Goal: Task Accomplishment & Management: Manage account settings

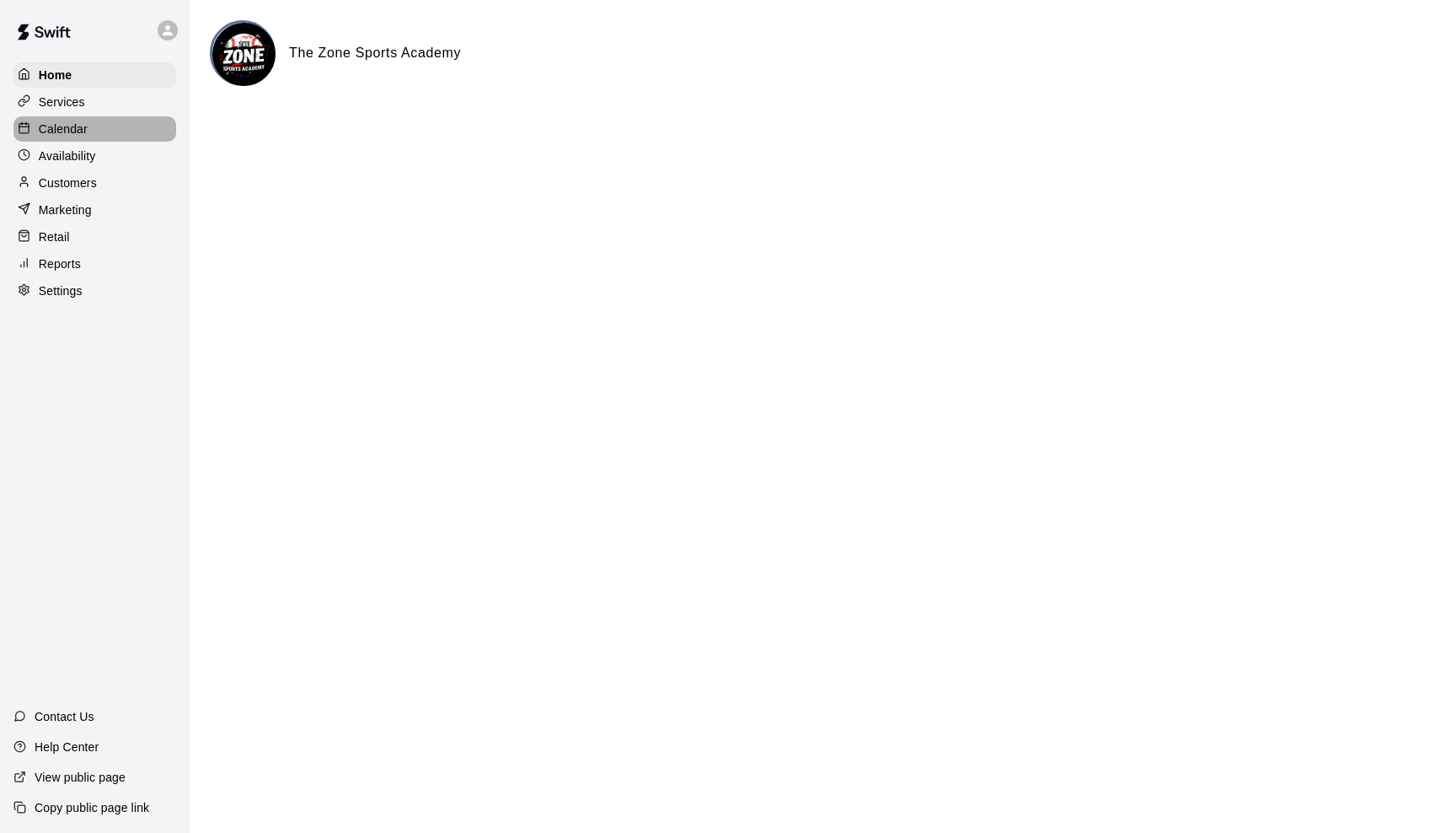
click at [72, 124] on p "Calendar" at bounding box center [63, 129] width 49 height 17
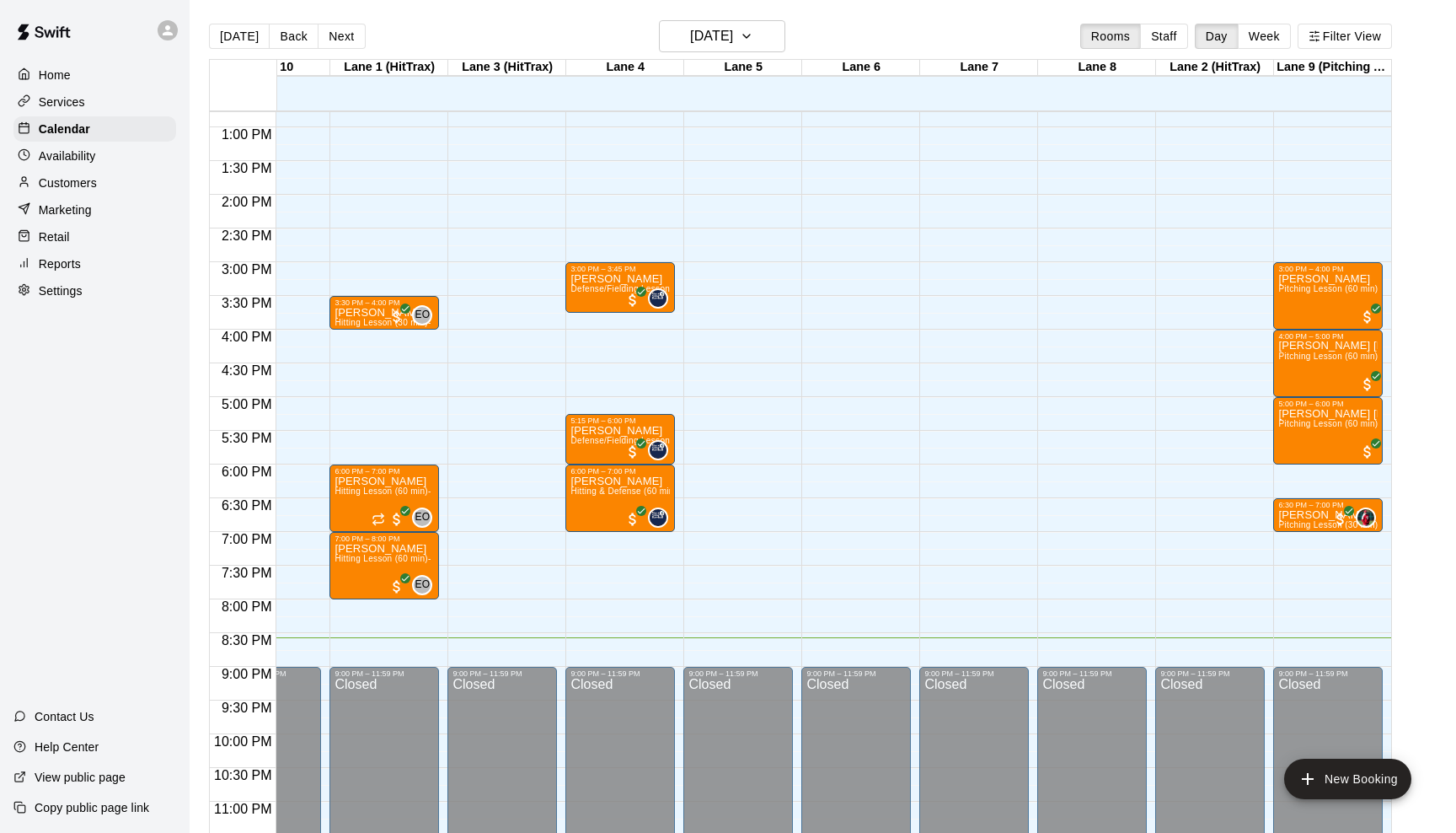
scroll to position [873, 65]
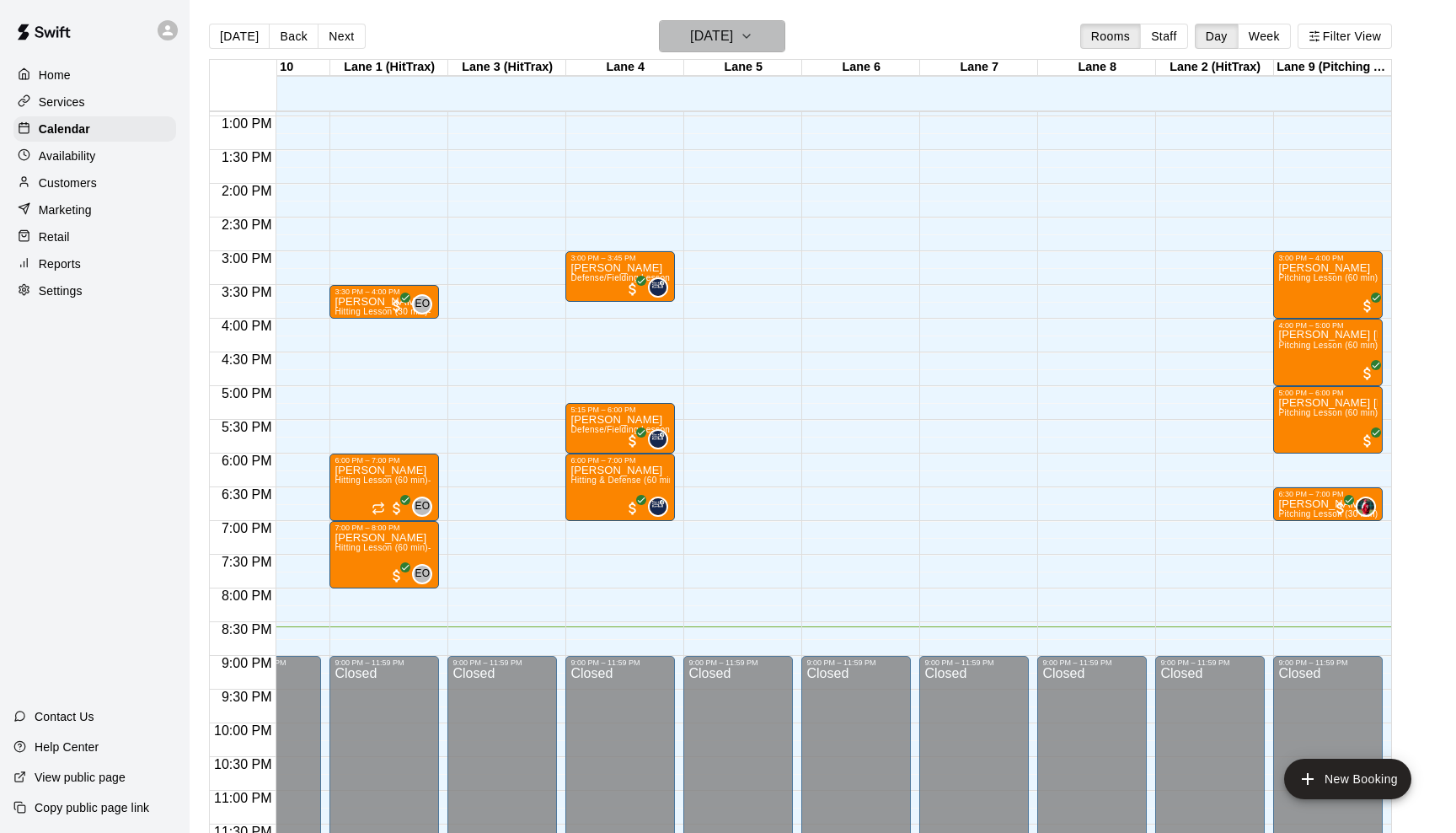
click at [754, 31] on icon "button" at bounding box center [747, 36] width 14 height 20
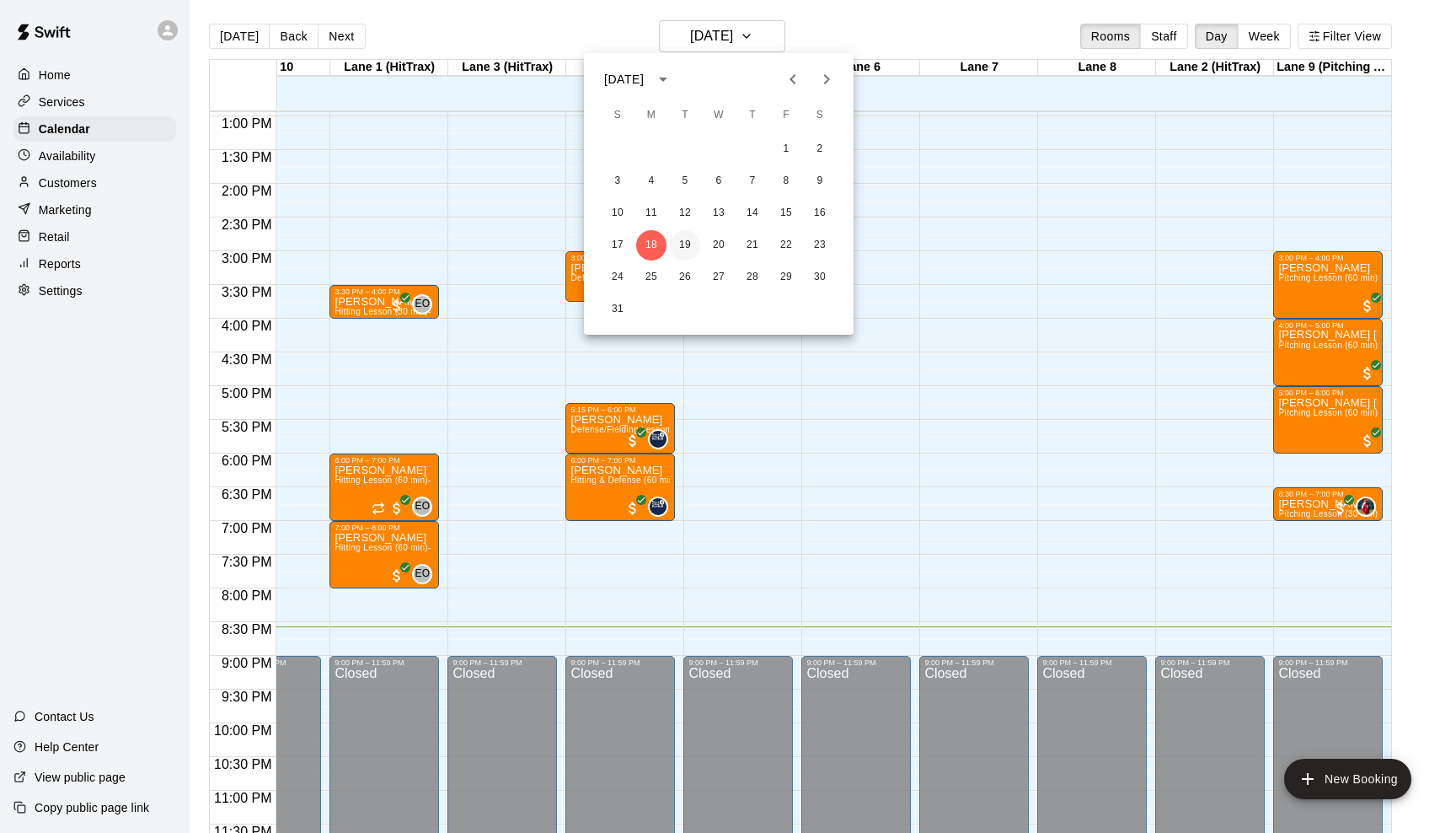
click at [680, 242] on button "19" at bounding box center [685, 245] width 31 height 31
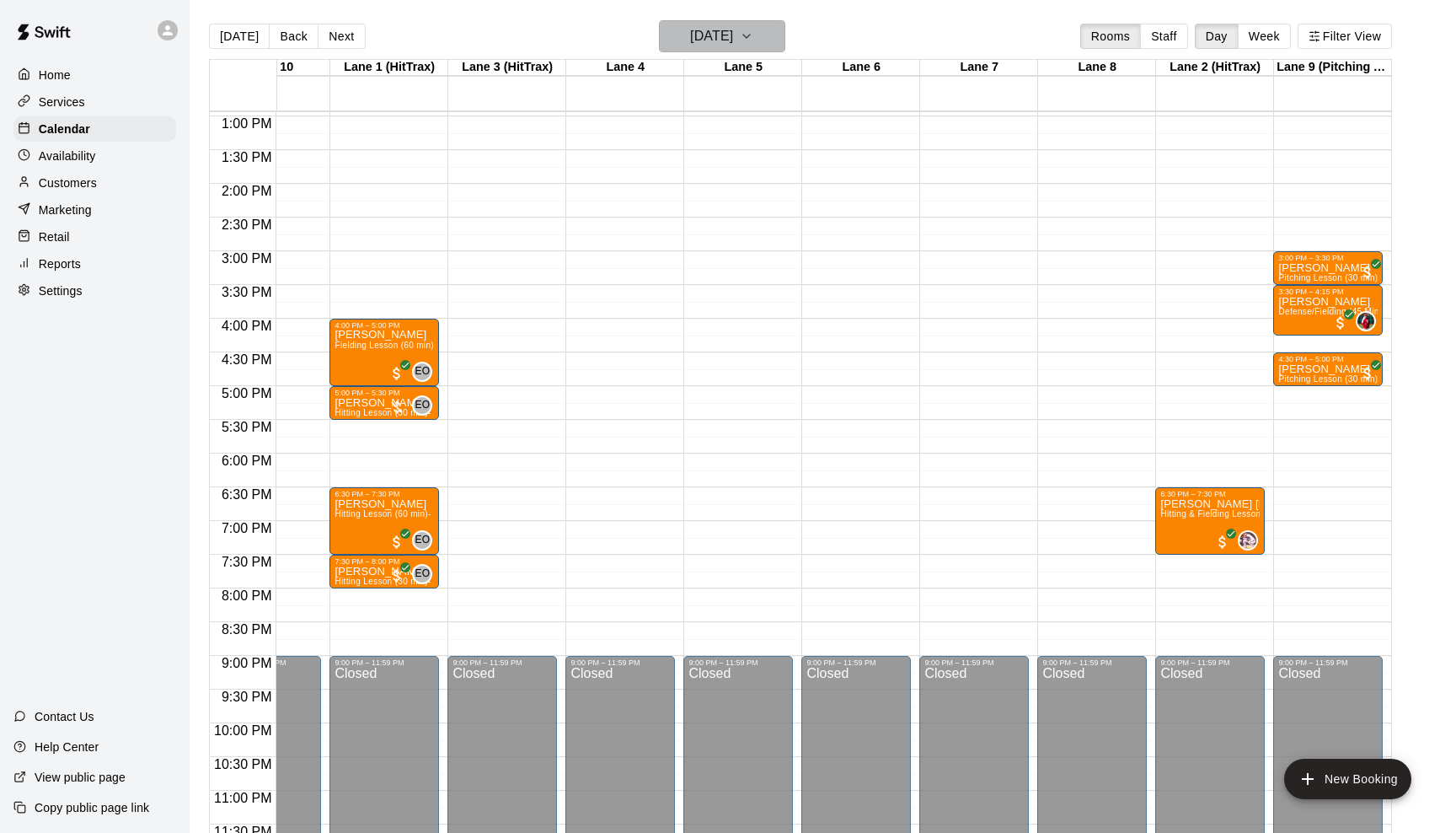
click at [754, 35] on icon "button" at bounding box center [747, 36] width 14 height 20
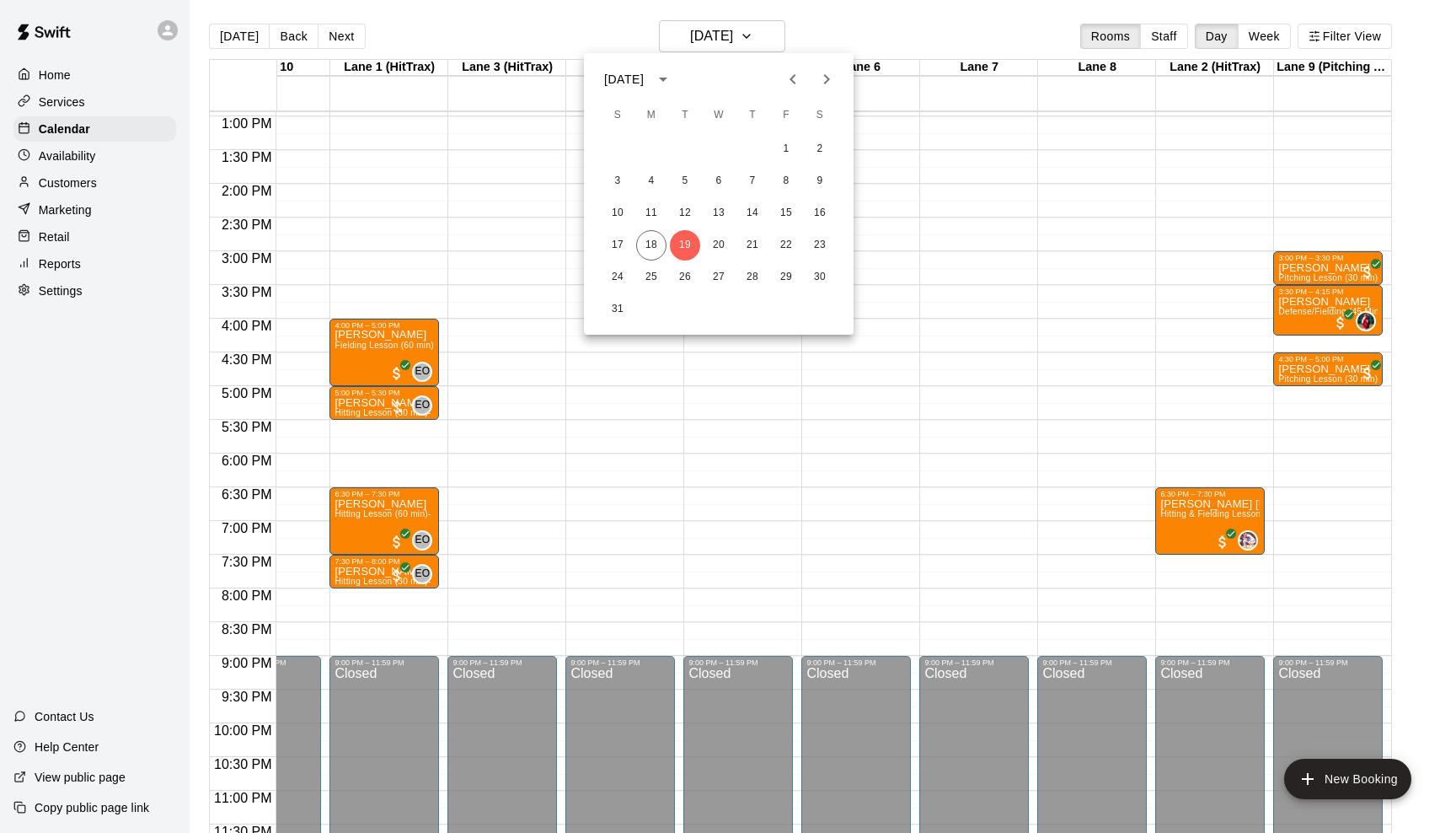
click at [1337, 270] on div at bounding box center [728, 416] width 1456 height 833
click at [1322, 268] on p "[PERSON_NAME]" at bounding box center [1328, 268] width 100 height 0
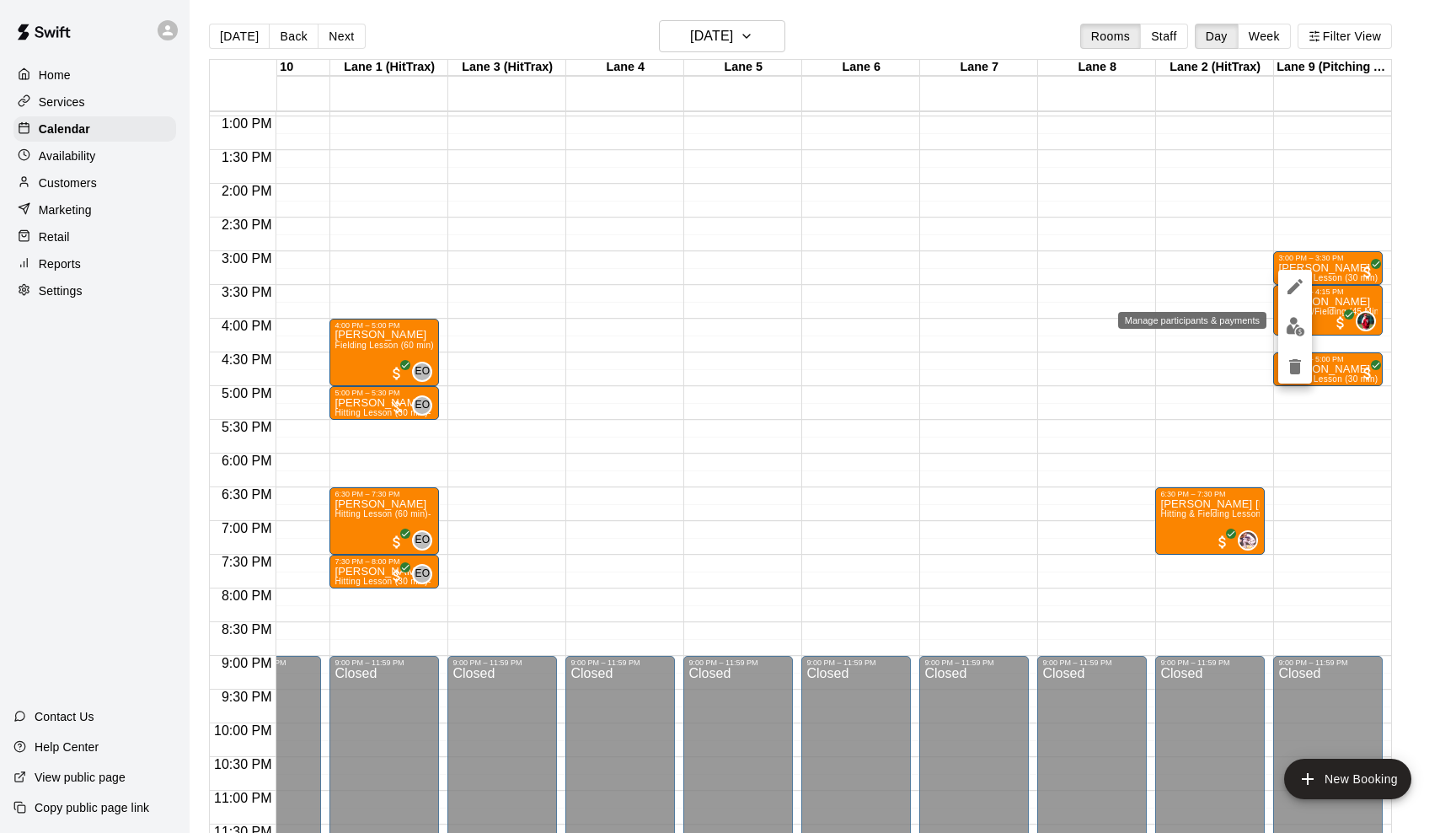
click at [1294, 319] on img "edit" at bounding box center [1295, 326] width 19 height 19
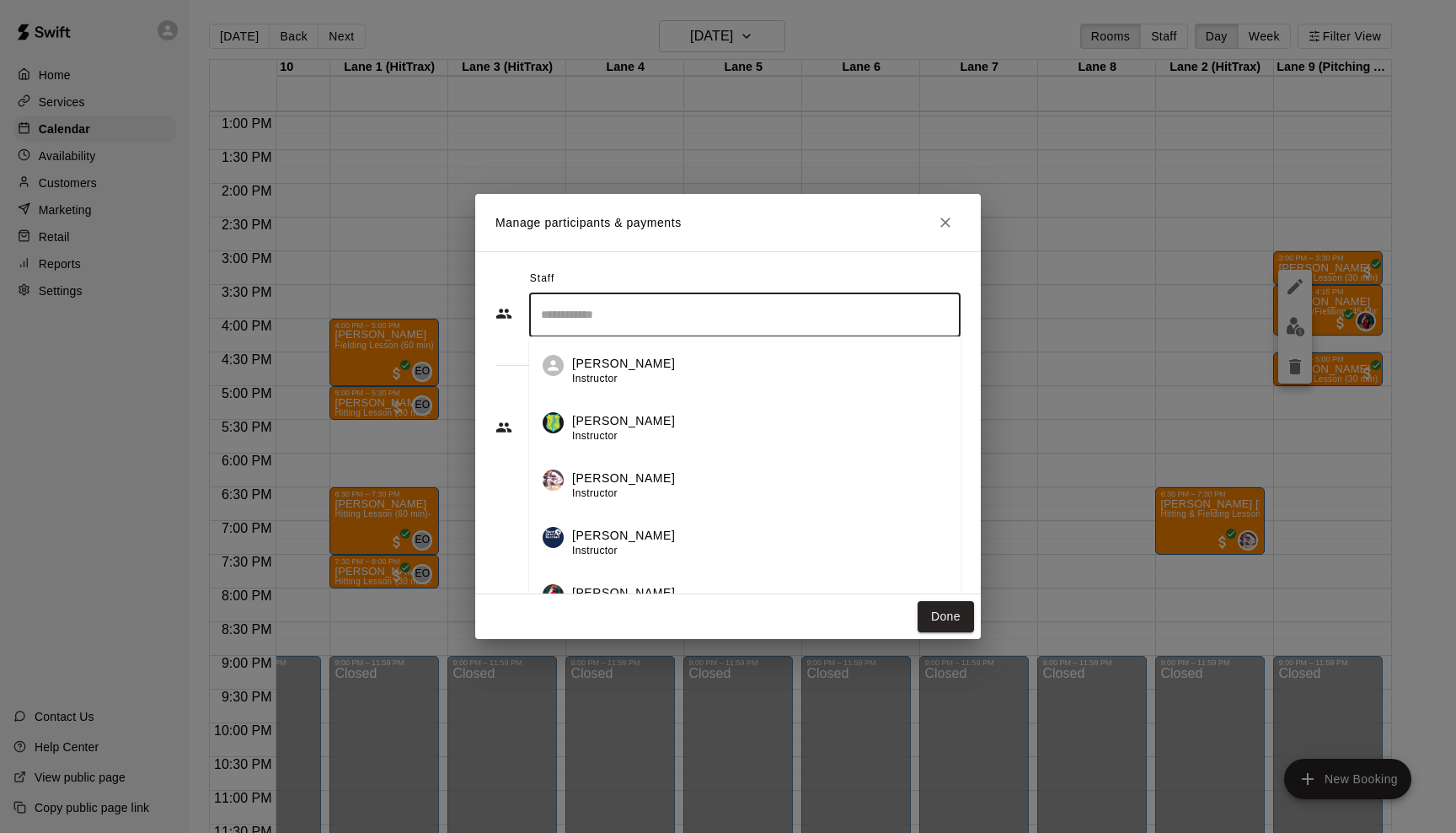
click at [752, 319] on input "Search staff" at bounding box center [745, 315] width 416 height 30
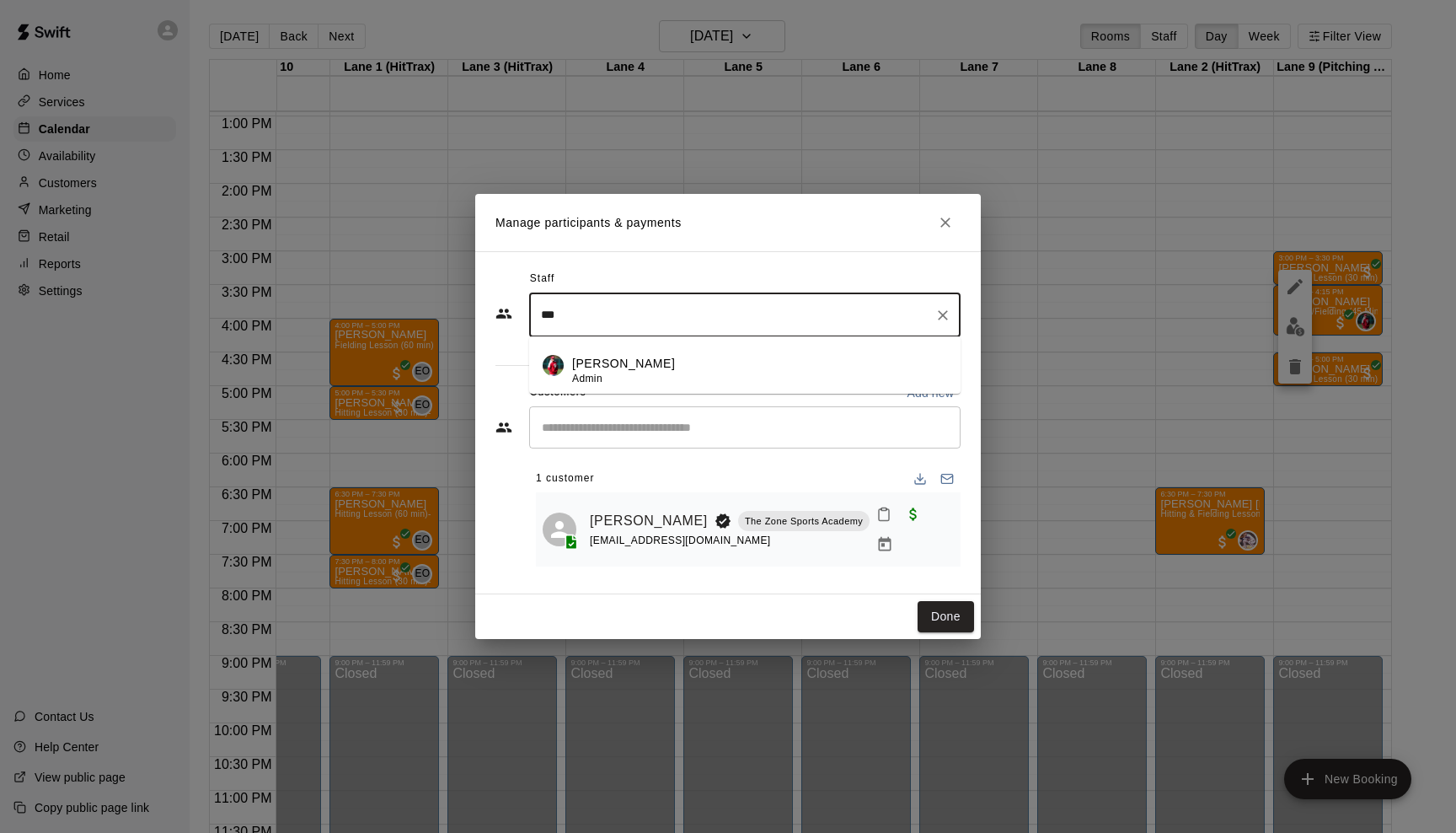
click at [728, 375] on div "[PERSON_NAME] Admin" at bounding box center [759, 371] width 375 height 33
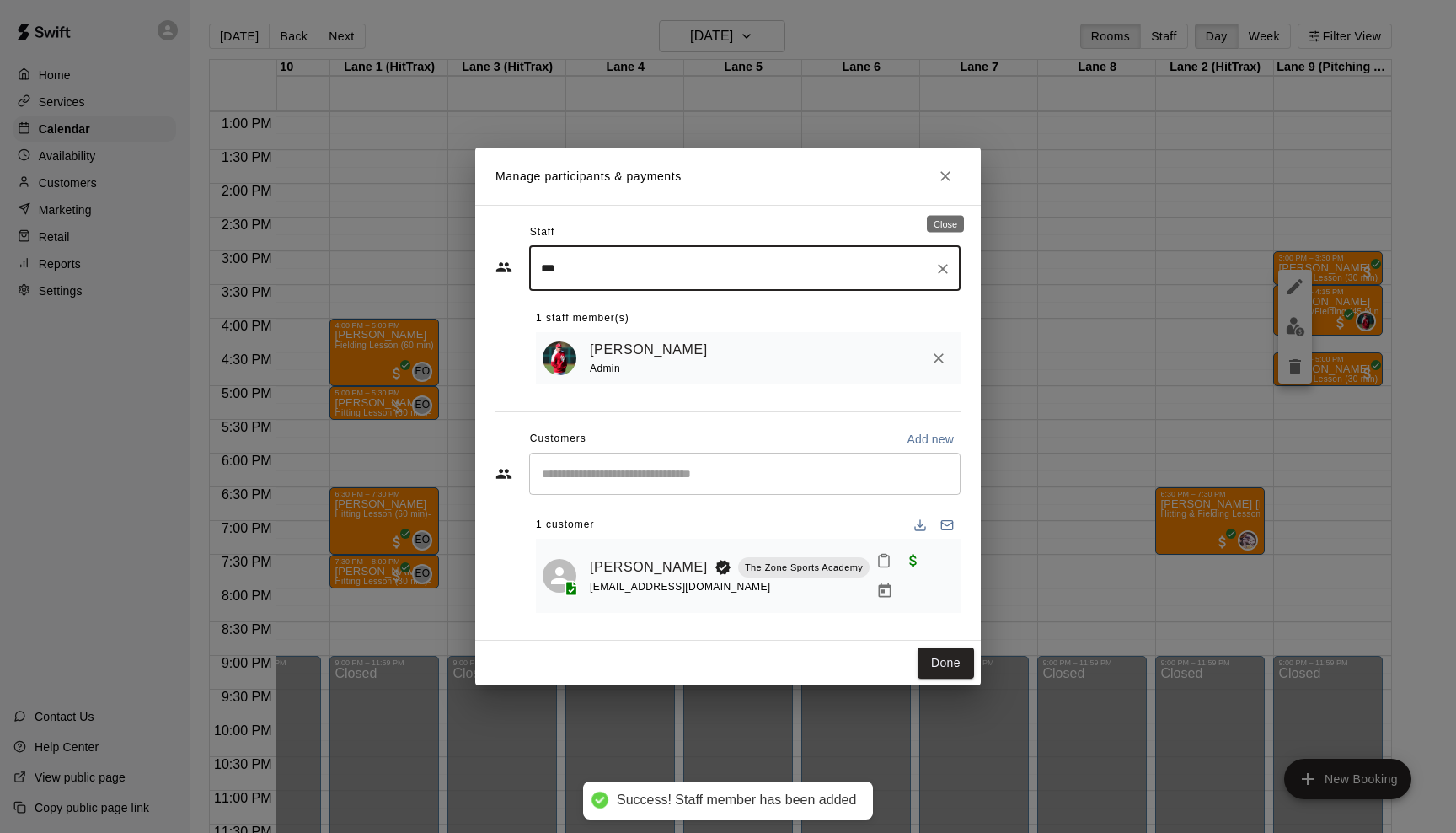
type input "***"
click at [951, 185] on icon "Close" at bounding box center [946, 176] width 17 height 17
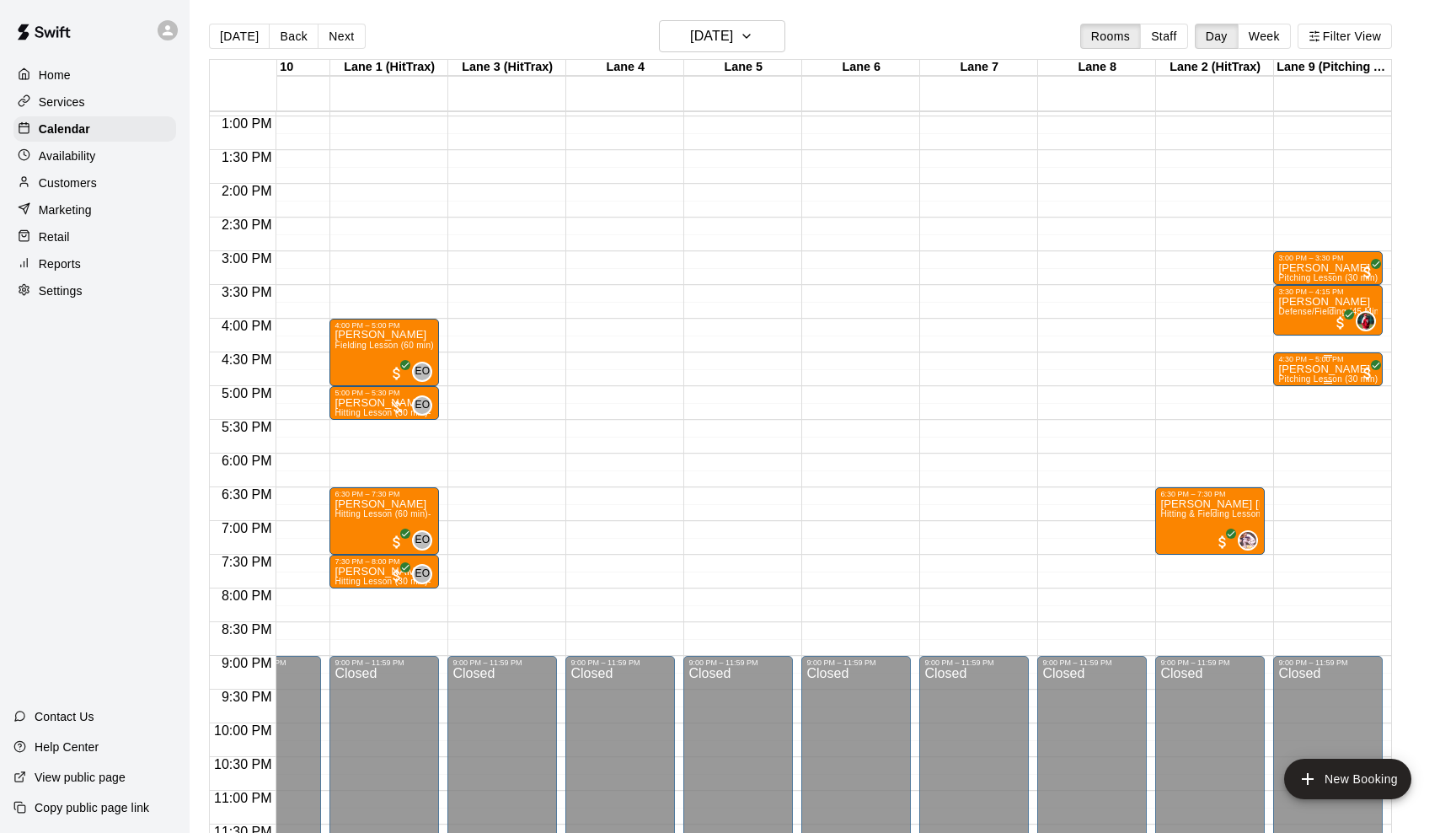
click at [1319, 369] on p "[PERSON_NAME]" at bounding box center [1328, 369] width 100 height 0
click at [1286, 426] on img "edit" at bounding box center [1295, 427] width 19 height 19
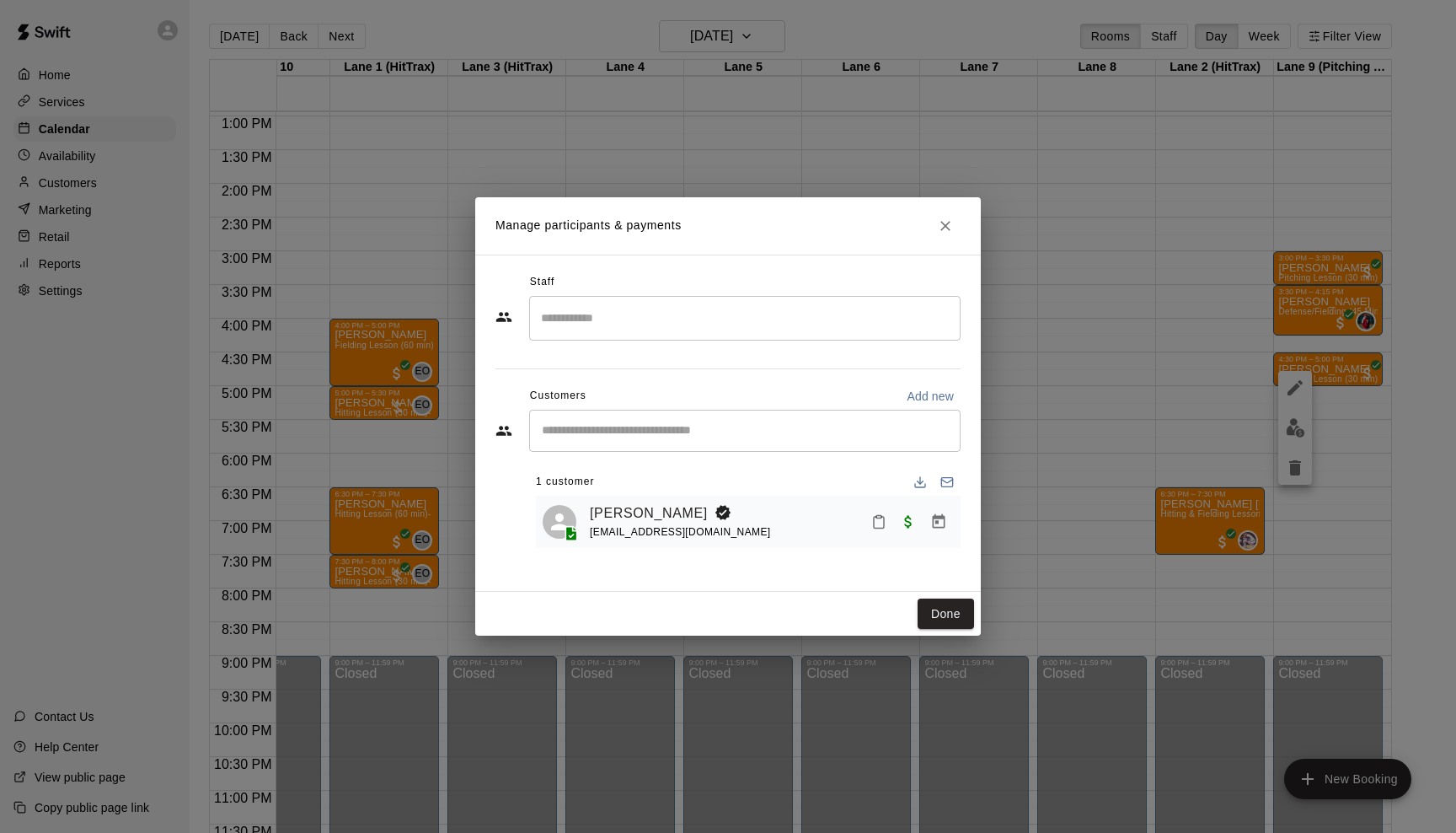
click at [715, 320] on input "Search staff" at bounding box center [745, 318] width 416 height 30
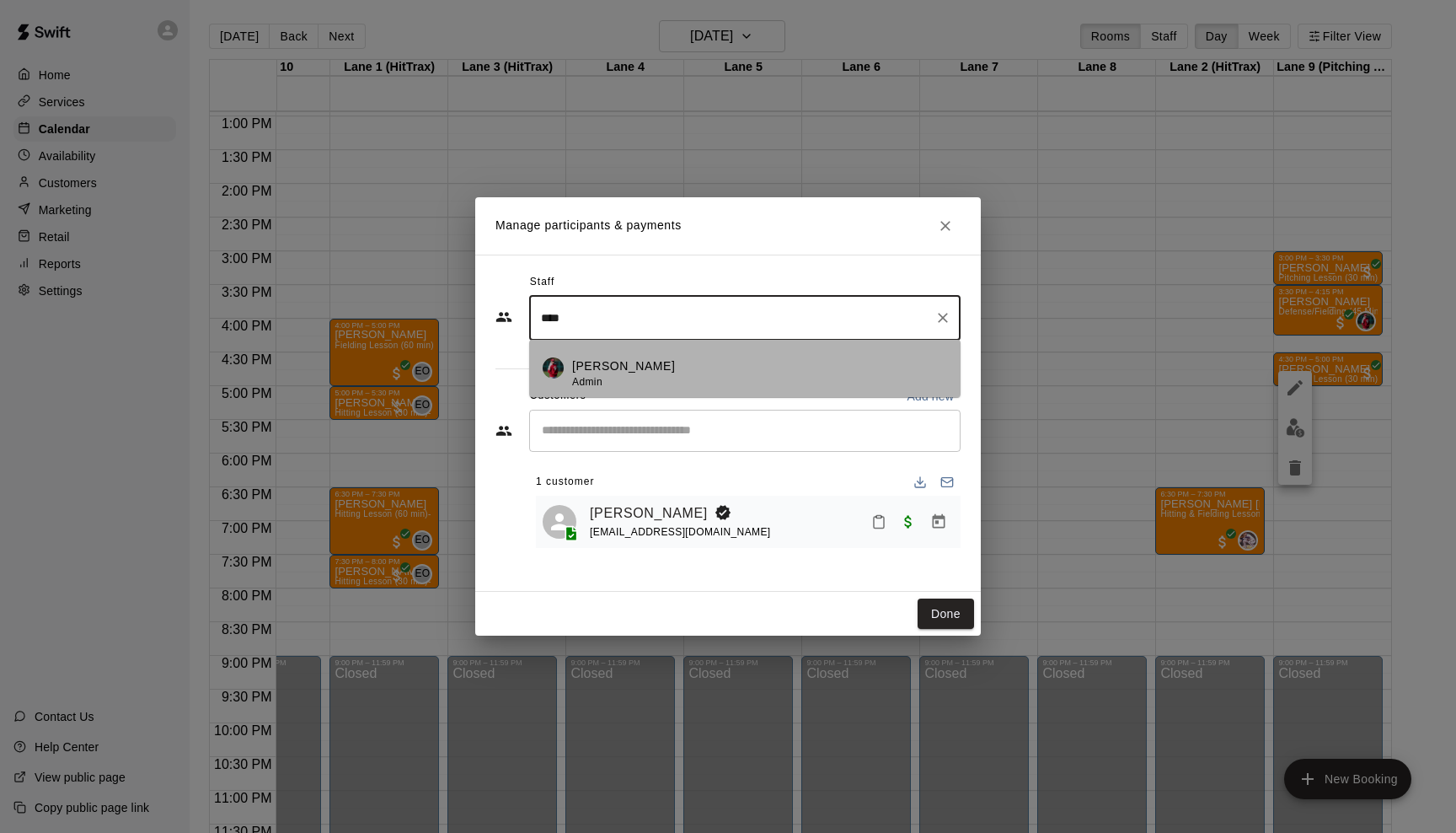
click at [706, 364] on div "[PERSON_NAME] Admin" at bounding box center [759, 374] width 375 height 33
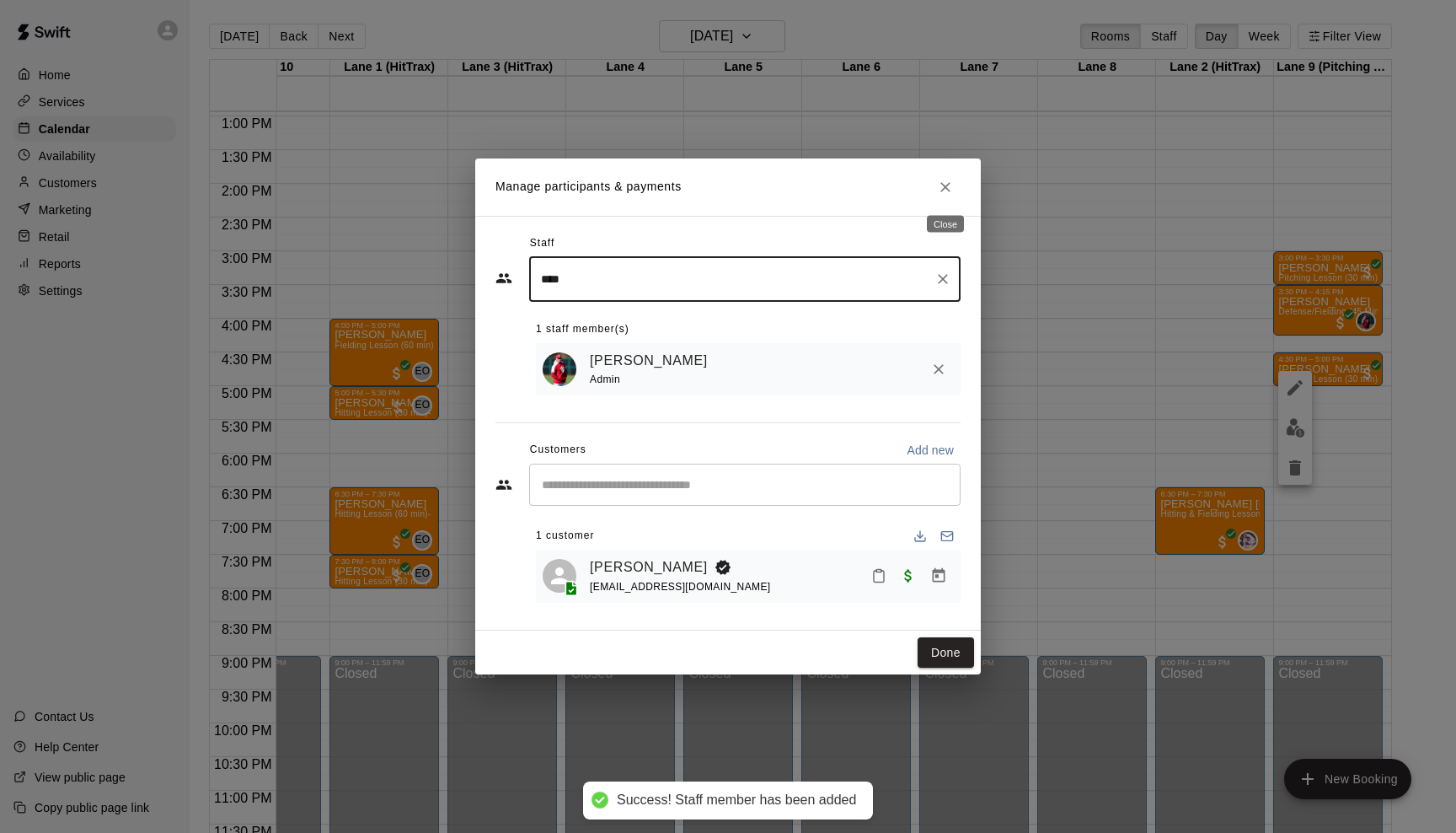
type input "****"
click at [941, 186] on icon "Close" at bounding box center [946, 187] width 17 height 17
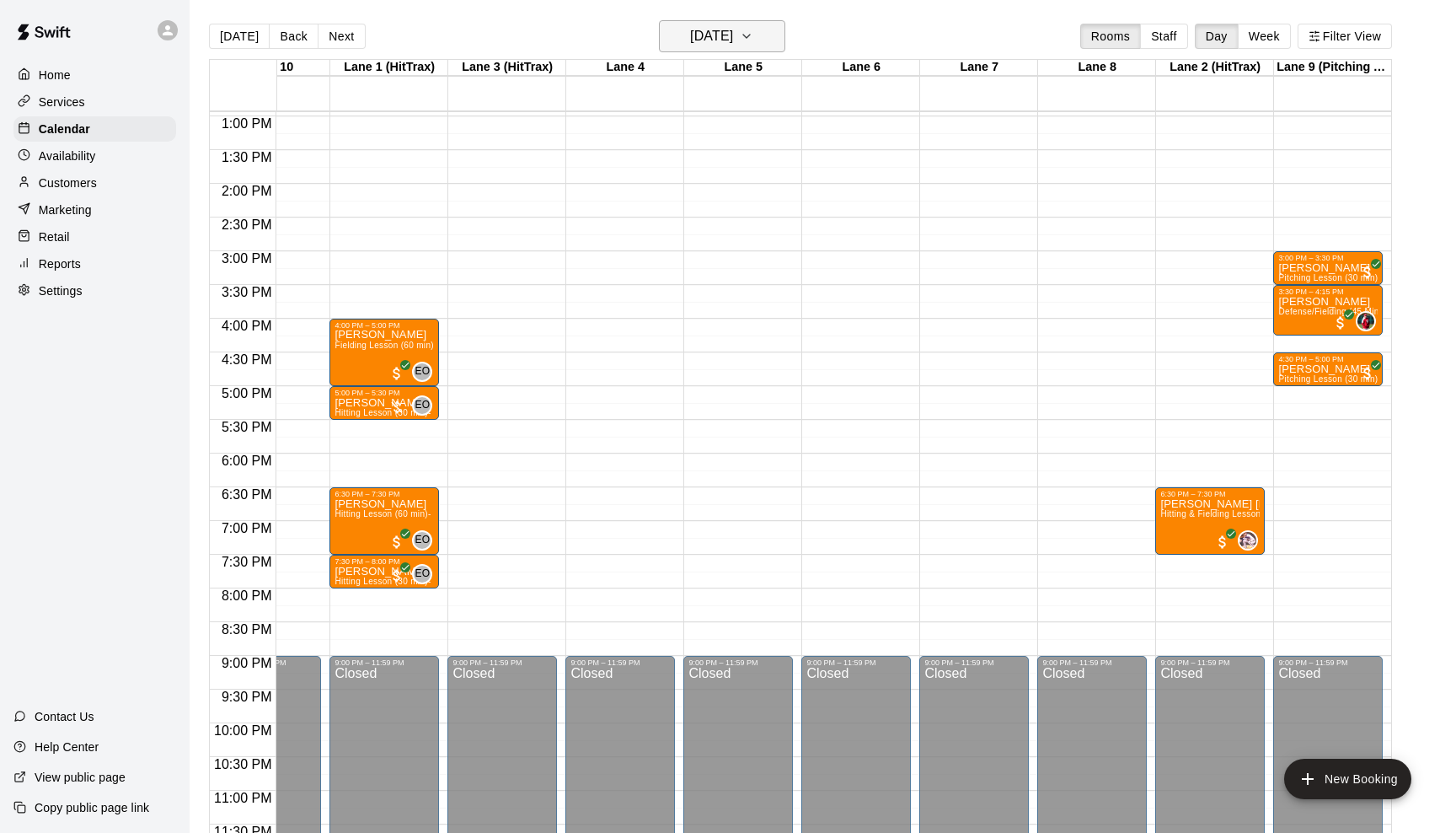
click at [750, 38] on icon "button" at bounding box center [746, 36] width 6 height 4
click at [721, 247] on button "20" at bounding box center [719, 245] width 31 height 31
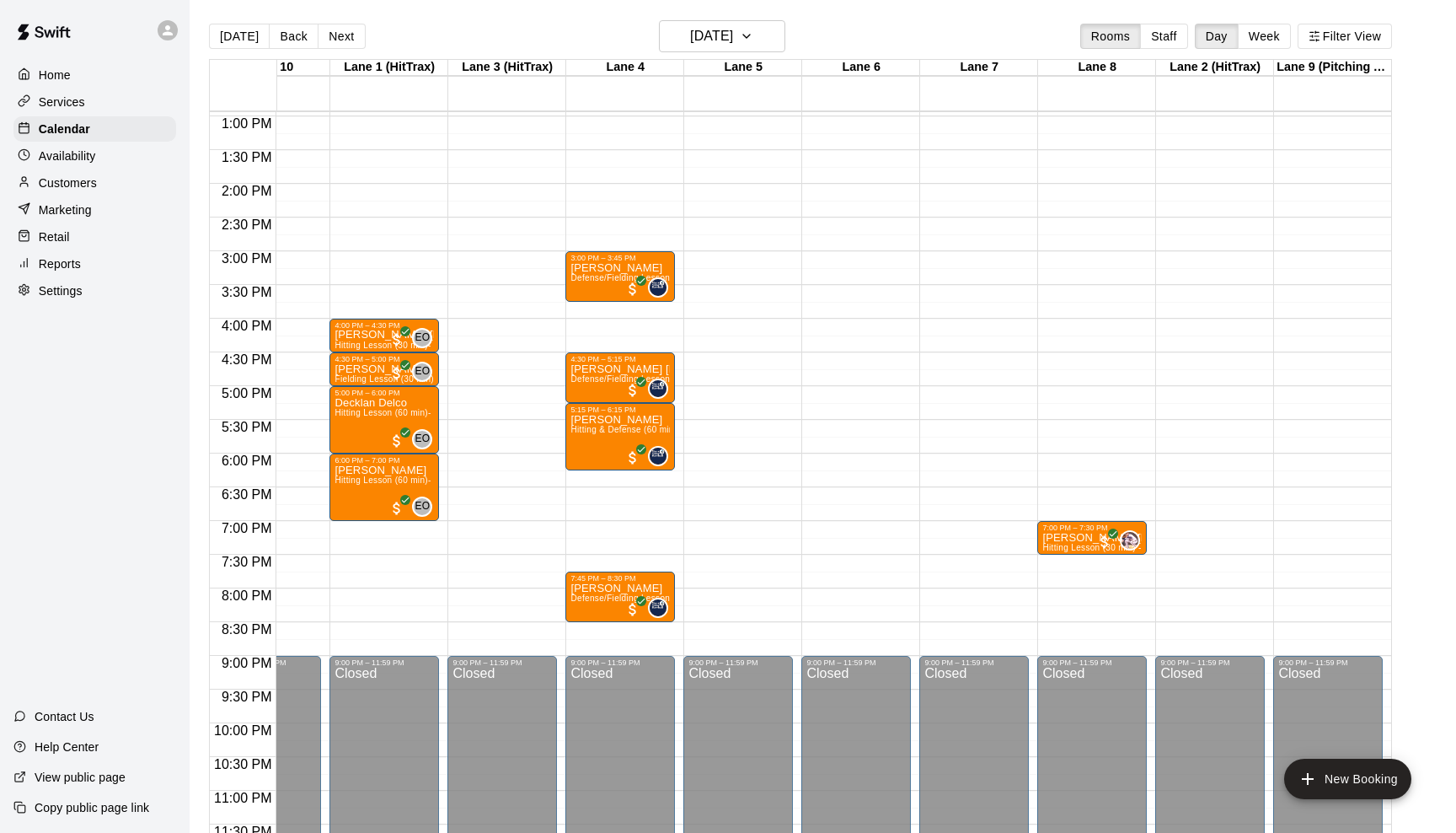
click at [631, 314] on div "12:00 AM – 9:00 AM Closed 3:00 PM – 3:45 PM [PERSON_NAME] Defense/Fielding Less…" at bounding box center [620, 49] width 109 height 1619
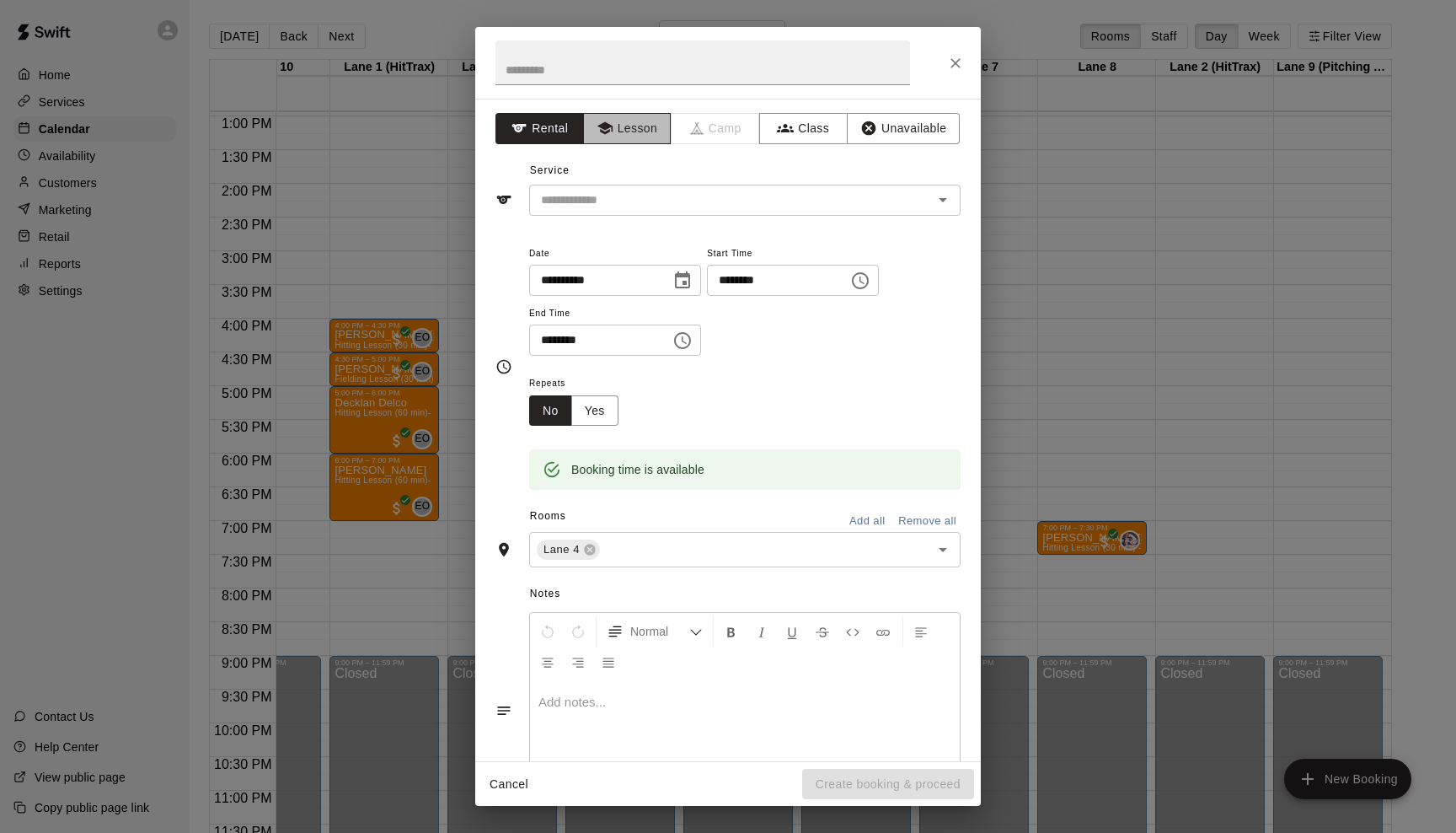
click at [647, 139] on button "Lesson" at bounding box center [628, 129] width 89 height 31
drag, startPoint x: 941, startPoint y: 34, endPoint x: 1453, endPoint y: 79, distance: 514.0
click at [1453, 79] on div "**********" at bounding box center [728, 416] width 1456 height 833
click at [952, 65] on icon "Close" at bounding box center [956, 63] width 17 height 17
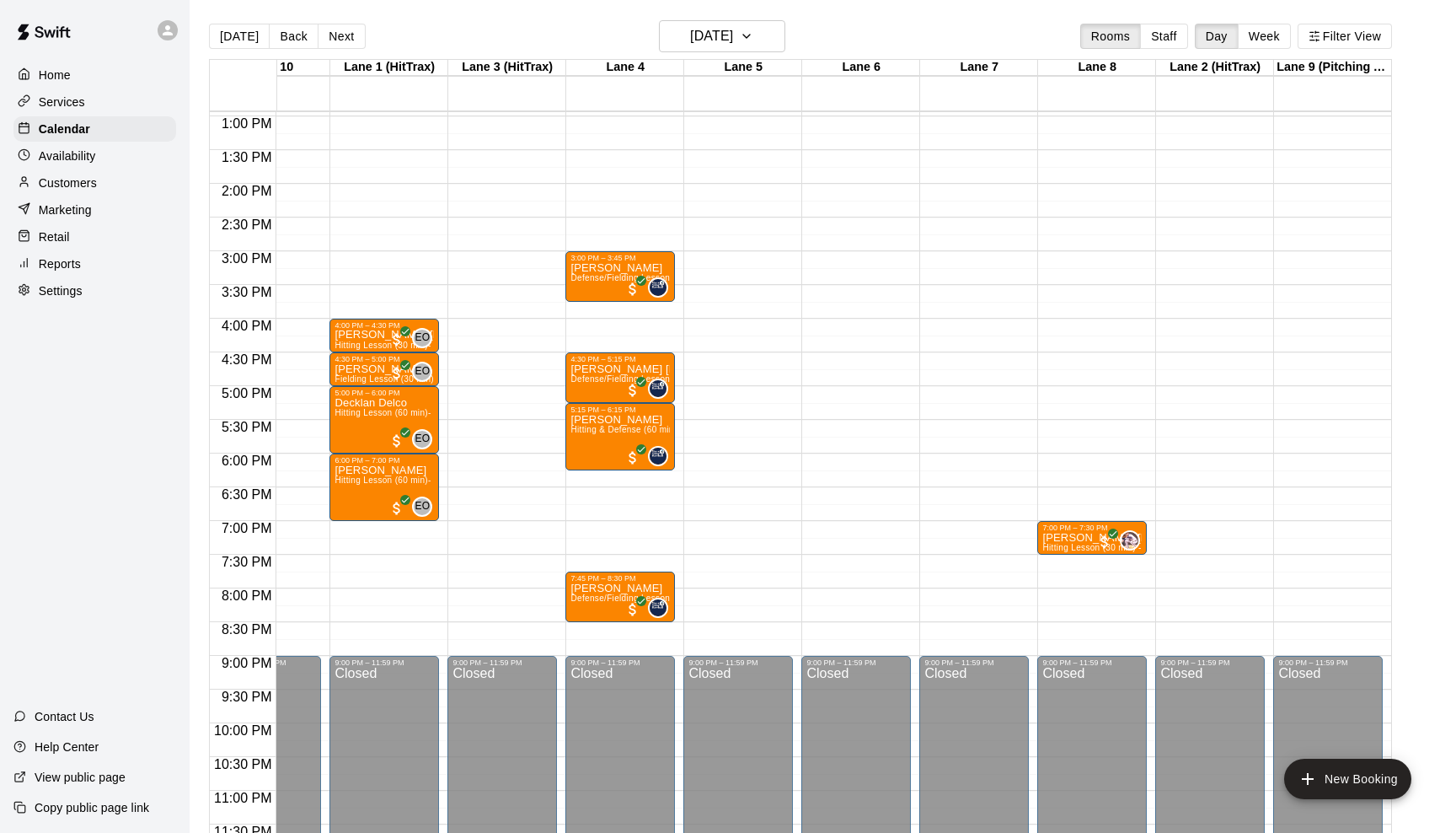
click at [584, 310] on div "12:00 AM – 9:00 AM Closed 3:00 PM – 3:45 PM [PERSON_NAME] Defense/Fielding Less…" at bounding box center [620, 49] width 109 height 1619
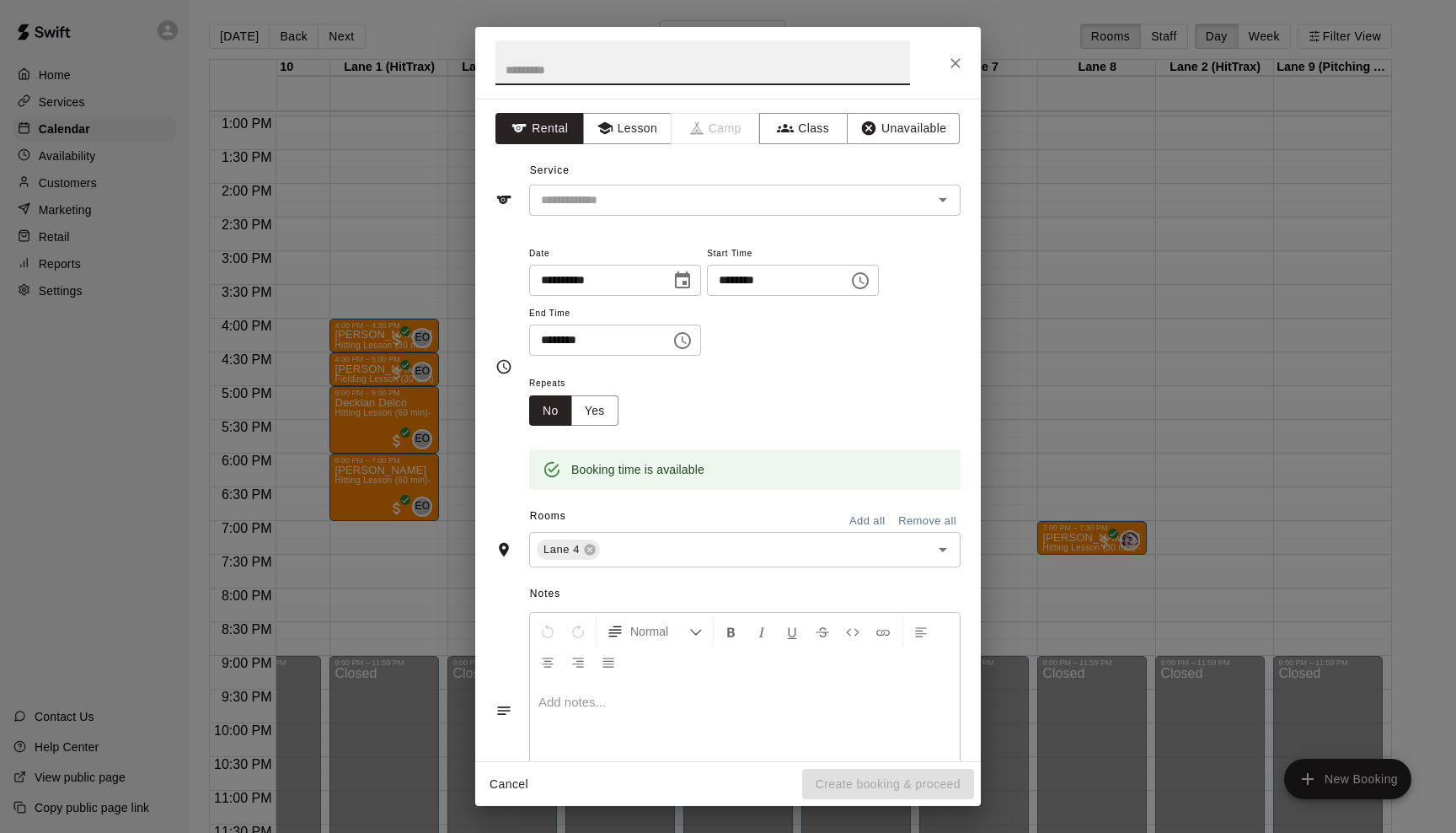
click at [671, 334] on div "******** ​" at bounding box center [615, 340] width 172 height 31
click at [699, 338] on button "Choose time, selected time is 4:15 PM" at bounding box center [682, 340] width 33 height 34
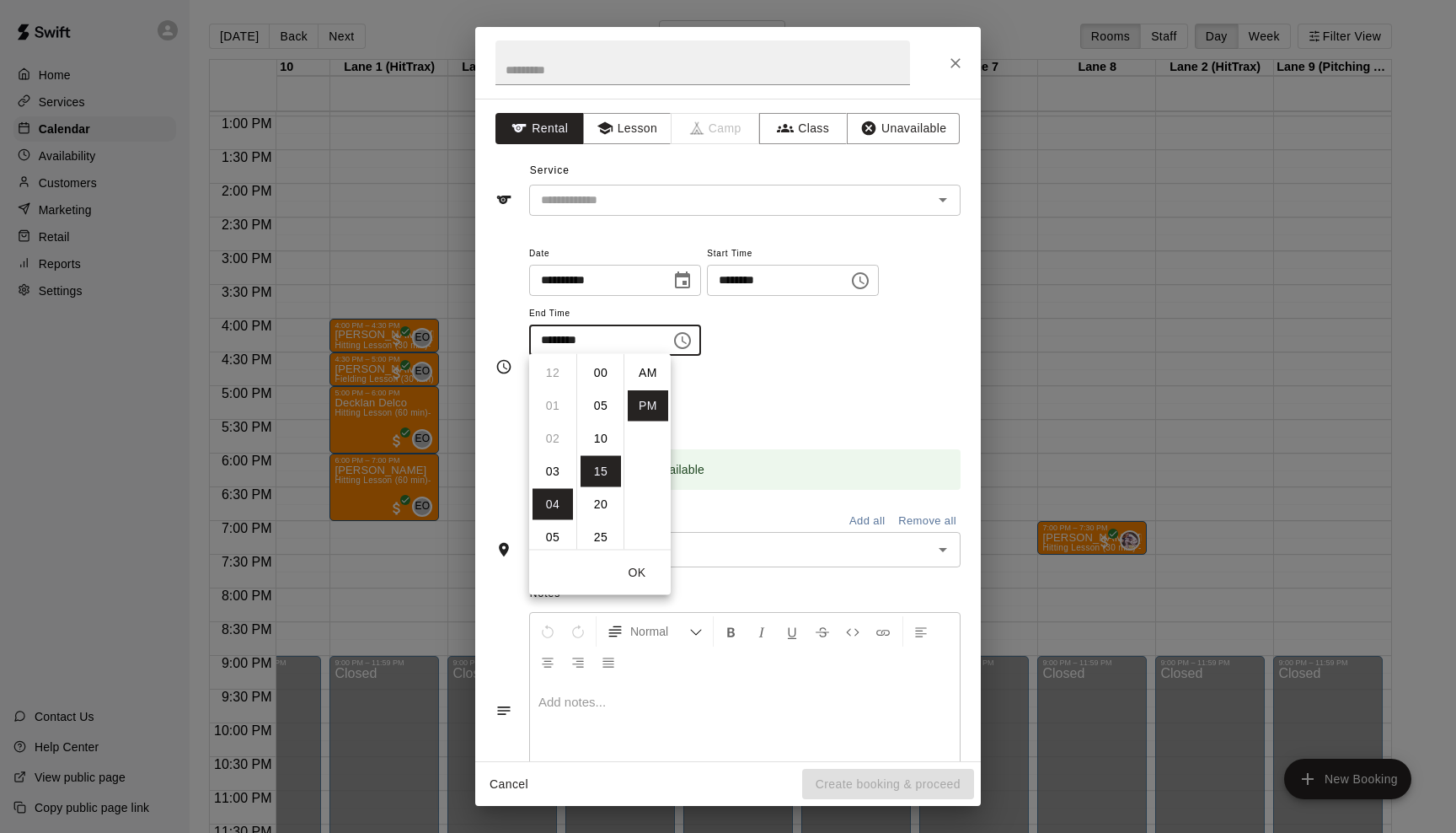
scroll to position [31, 0]
click at [609, 470] on li "30" at bounding box center [601, 472] width 41 height 31
type input "********"
click at [654, 129] on button "Lesson" at bounding box center [628, 129] width 89 height 31
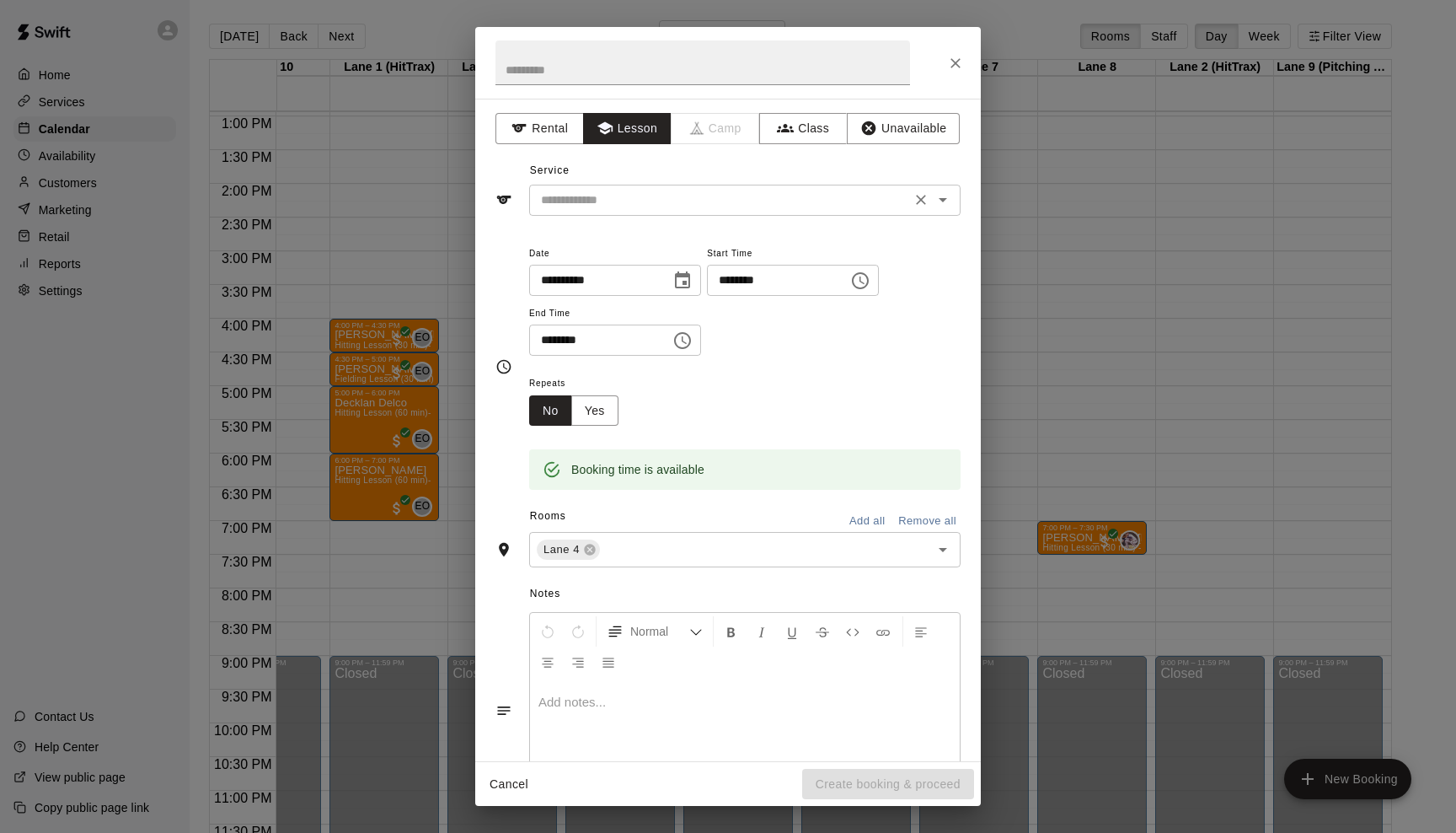
click at [678, 203] on input "text" at bounding box center [719, 200] width 372 height 21
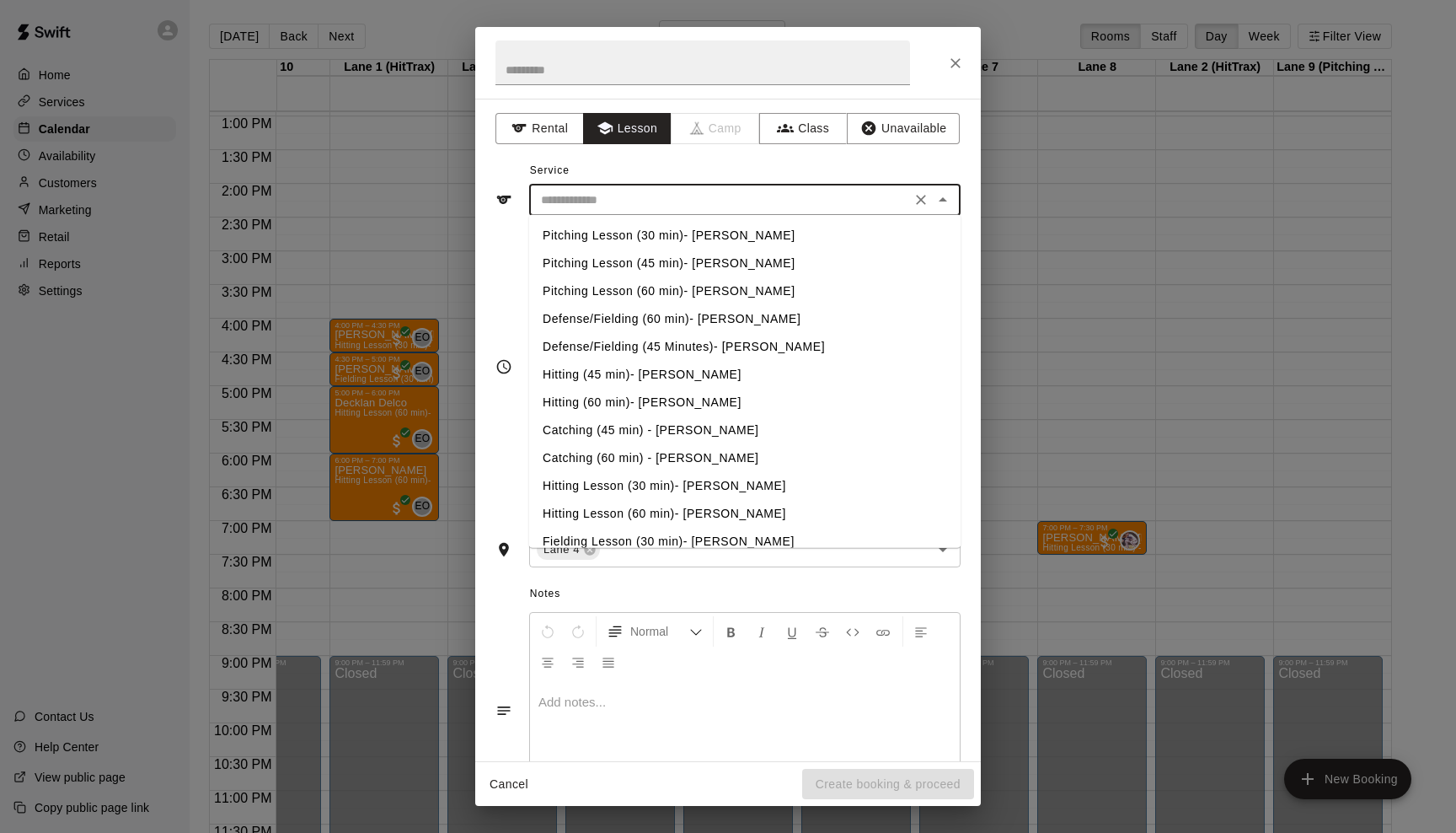
drag, startPoint x: 856, startPoint y: 272, endPoint x: 816, endPoint y: 579, distance: 309.6
click at [816, 579] on div "Rental Lesson Camp Class Unavailable Service ​ Pitching Lesson (30 min)- [PERSO…" at bounding box center [728, 430] width 506 height 663
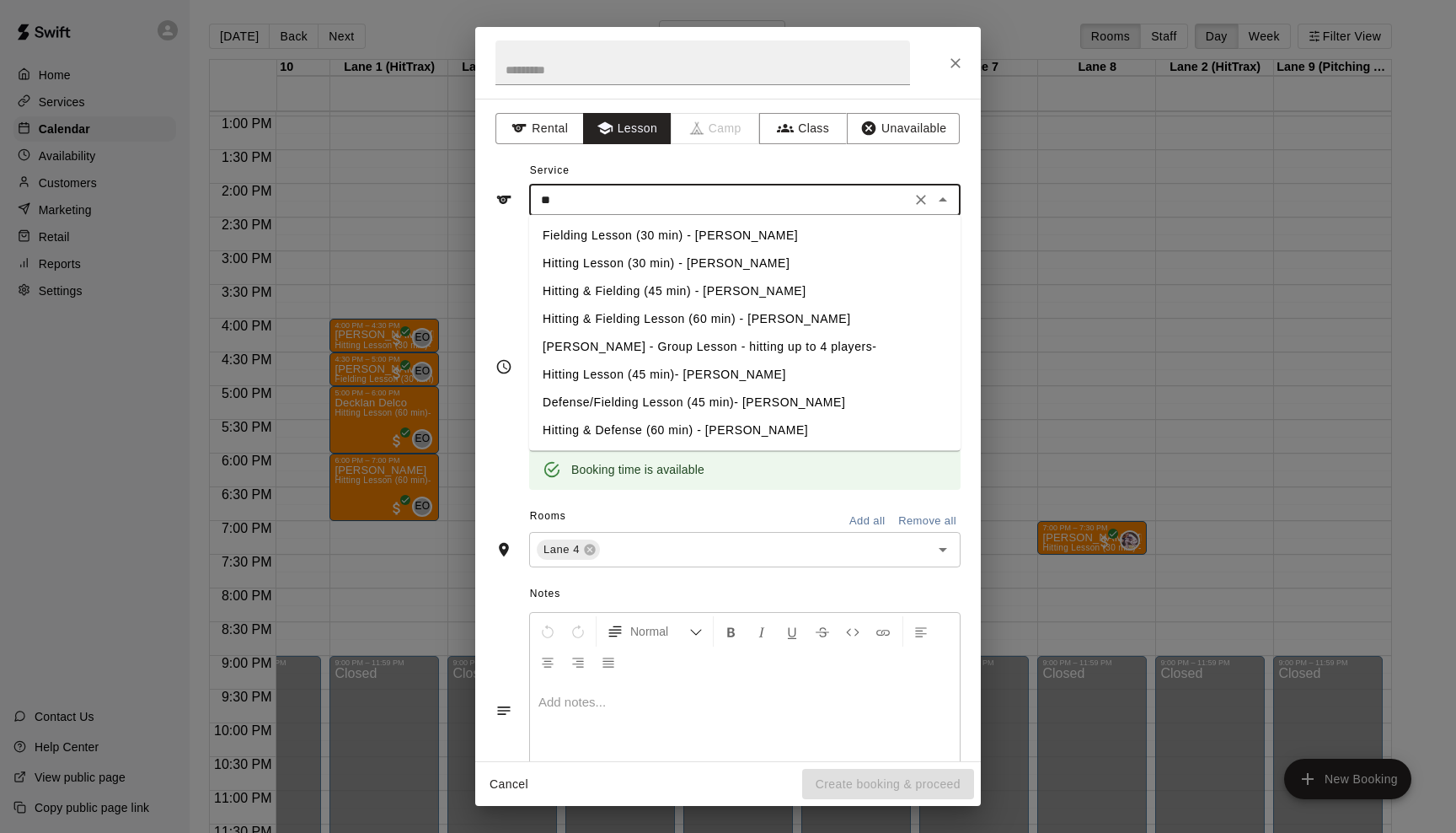
click at [619, 411] on li "Defense/Fielding Lesson (45 min)- [PERSON_NAME]" at bounding box center [745, 402] width 432 height 28
type input "**********"
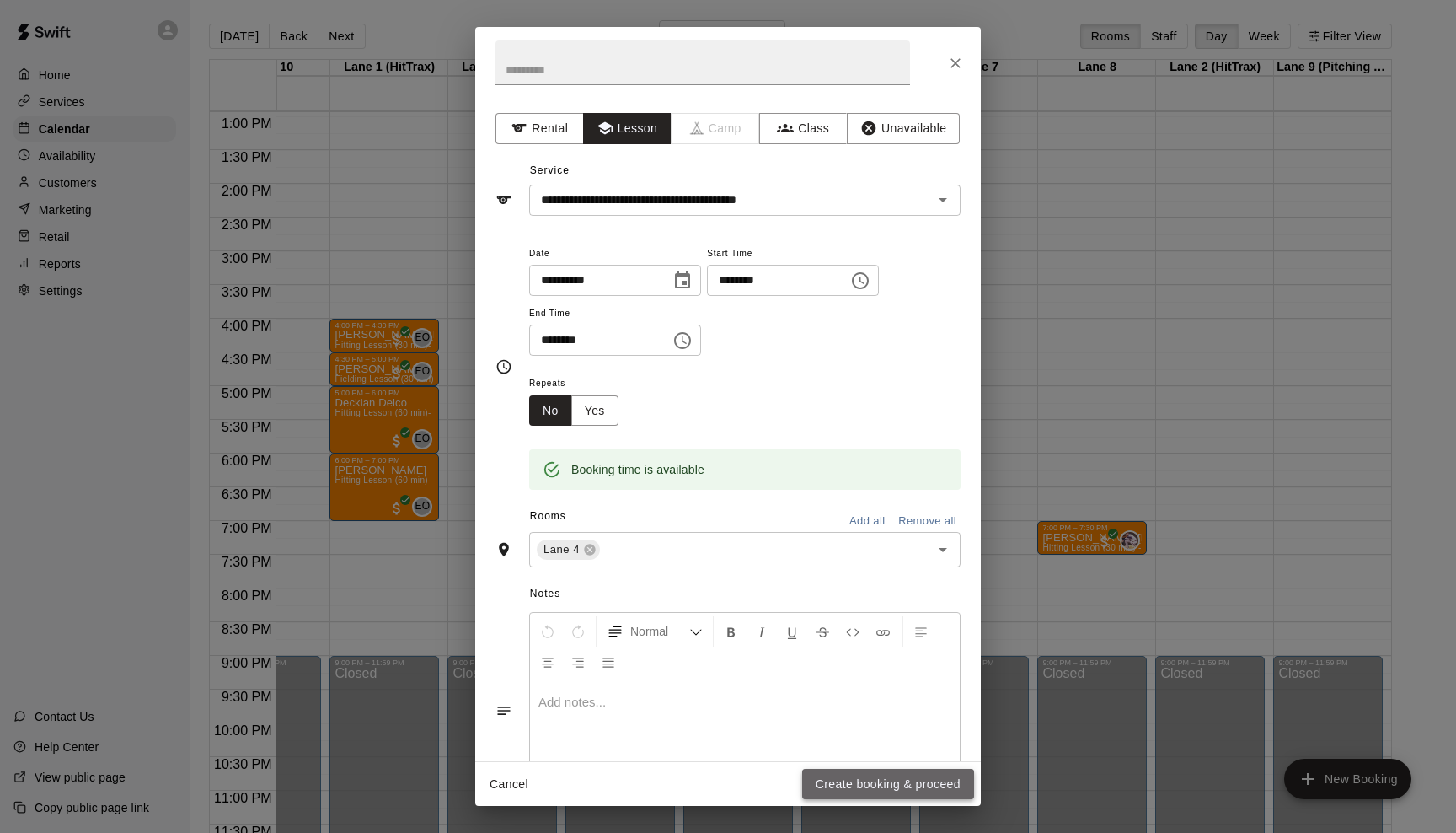
click at [872, 794] on button "Create booking & proceed" at bounding box center [889, 784] width 172 height 31
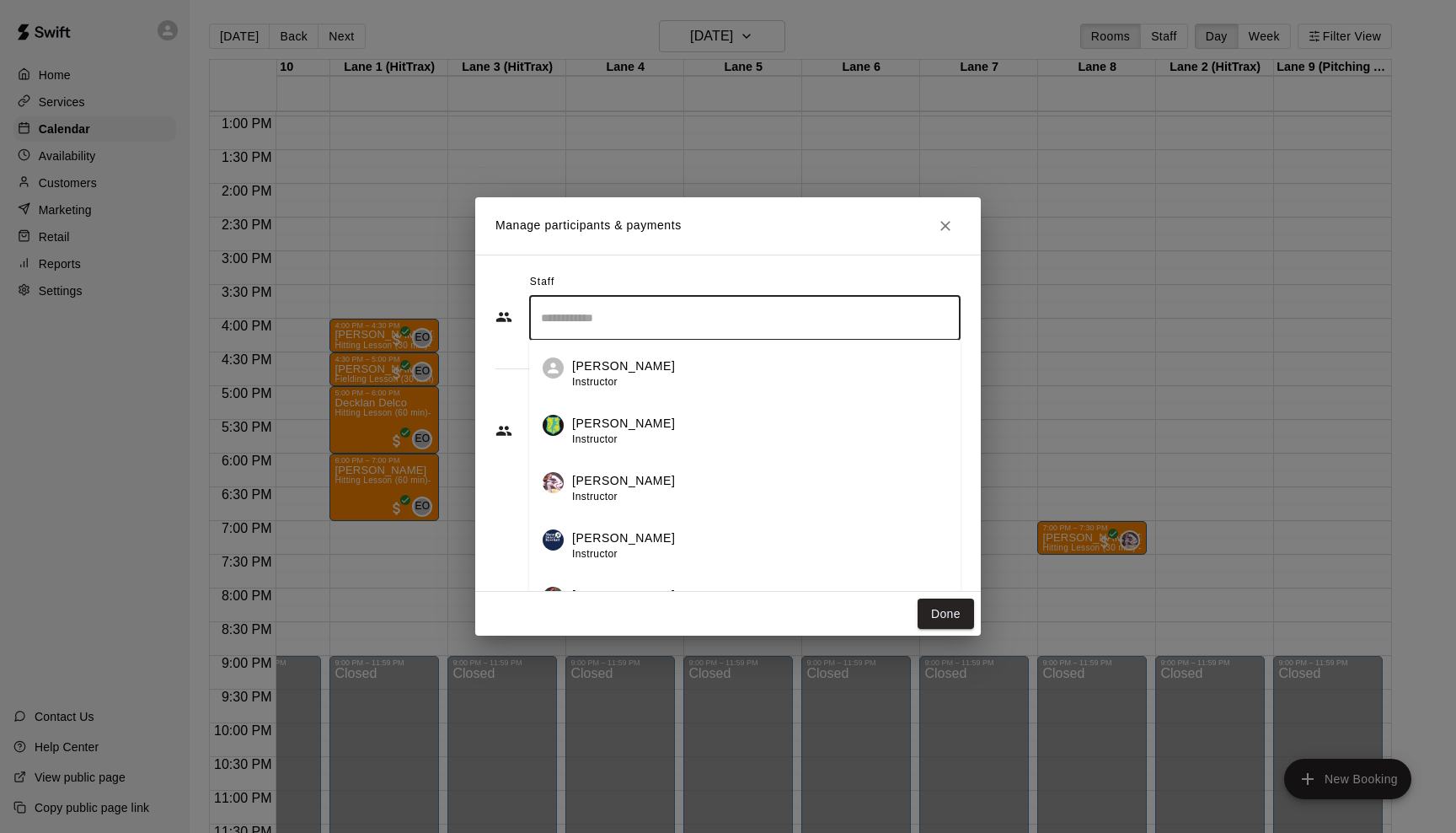
click at [756, 324] on input "Search staff" at bounding box center [745, 318] width 416 height 30
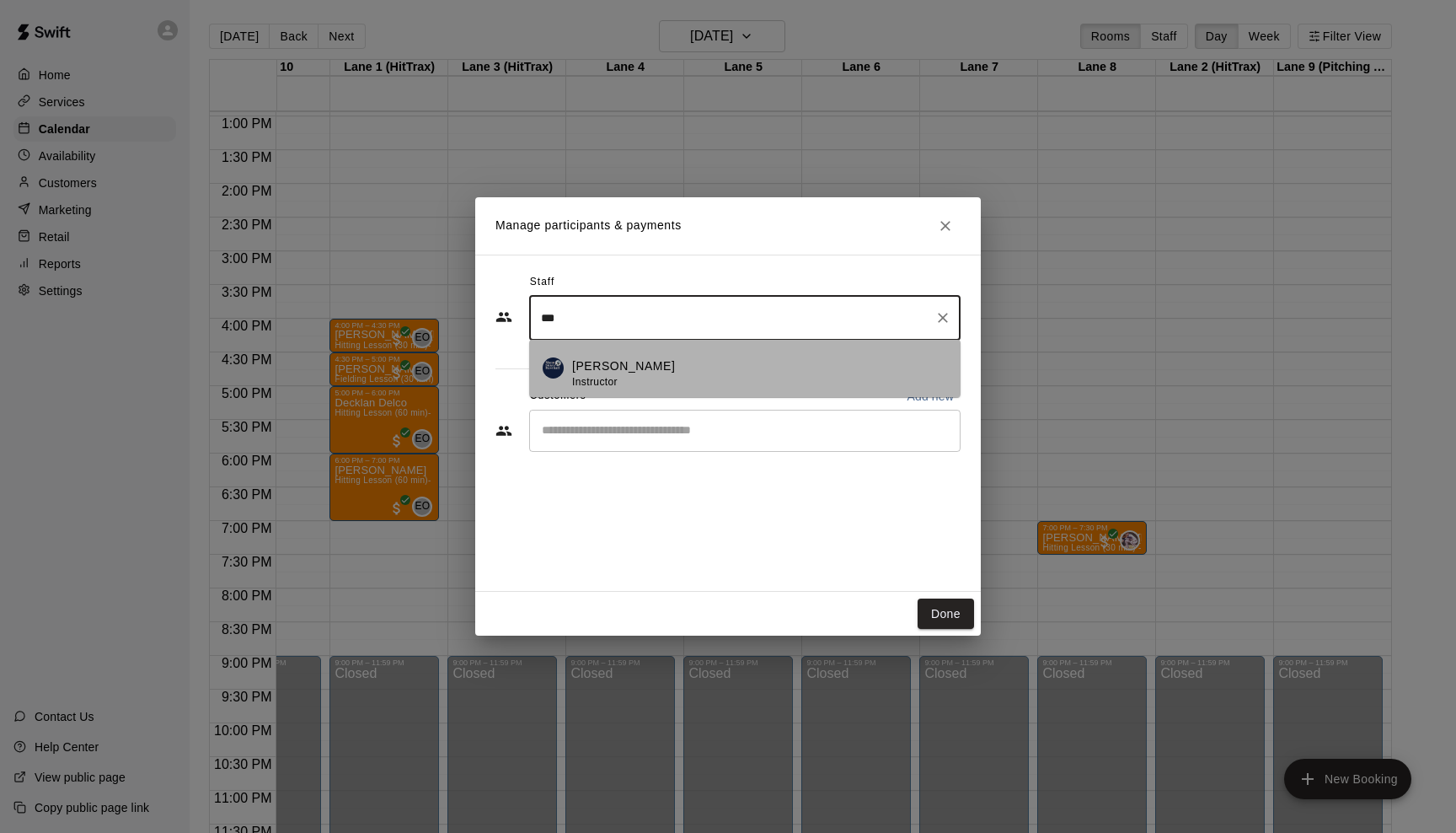
click at [755, 369] on div "[PERSON_NAME] Instructor" at bounding box center [759, 374] width 375 height 33
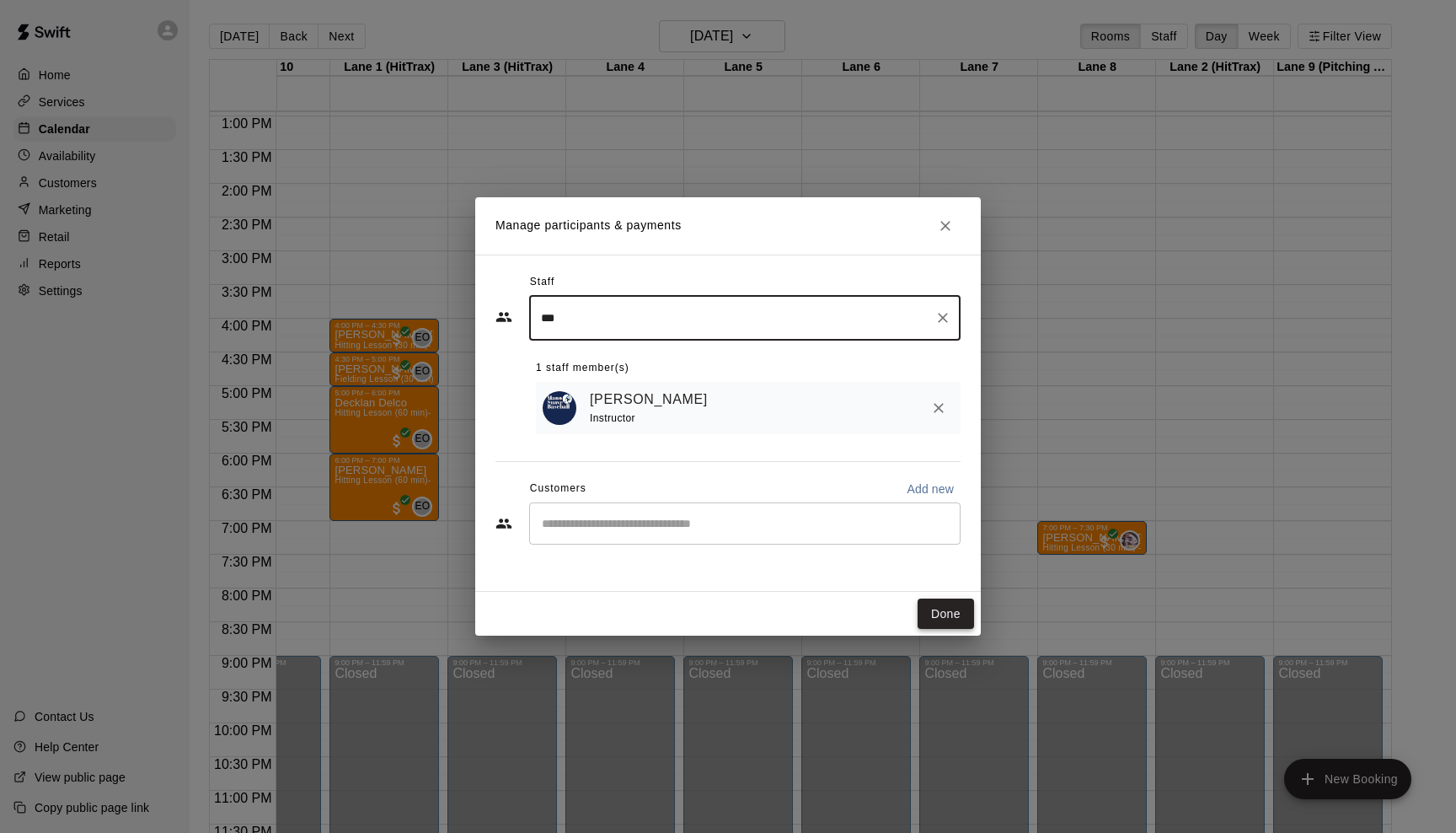
type input "***"
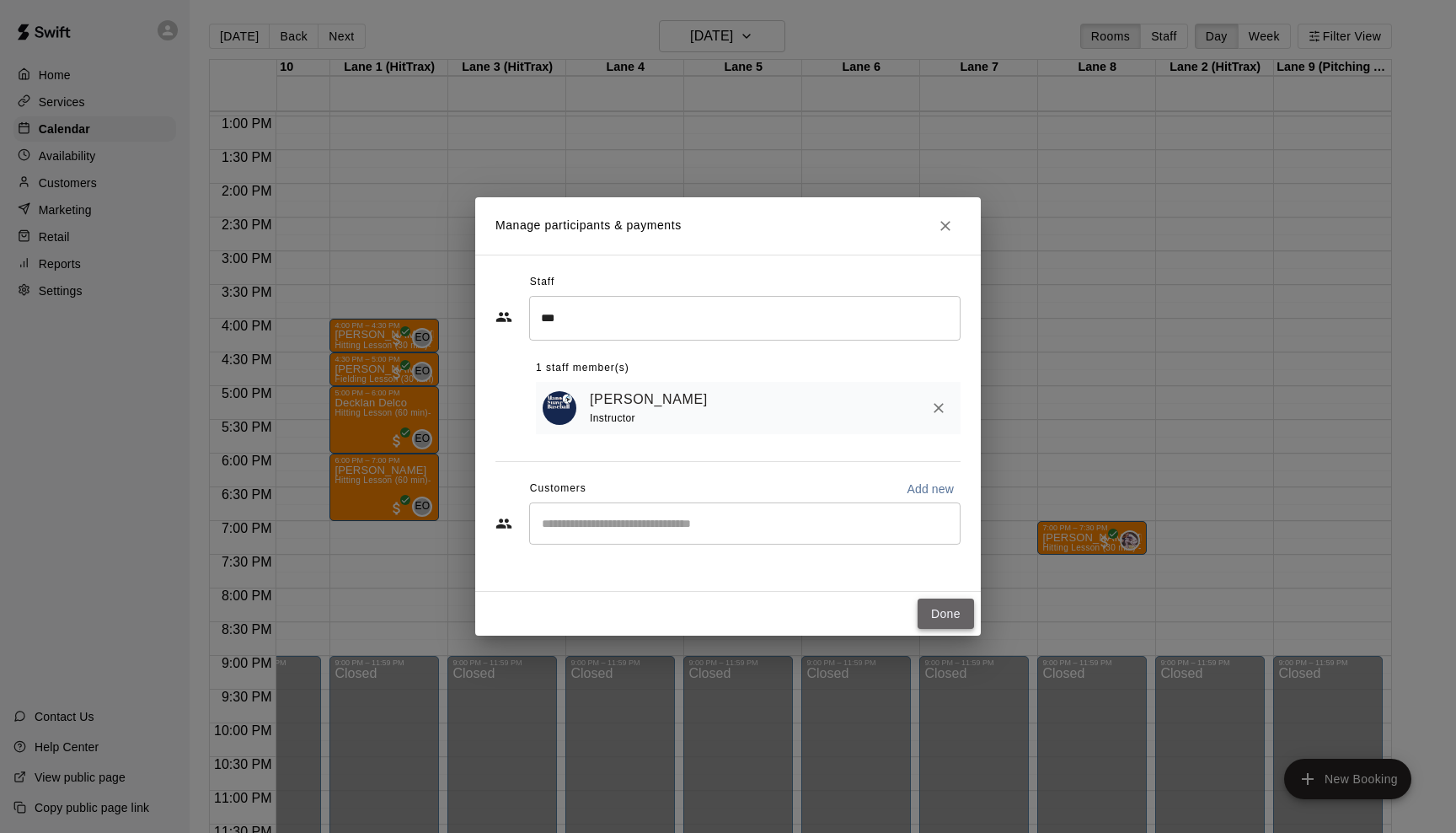
click at [952, 618] on button "Done" at bounding box center [946, 614] width 56 height 31
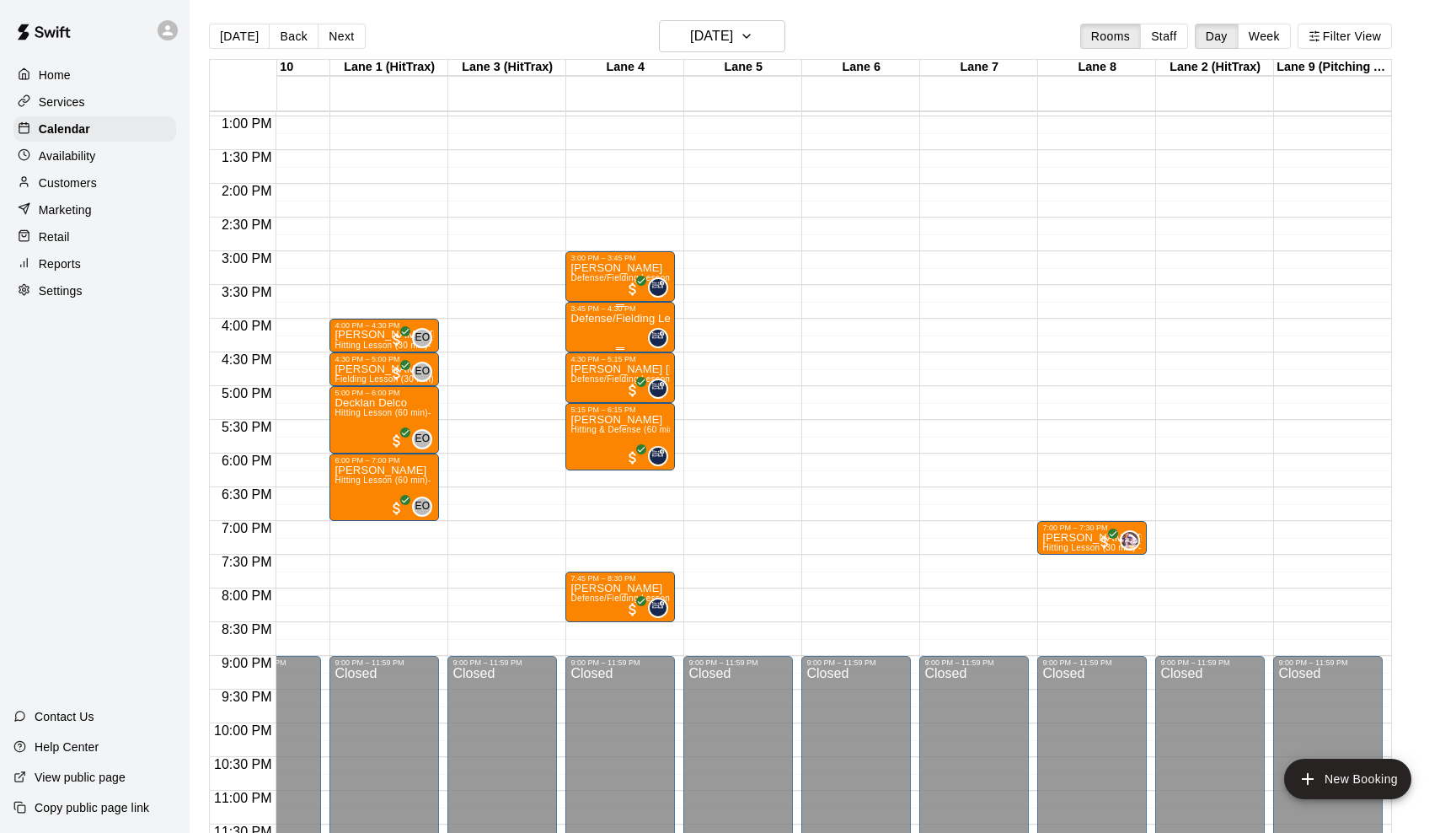
click at [633, 346] on div "Defense/Fielding Lesson (45 min)- [PERSON_NAME]" at bounding box center [621, 730] width 100 height 833
click at [593, 369] on img "edit" at bounding box center [587, 371] width 19 height 19
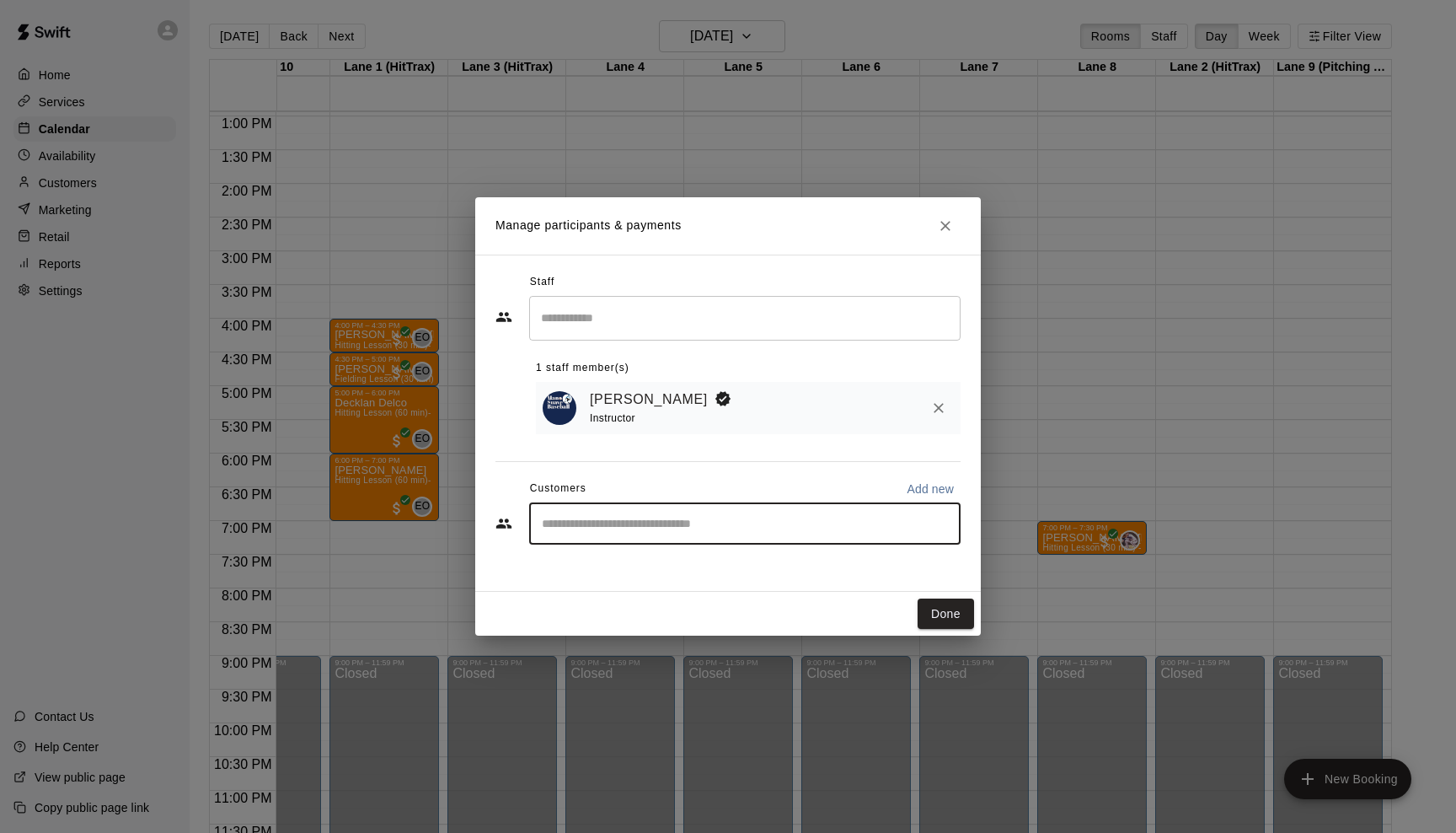
click at [644, 525] on input "Start typing to search customers..." at bounding box center [745, 523] width 416 height 17
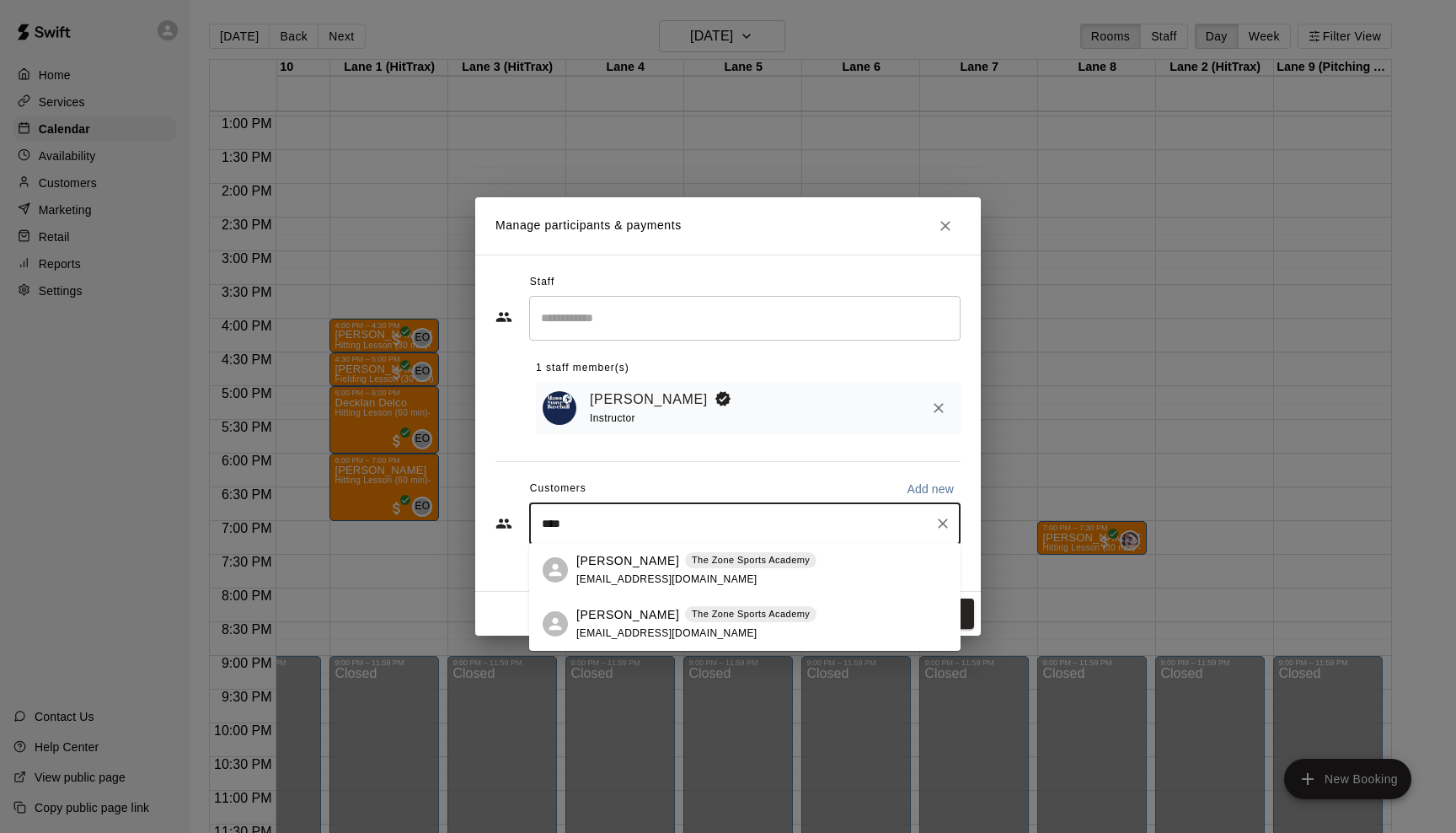
type input "*****"
click at [608, 571] on div "[PERSON_NAME] The Zone Sports Academy [EMAIL_ADDRESS][DOMAIN_NAME]" at bounding box center [696, 570] width 240 height 36
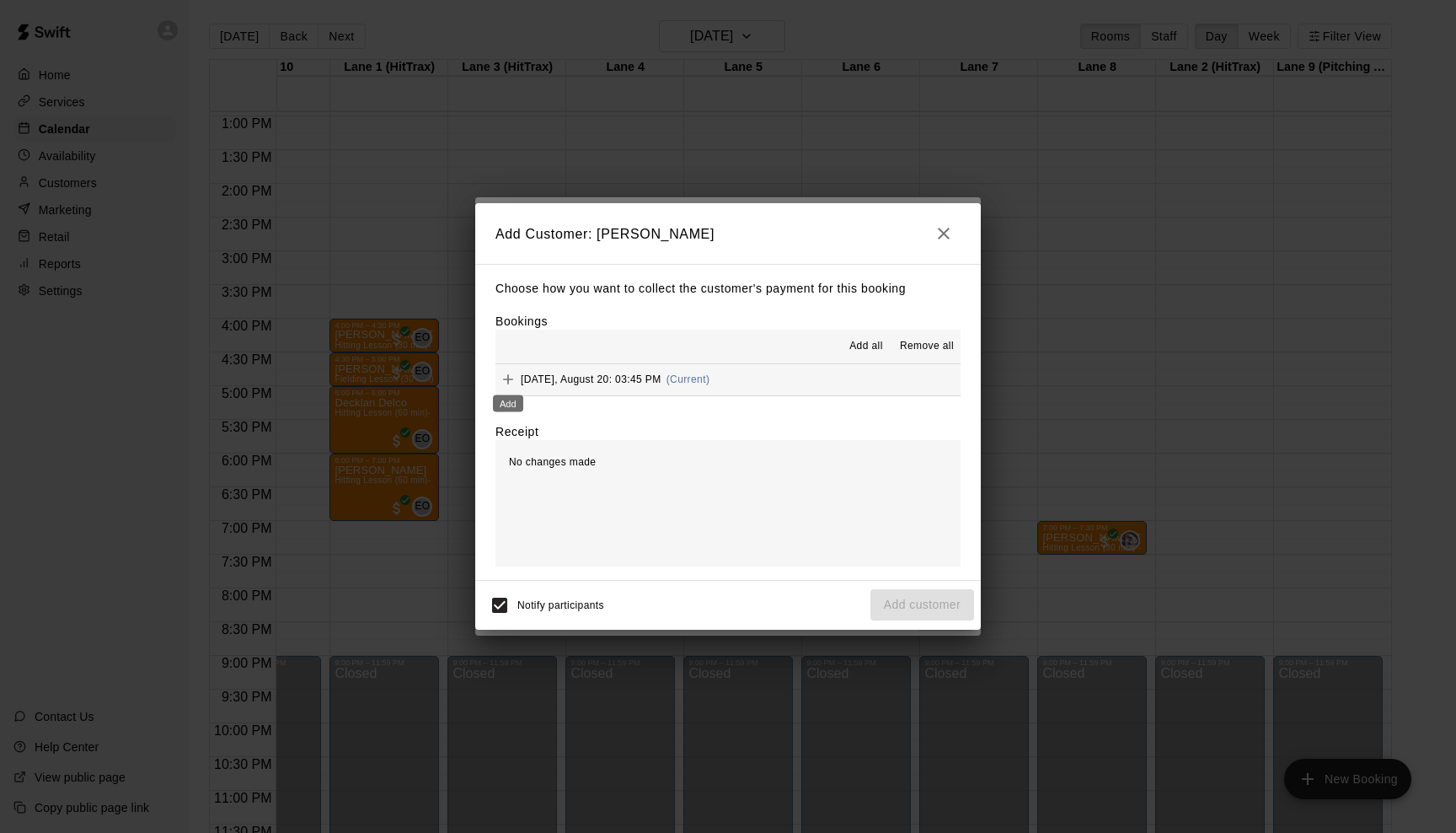
click at [508, 378] on icon "Add" at bounding box center [508, 379] width 17 height 17
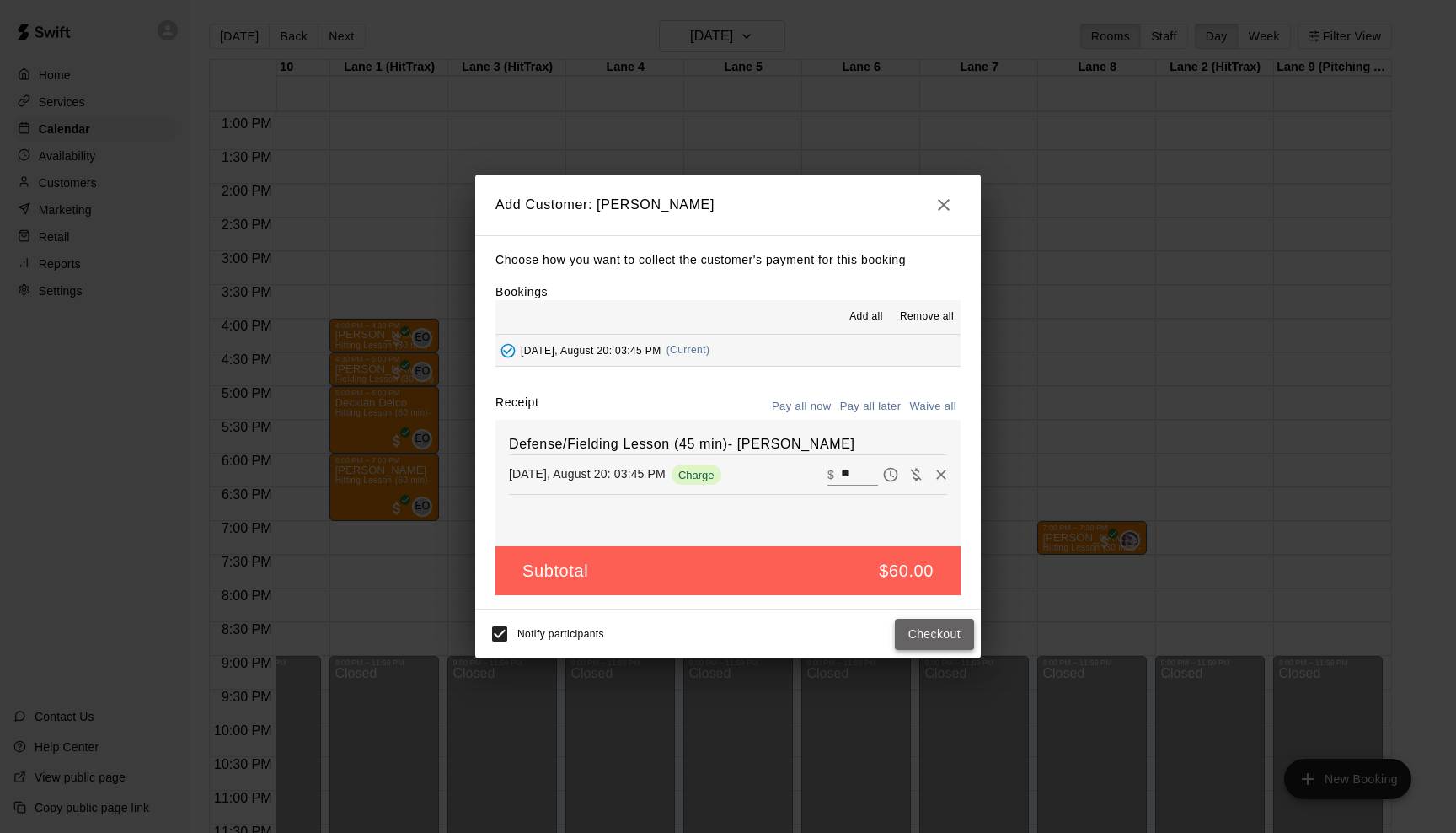
click at [934, 627] on button "Checkout" at bounding box center [935, 635] width 80 height 31
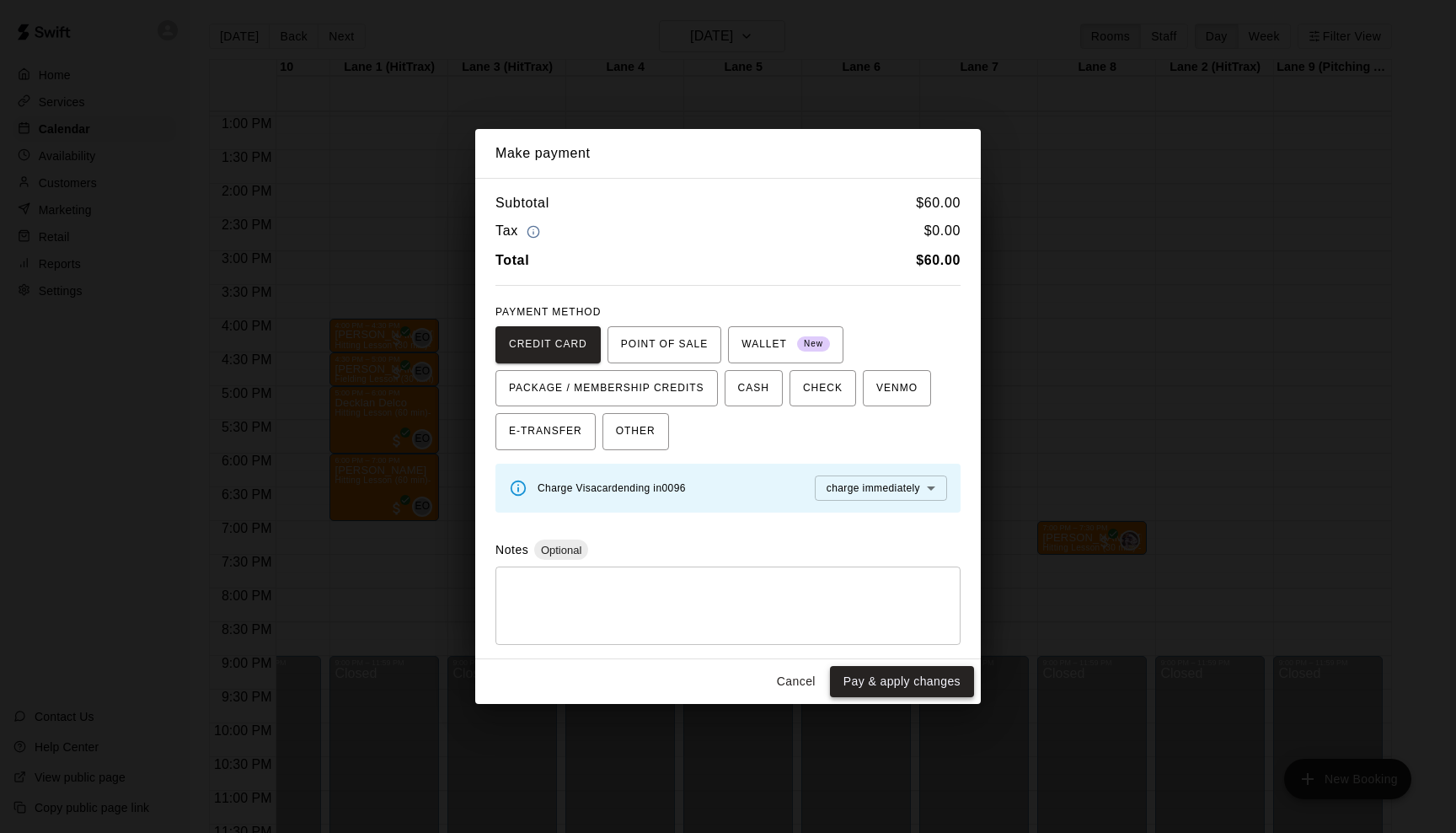
click at [933, 678] on button "Pay & apply changes" at bounding box center [901, 682] width 144 height 31
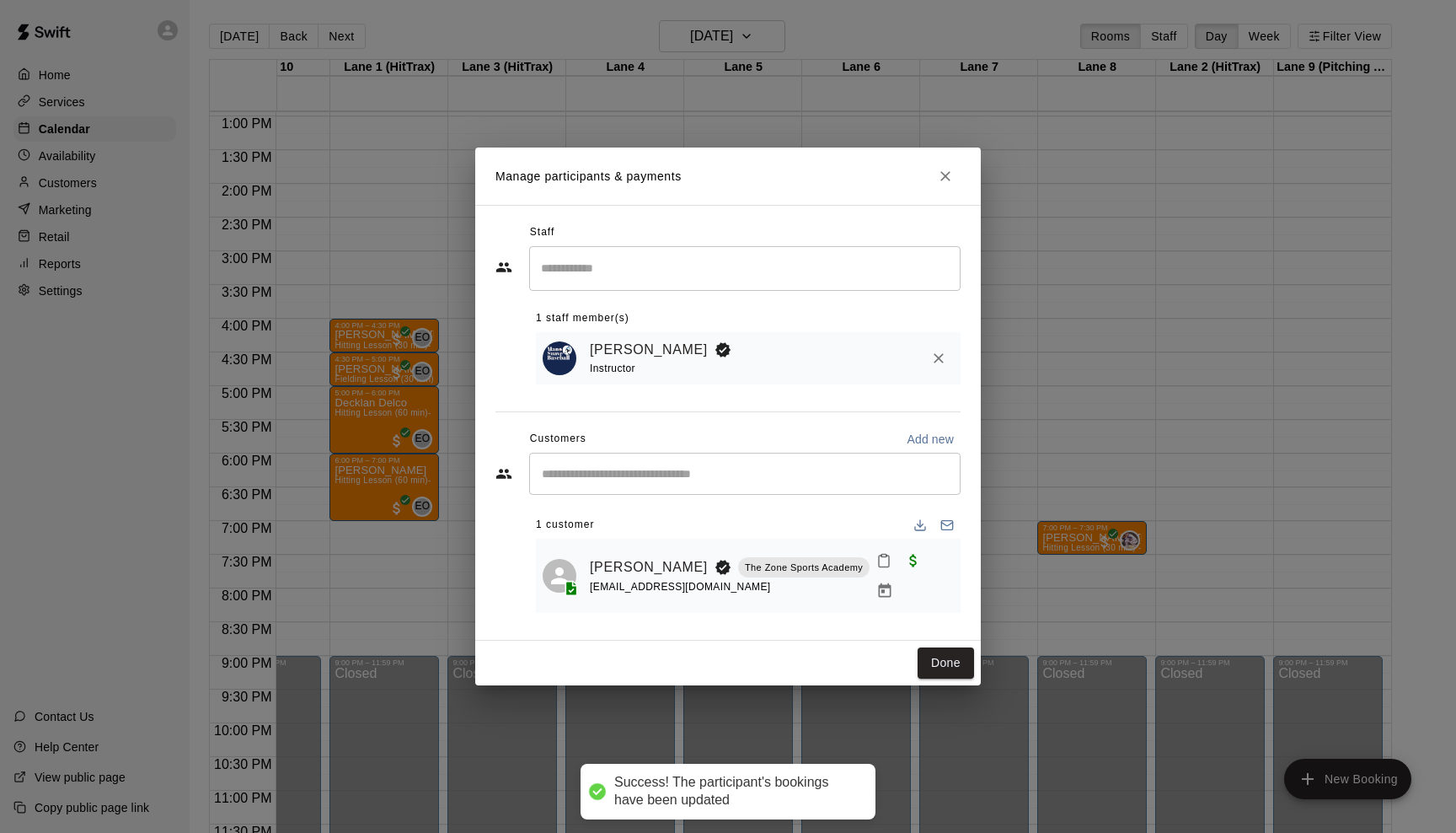
click at [1116, 347] on div "Manage participants & payments Staff ​ 1 staff member(s) [PERSON_NAME] Instruct…" at bounding box center [728, 416] width 1456 height 833
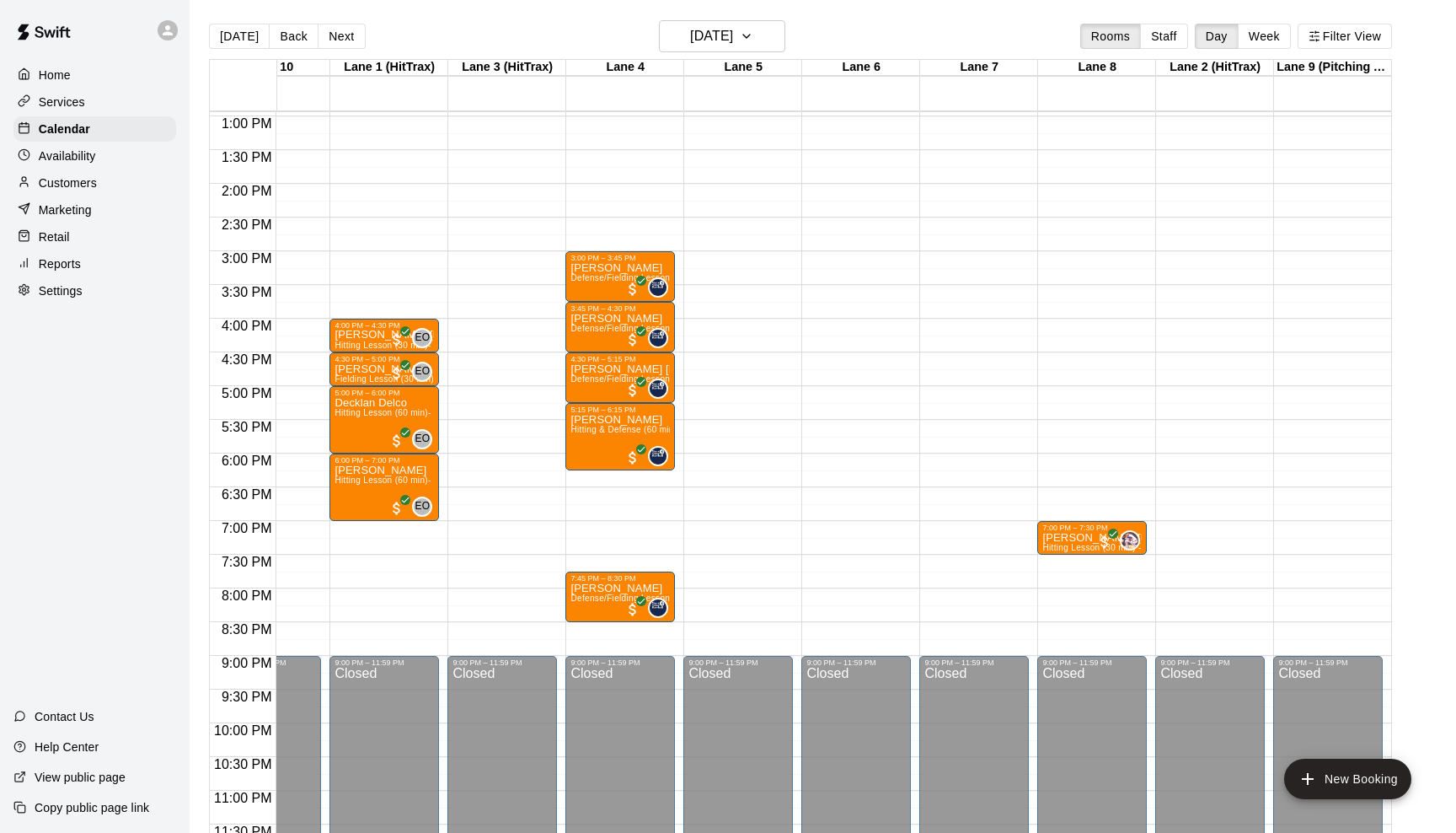
click at [776, 14] on main "[DATE] Back [DATE][DATE] Rooms Staff Day Week Filter View Area 10 [GEOGRAPHIC_D…" at bounding box center [823, 430] width 1267 height 860
click at [754, 35] on icon "button" at bounding box center [747, 36] width 14 height 20
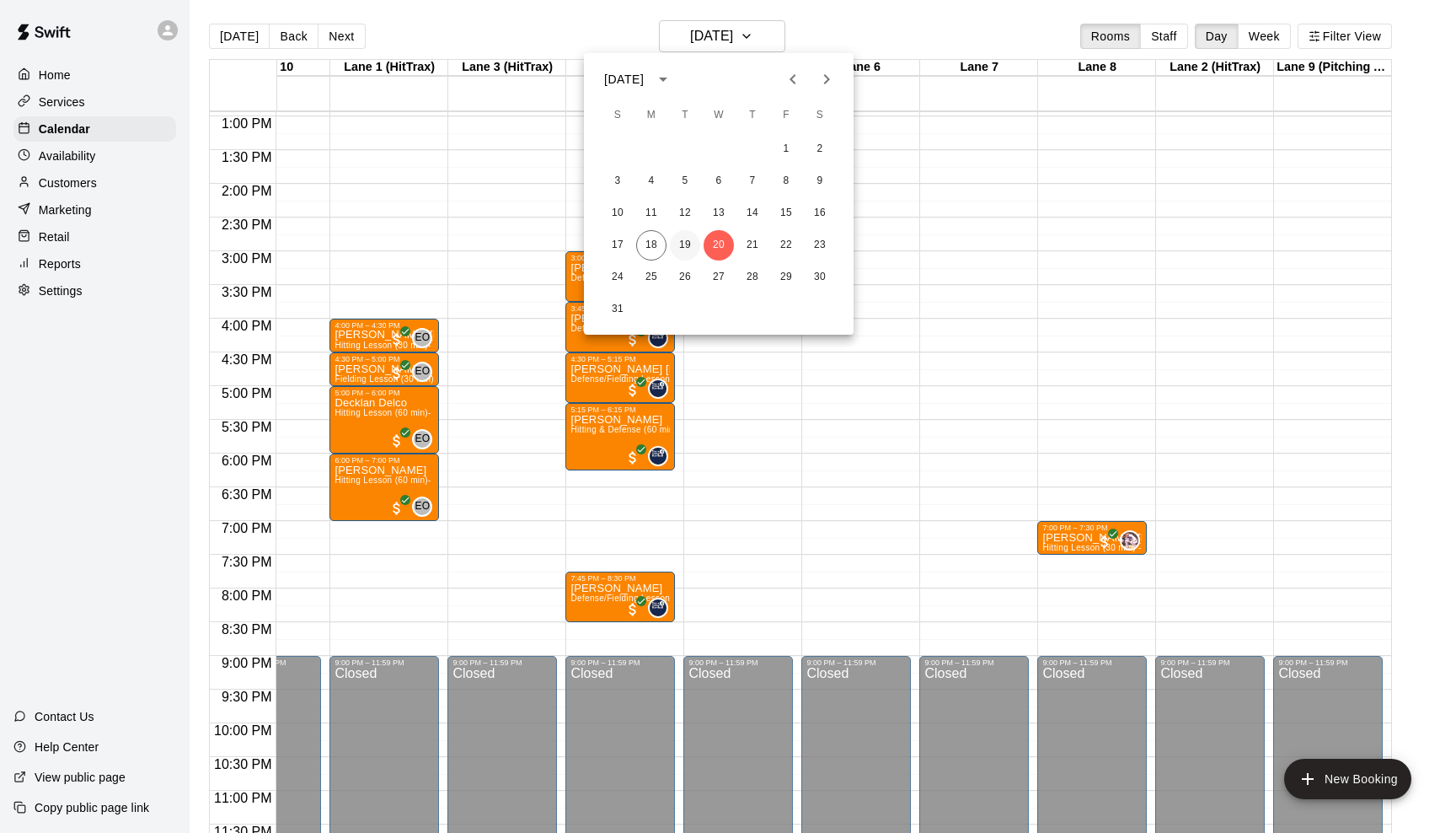
click at [682, 244] on button "19" at bounding box center [685, 245] width 31 height 31
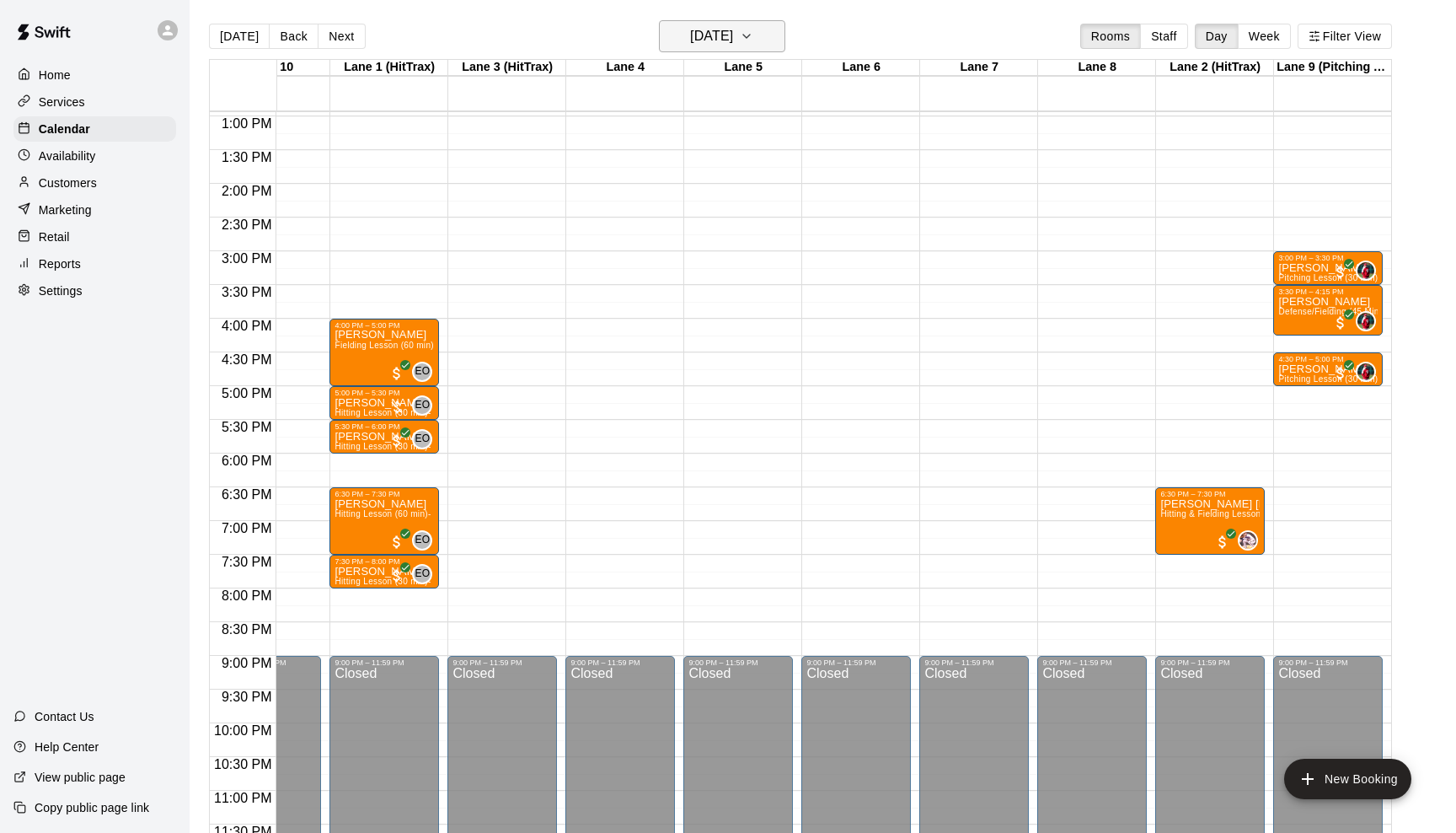
click at [754, 38] on icon "button" at bounding box center [747, 36] width 14 height 20
click at [813, 43] on div at bounding box center [728, 416] width 1456 height 833
click at [754, 31] on icon "button" at bounding box center [747, 36] width 14 height 20
click at [749, 241] on button "21" at bounding box center [753, 245] width 31 height 31
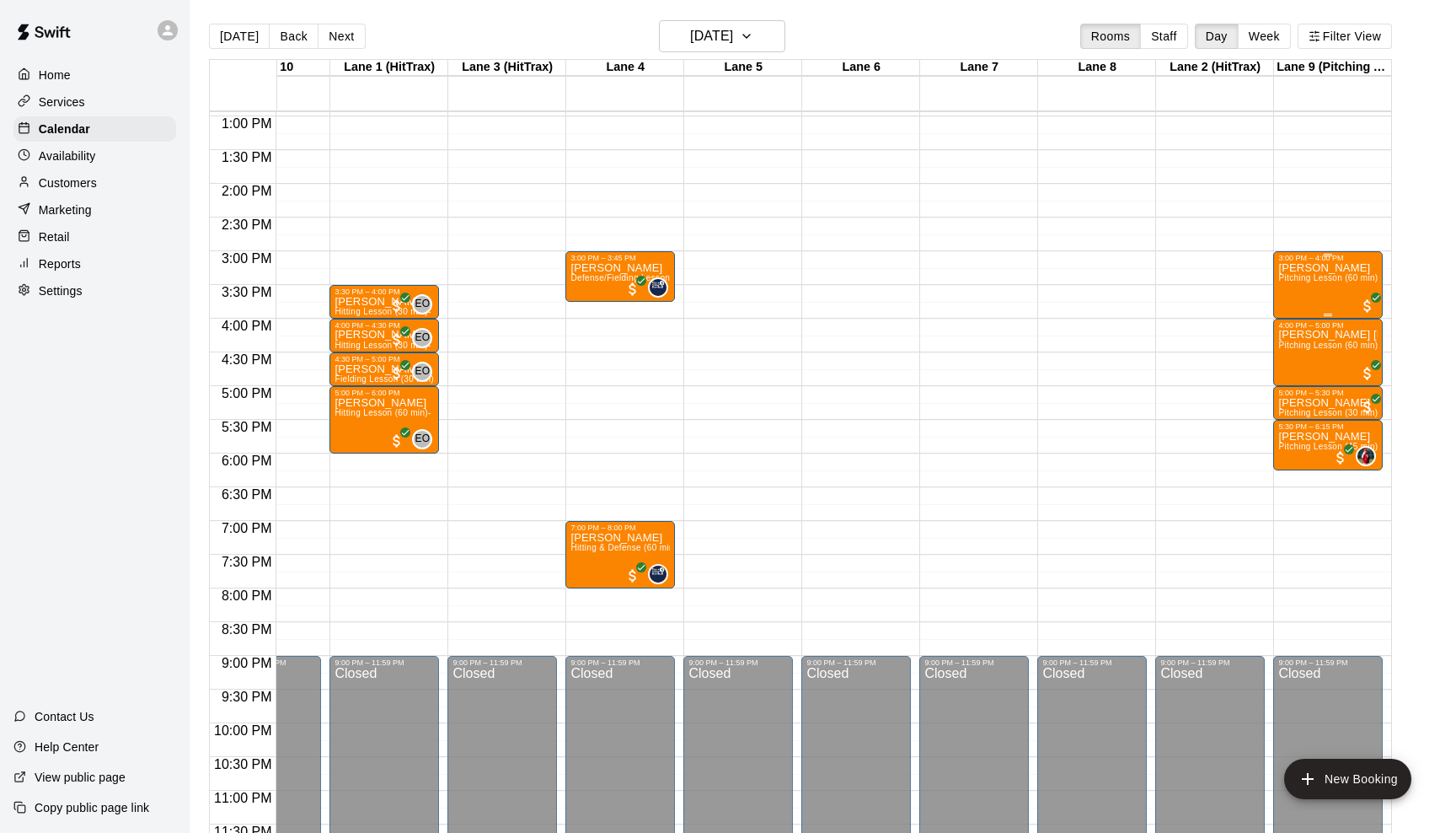
click at [1328, 292] on div "[PERSON_NAME] Pitching Lesson (60 min)- [PERSON_NAME]" at bounding box center [1328, 679] width 100 height 833
click at [1294, 316] on img "edit" at bounding box center [1295, 321] width 19 height 19
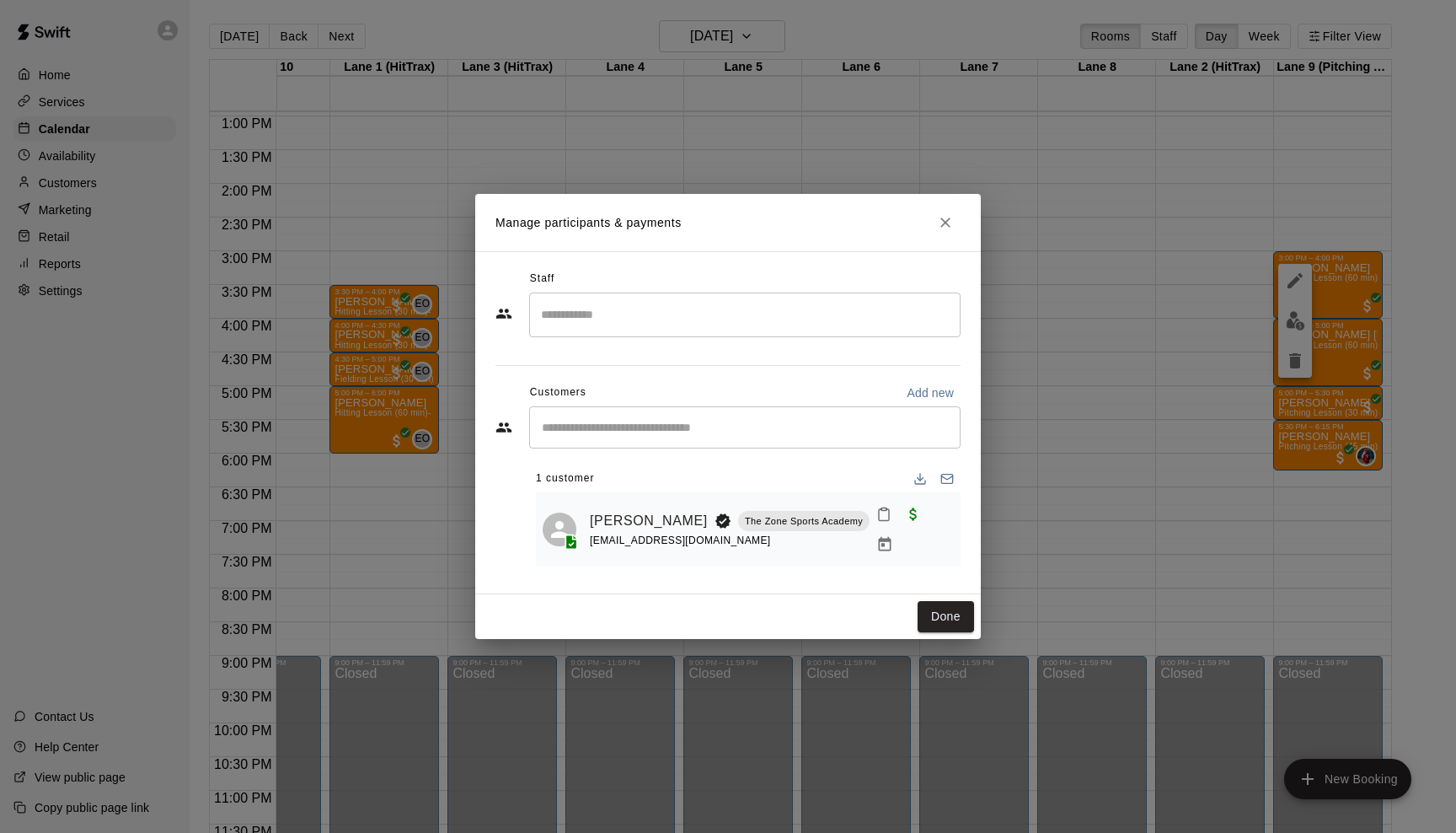
click at [735, 337] on div "​" at bounding box center [745, 314] width 432 height 44
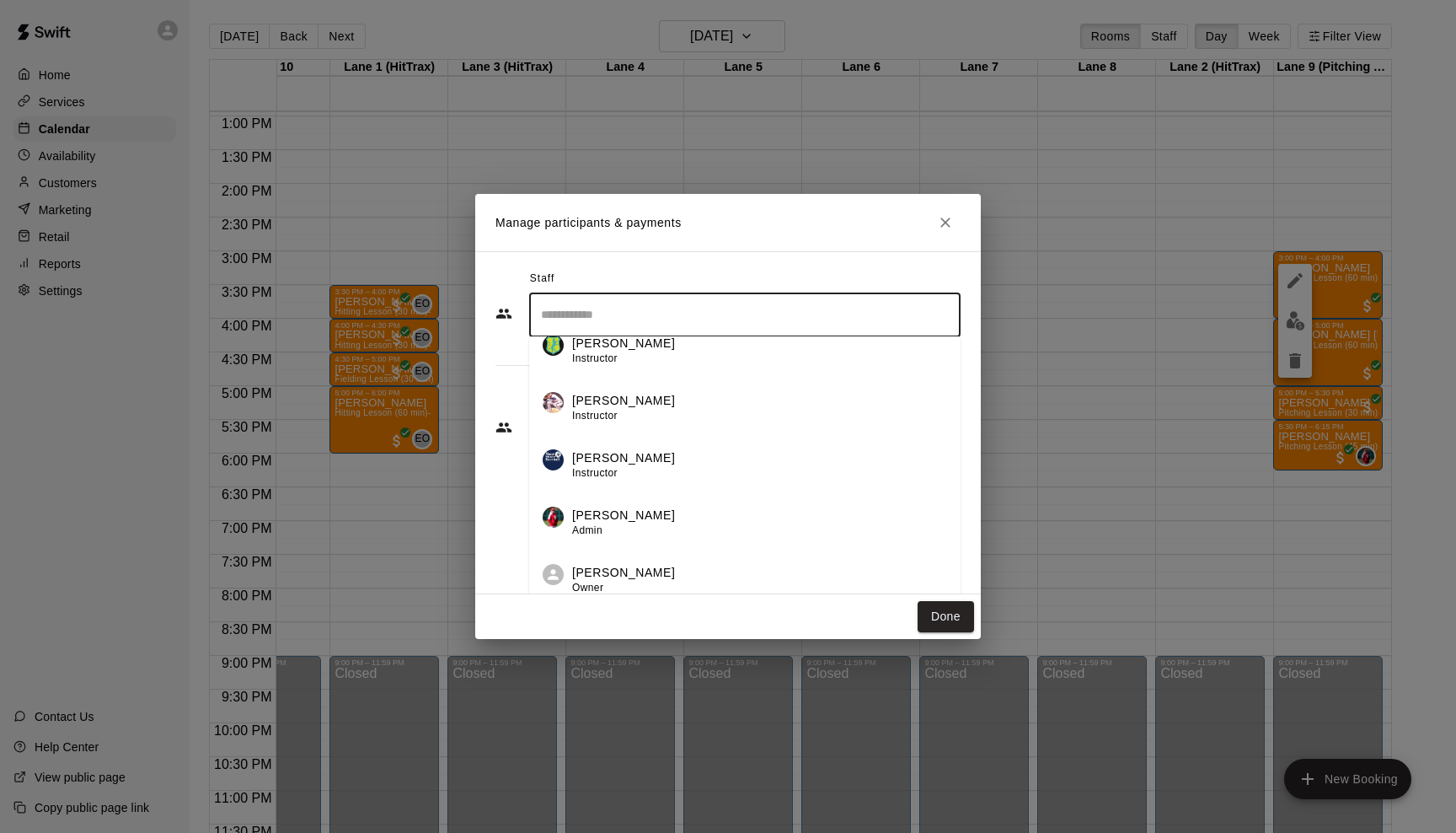
scroll to position [78, 0]
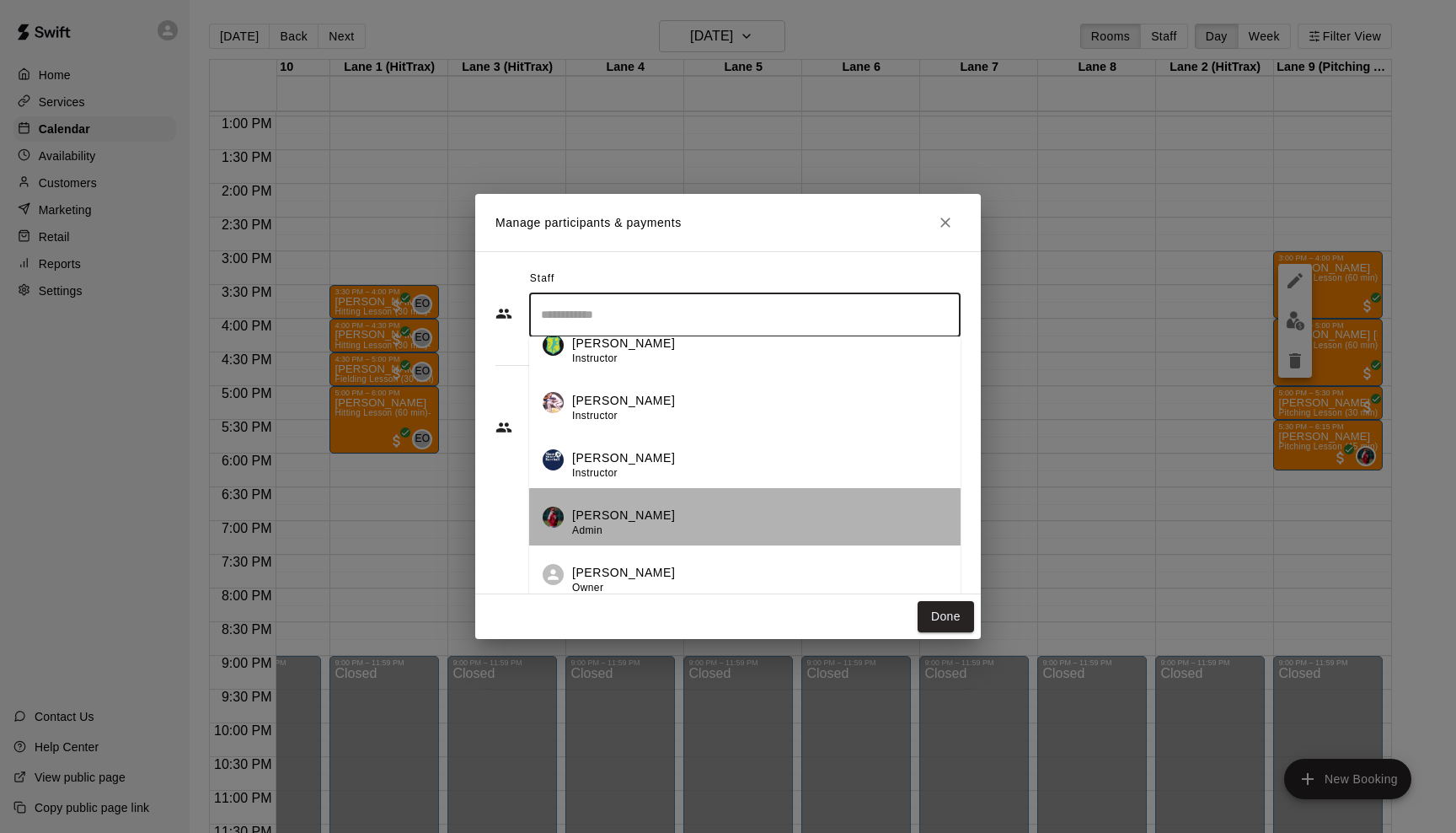
click at [642, 533] on div "[PERSON_NAME] Admin" at bounding box center [759, 523] width 375 height 33
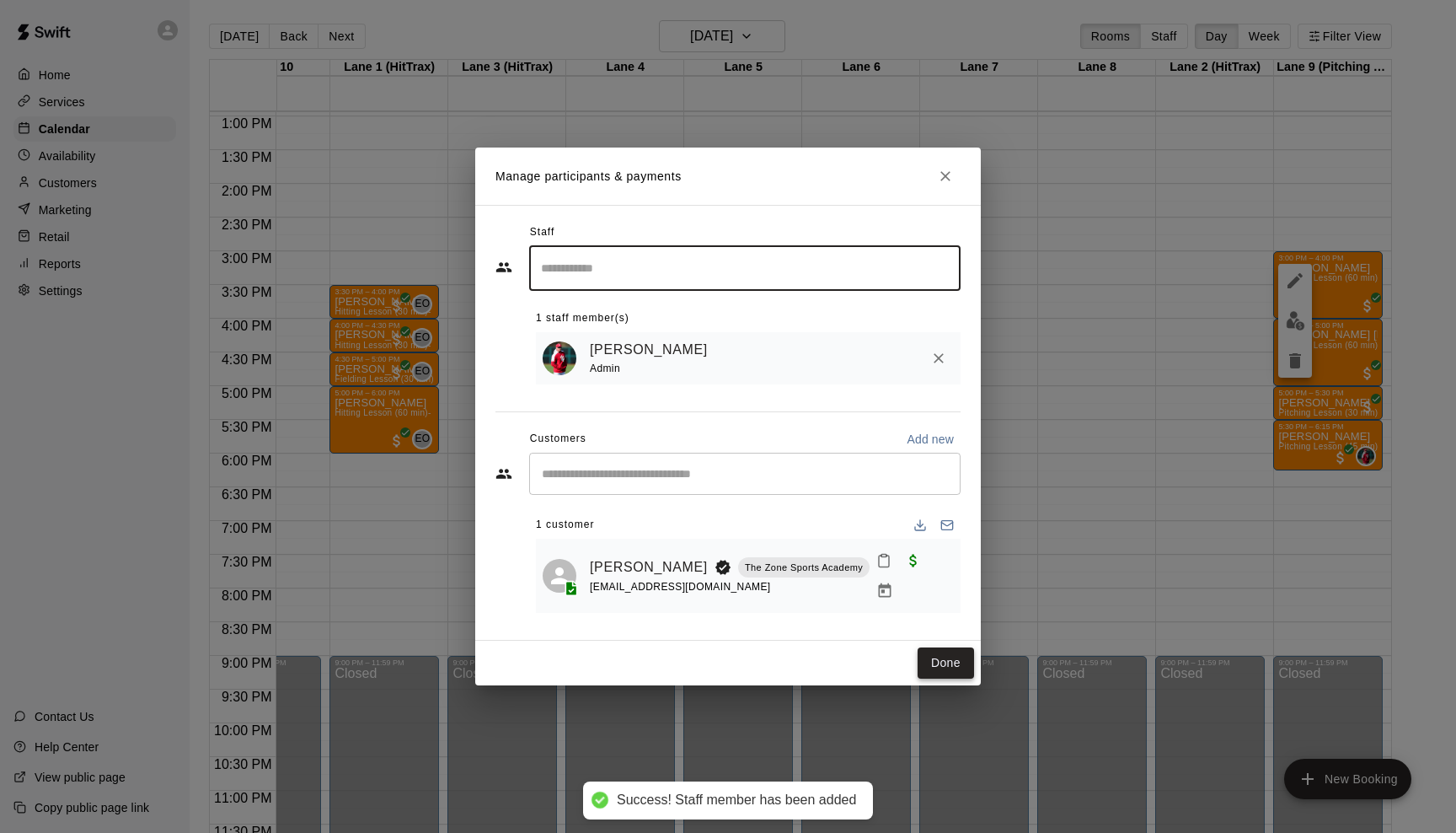
click at [941, 647] on button "Done" at bounding box center [946, 663] width 56 height 31
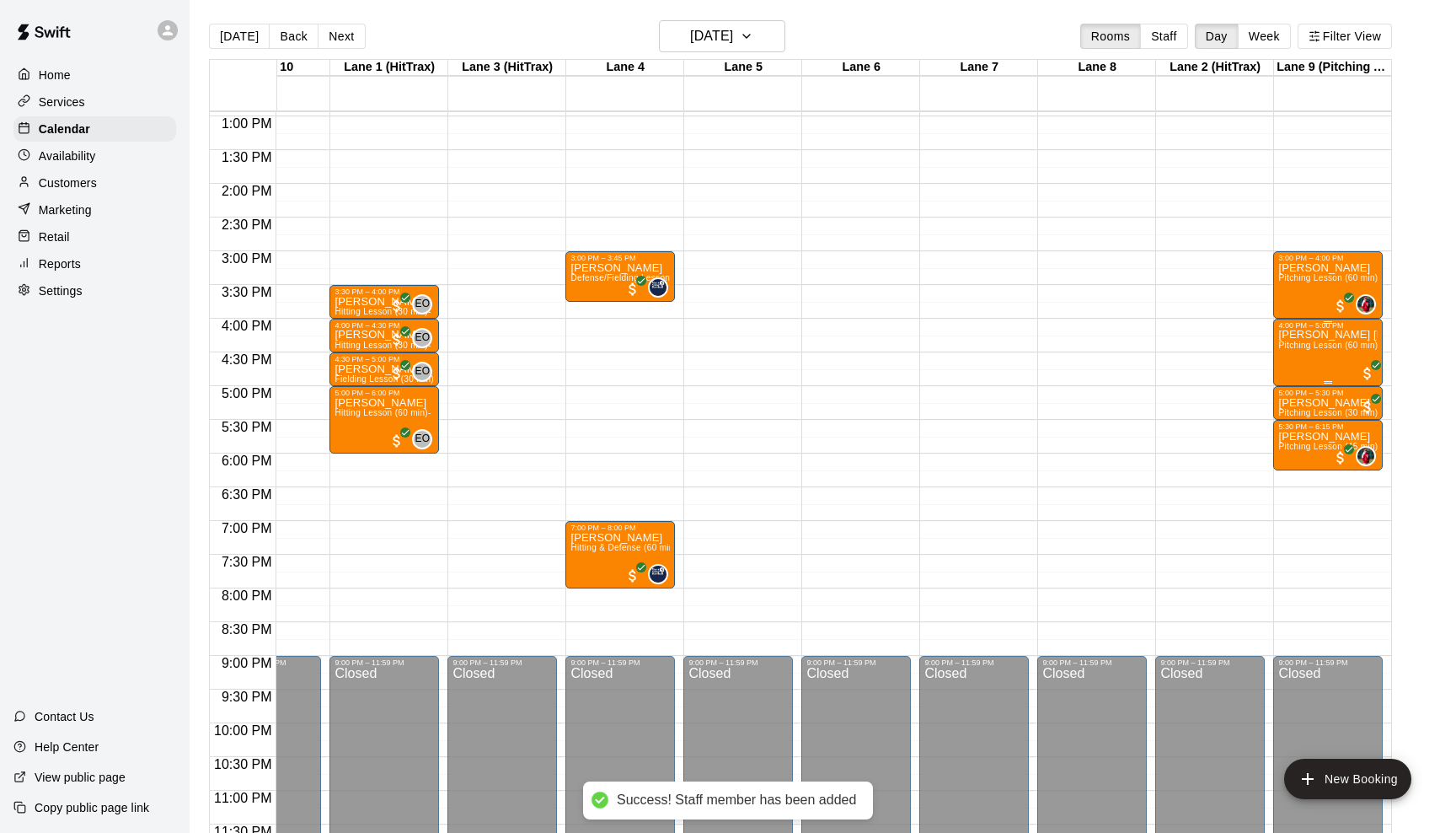
click at [1312, 360] on div "[PERSON_NAME] [PERSON_NAME] Pitching Lesson (60 min)- [PERSON_NAME]" at bounding box center [1328, 746] width 100 height 833
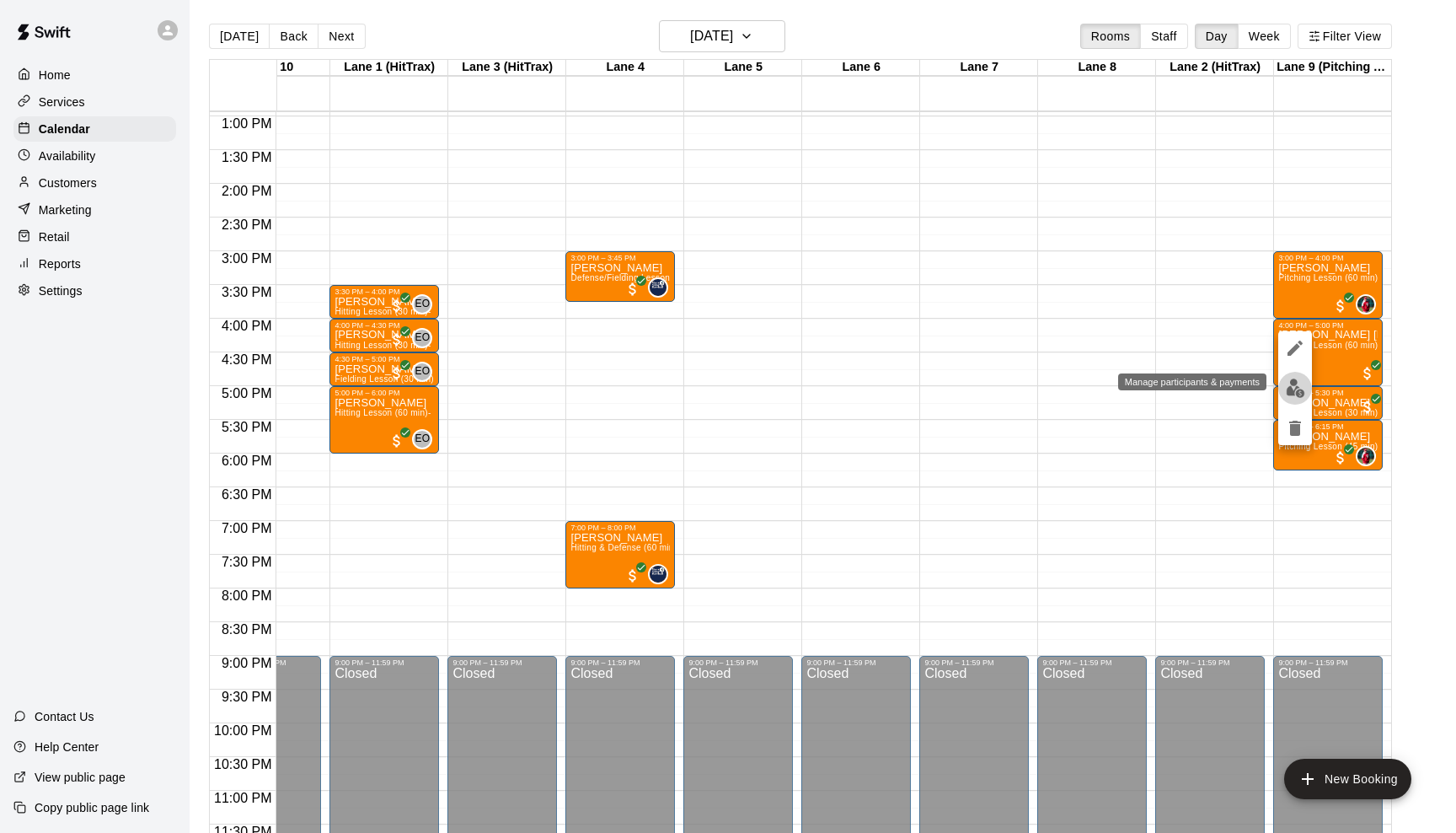
click at [1297, 381] on img "edit" at bounding box center [1295, 388] width 19 height 19
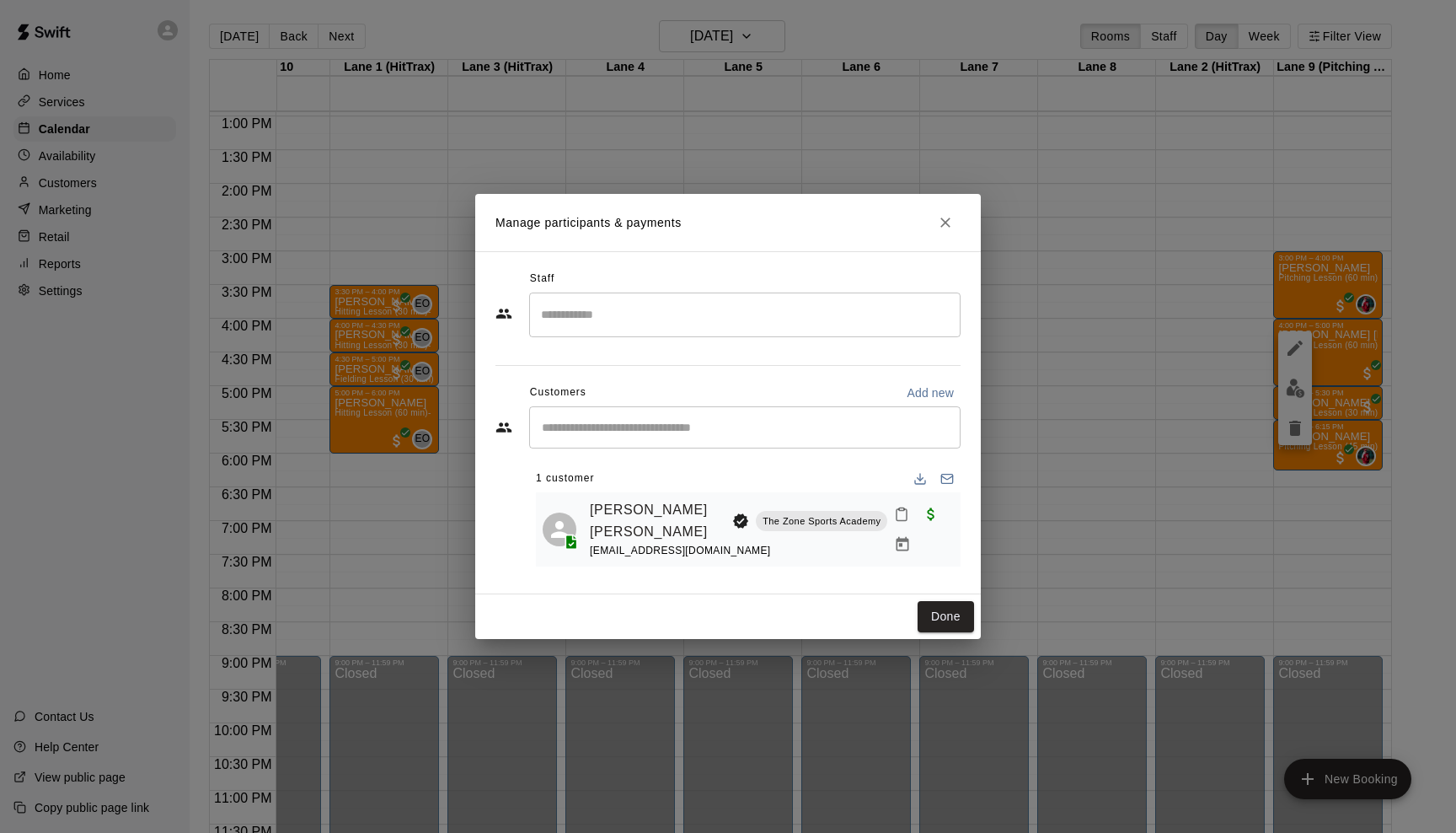
click at [775, 333] on div "​" at bounding box center [745, 314] width 432 height 44
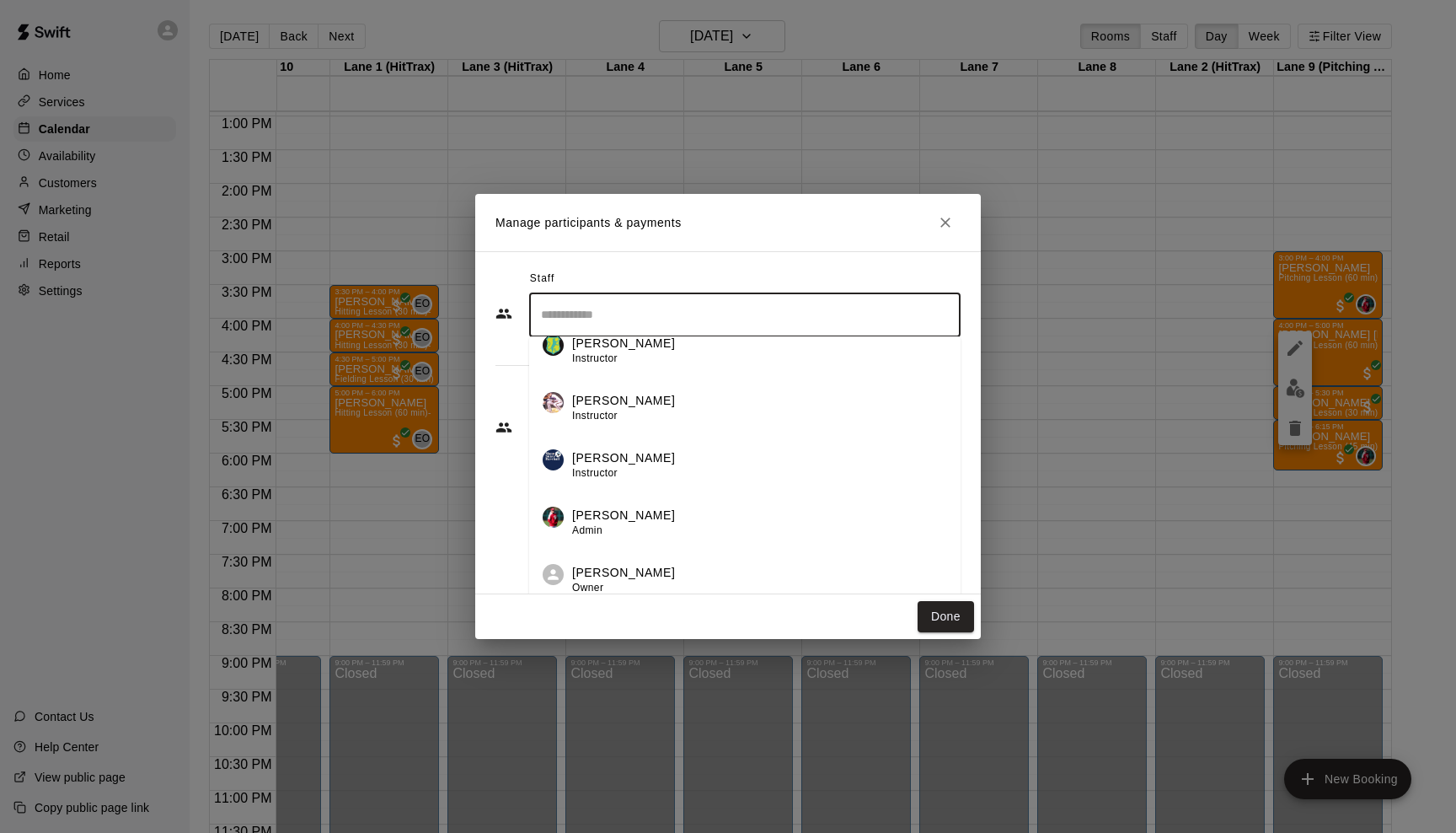
click at [729, 524] on div "[PERSON_NAME] Admin" at bounding box center [759, 523] width 375 height 33
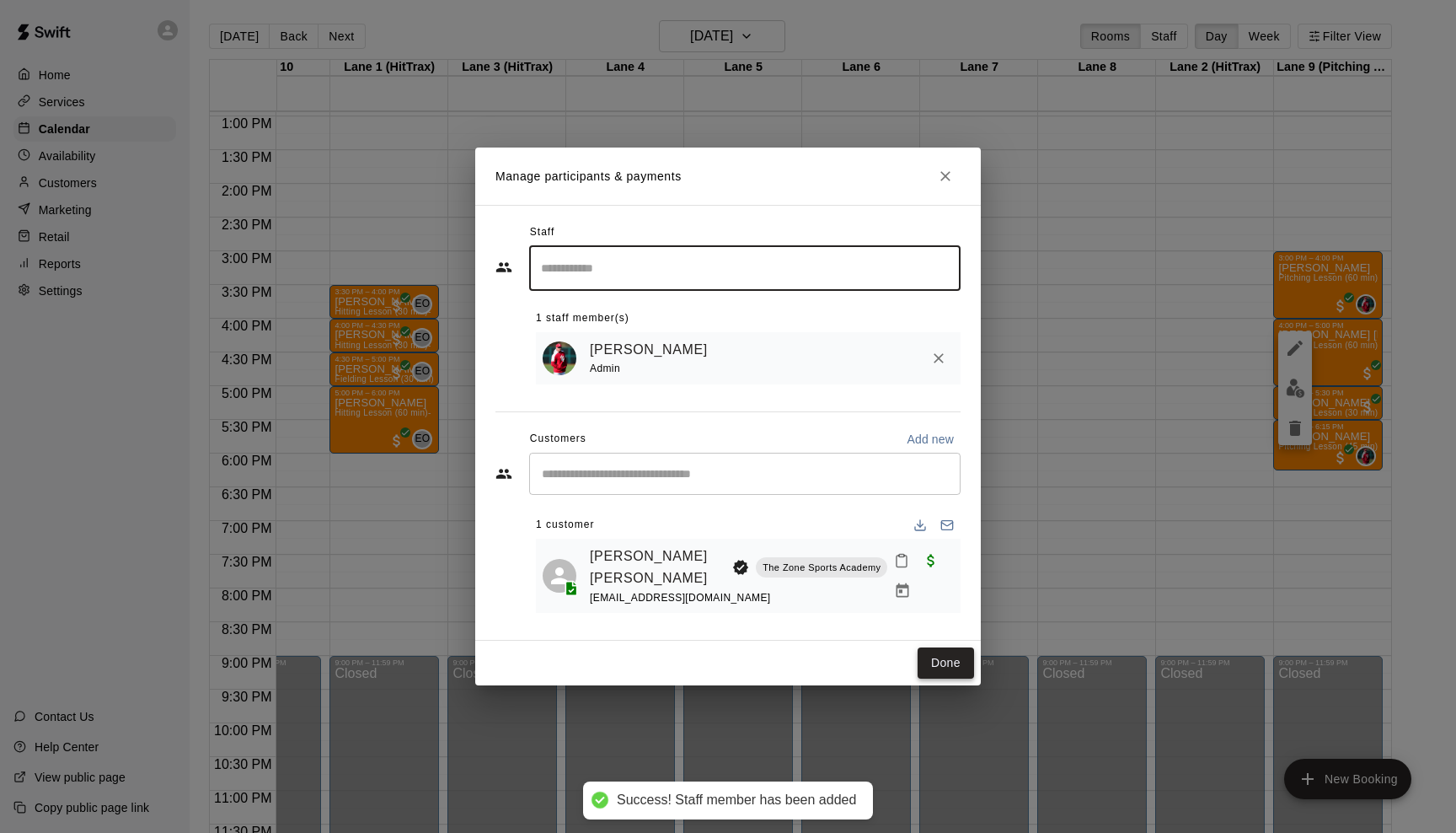
click at [939, 650] on button "Done" at bounding box center [946, 663] width 56 height 31
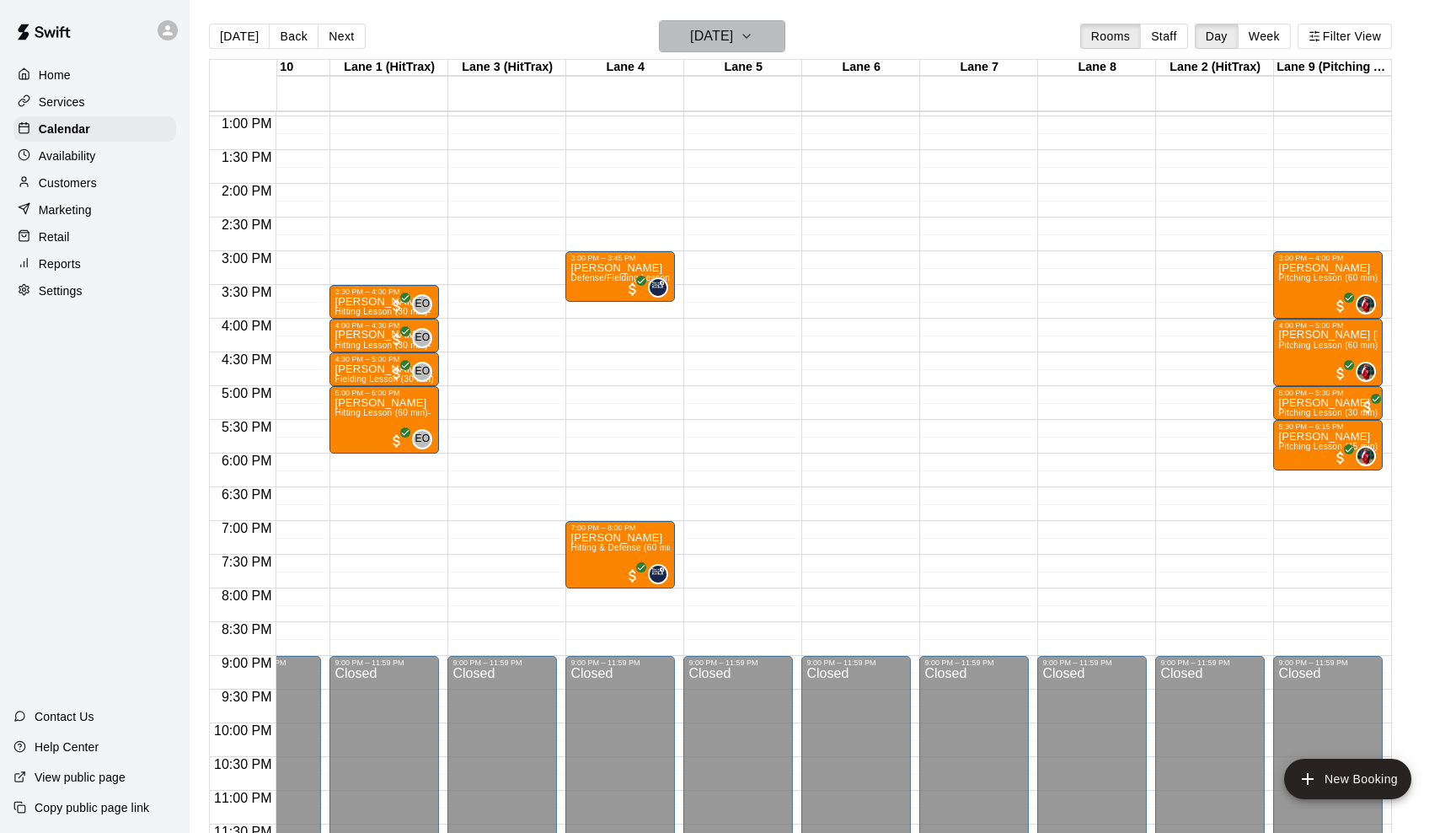
click at [754, 31] on icon "button" at bounding box center [747, 36] width 14 height 20
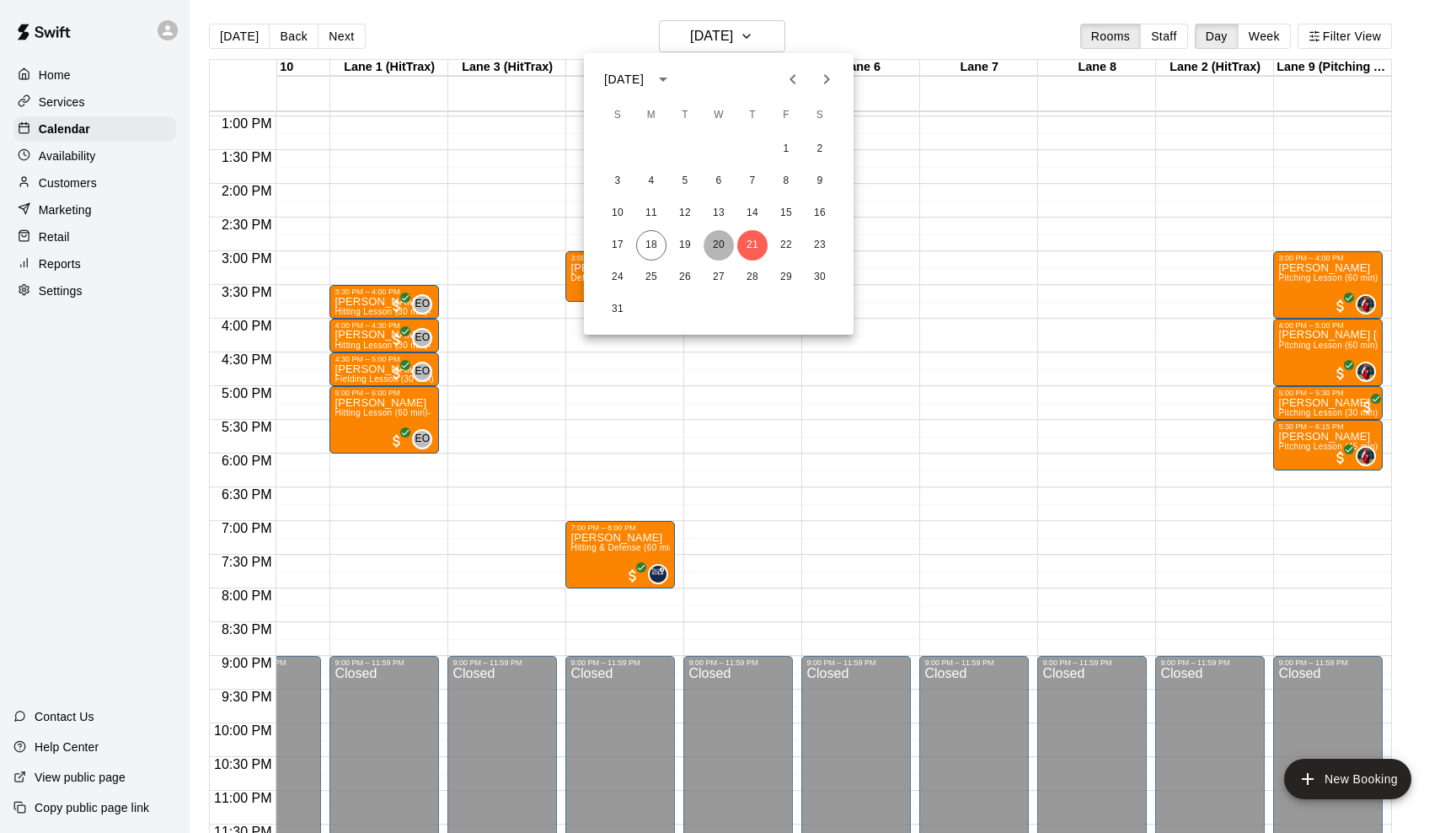
click at [718, 236] on button "20" at bounding box center [719, 245] width 31 height 31
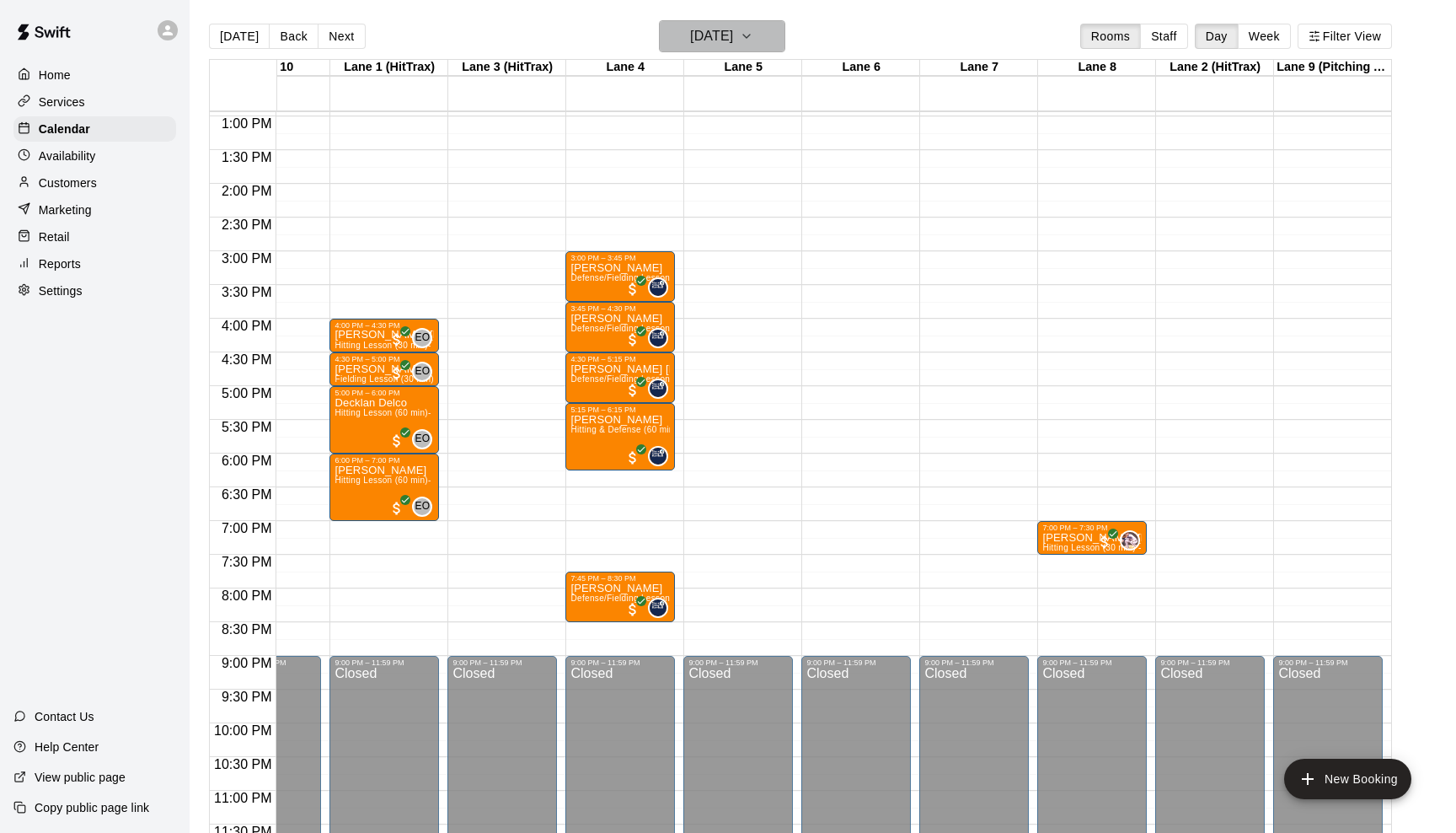
click at [754, 37] on icon "button" at bounding box center [747, 36] width 14 height 20
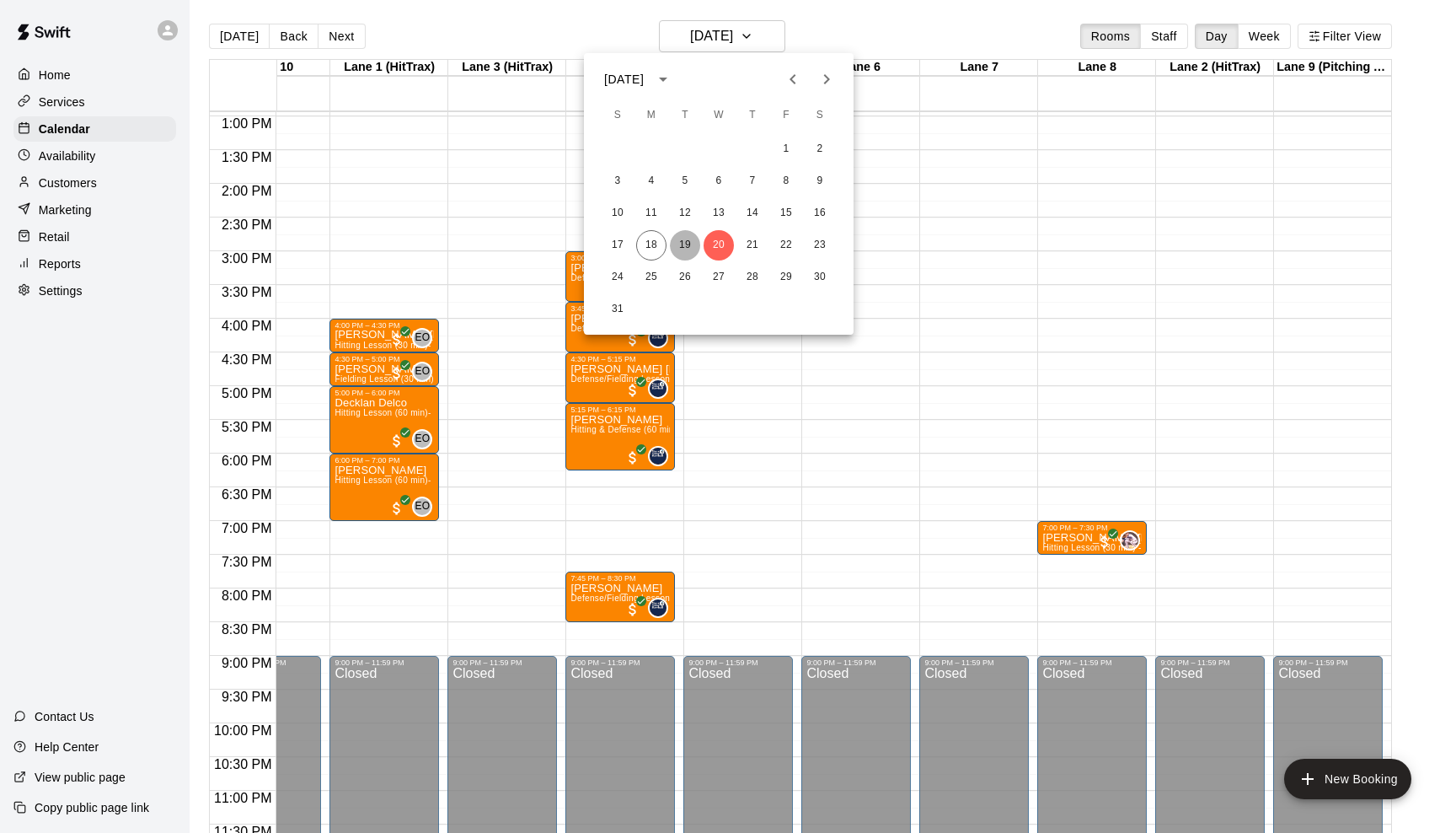
click at [691, 241] on button "19" at bounding box center [685, 245] width 31 height 31
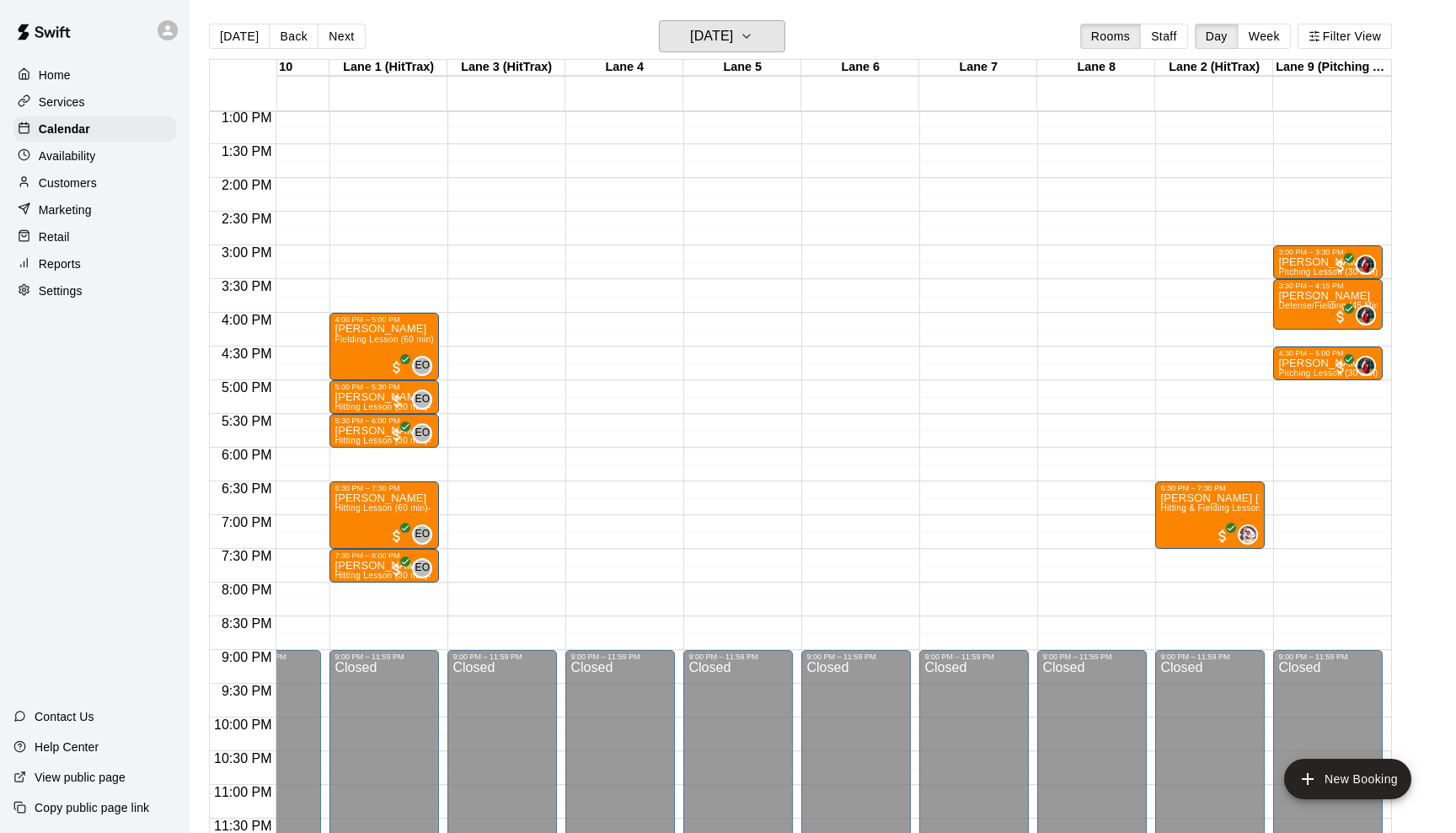
scroll to position [0, 65]
click at [754, 40] on icon "button" at bounding box center [747, 36] width 14 height 20
click at [860, 18] on div at bounding box center [728, 416] width 1456 height 833
click at [754, 32] on icon "button" at bounding box center [747, 36] width 14 height 20
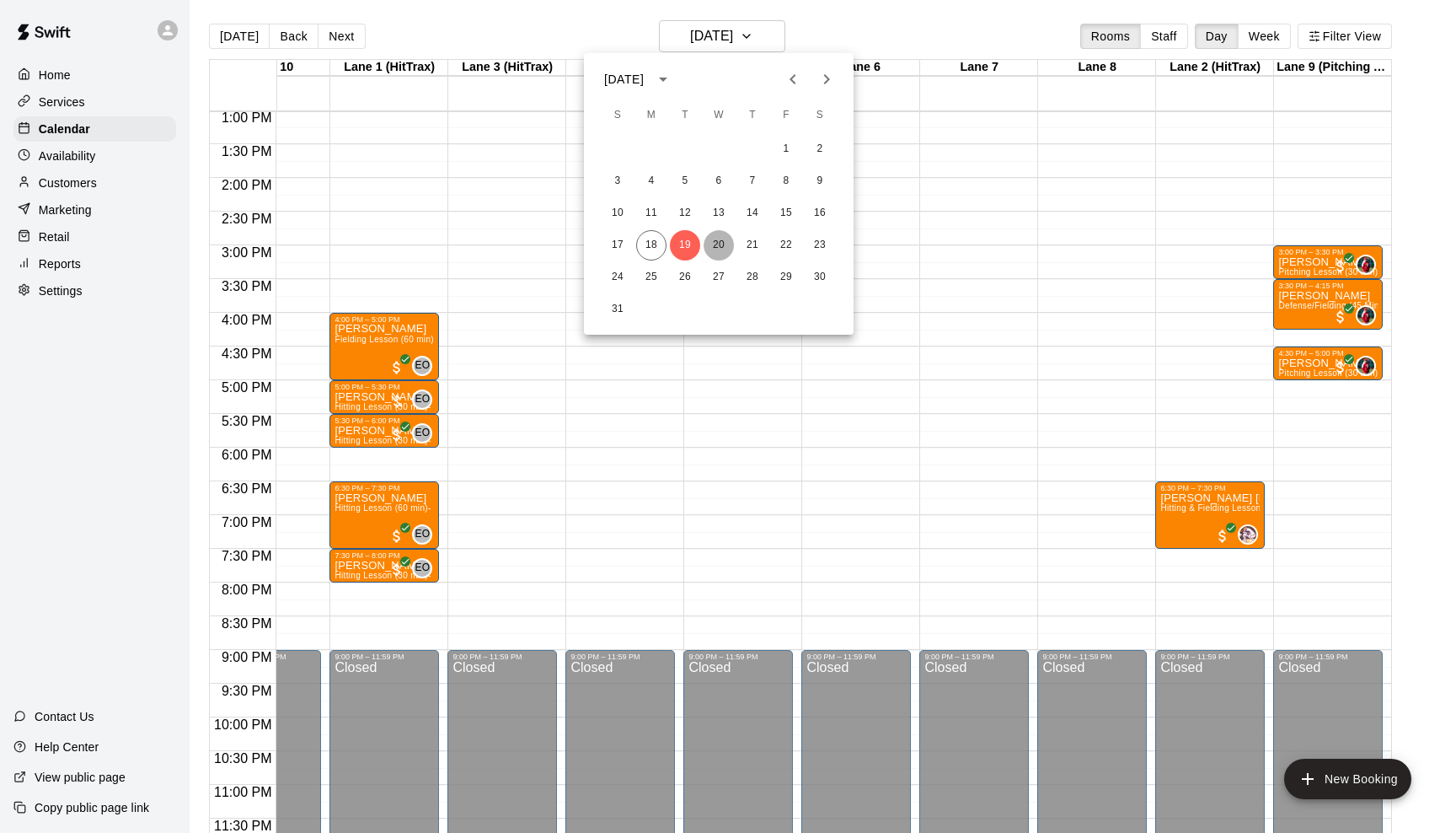
click at [719, 245] on button "20" at bounding box center [719, 245] width 31 height 31
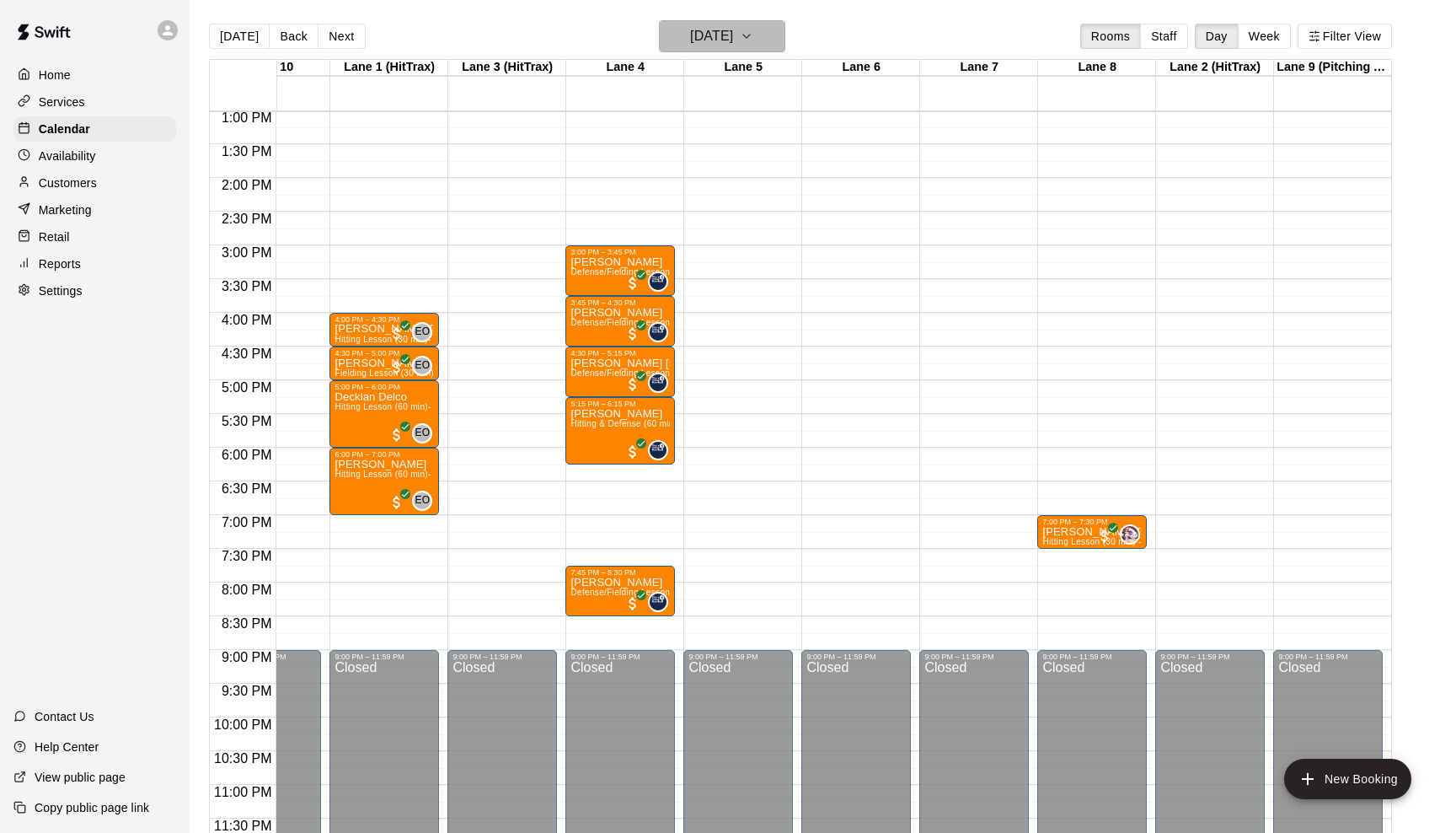
click at [785, 42] on button "[DATE]" at bounding box center [722, 35] width 127 height 32
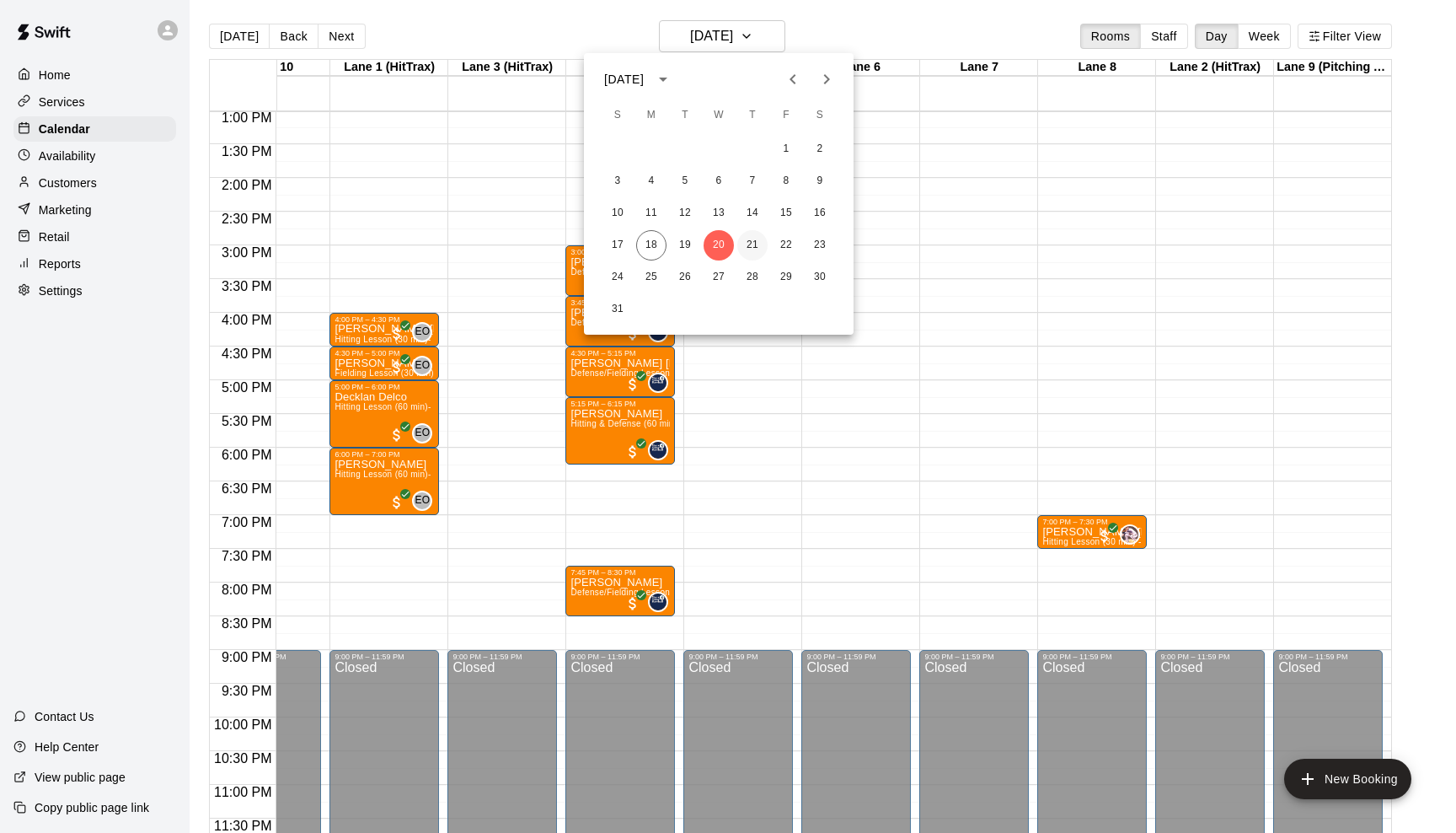
click at [753, 242] on button "21" at bounding box center [753, 245] width 31 height 31
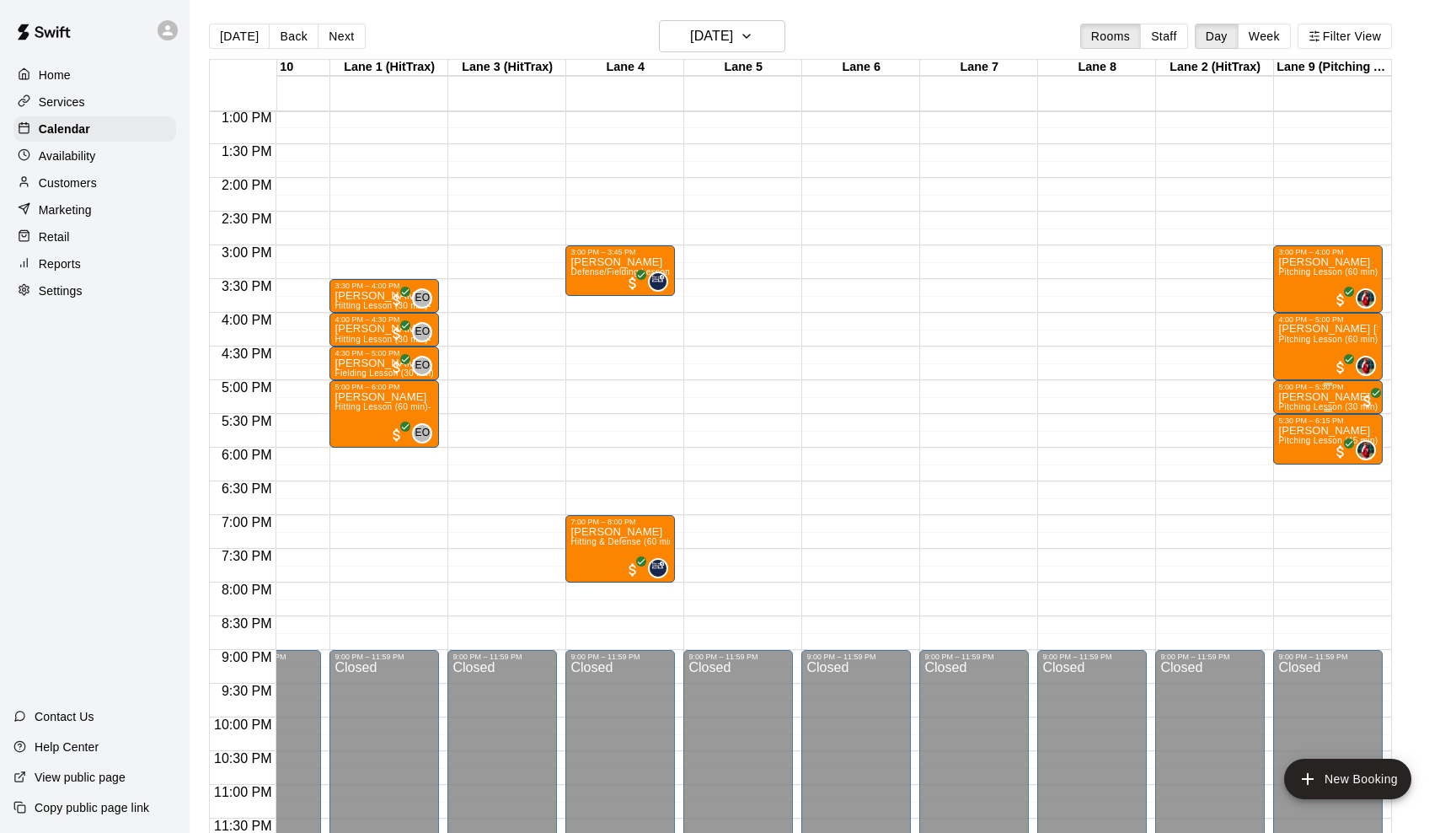
click at [1306, 390] on div "5:00 PM – 5:30 PM" at bounding box center [1328, 387] width 100 height 8
click at [1289, 443] on img "edit" at bounding box center [1295, 439] width 19 height 19
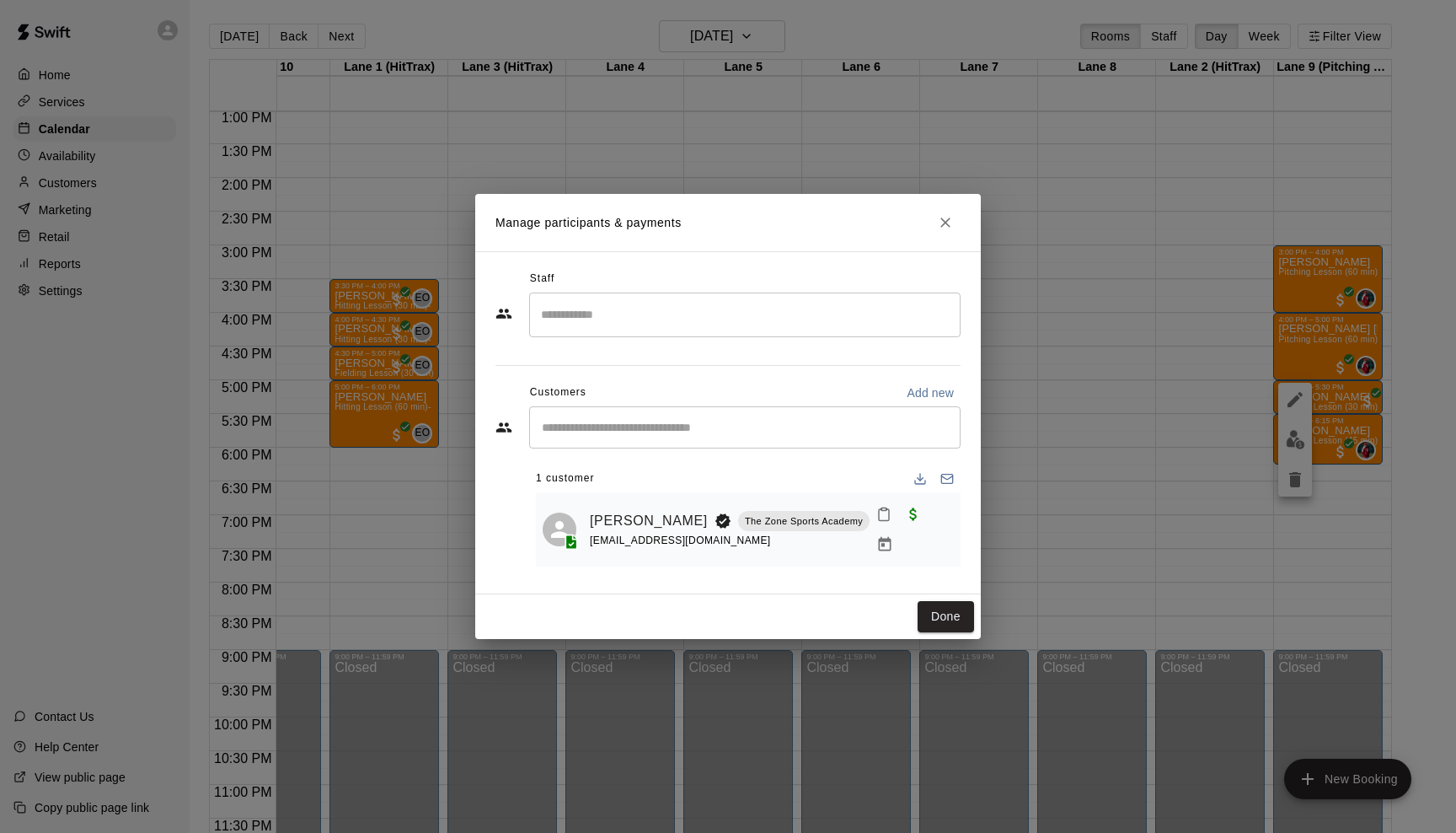
click at [774, 317] on input "Search staff" at bounding box center [745, 315] width 416 height 30
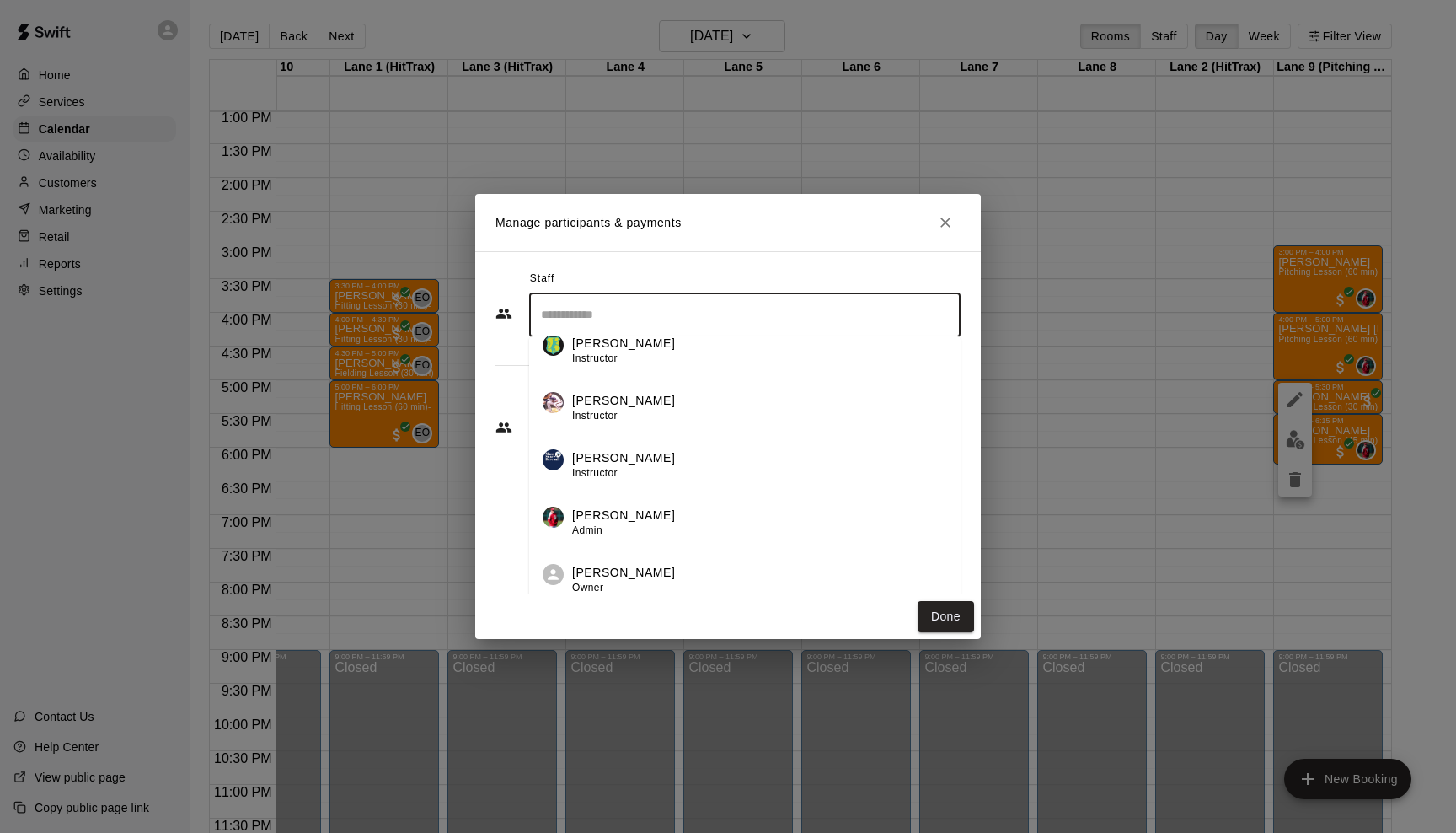
scroll to position [78, 0]
click at [734, 522] on div "[PERSON_NAME] Admin" at bounding box center [759, 523] width 375 height 33
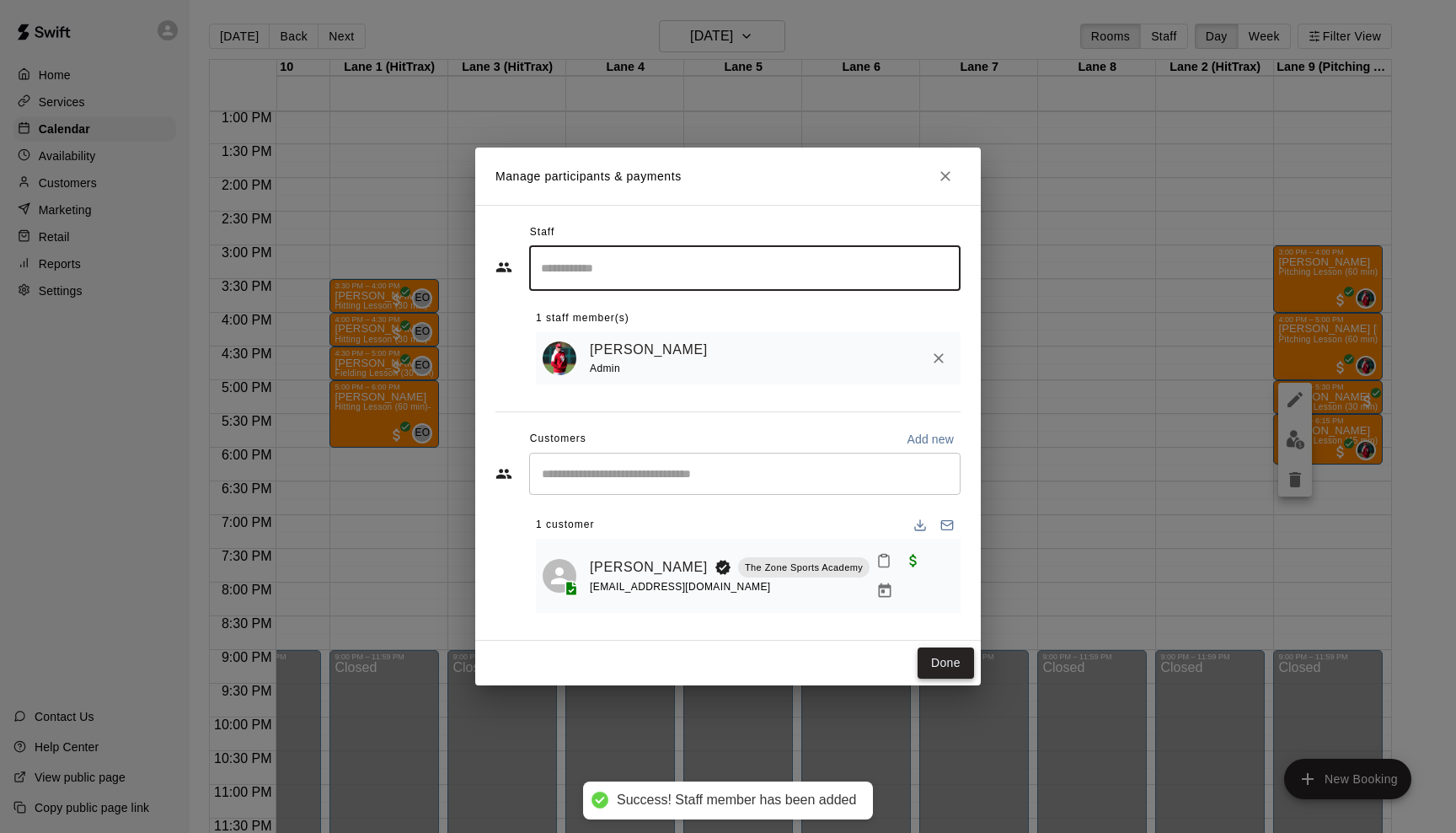
click at [943, 652] on button "Done" at bounding box center [946, 663] width 56 height 31
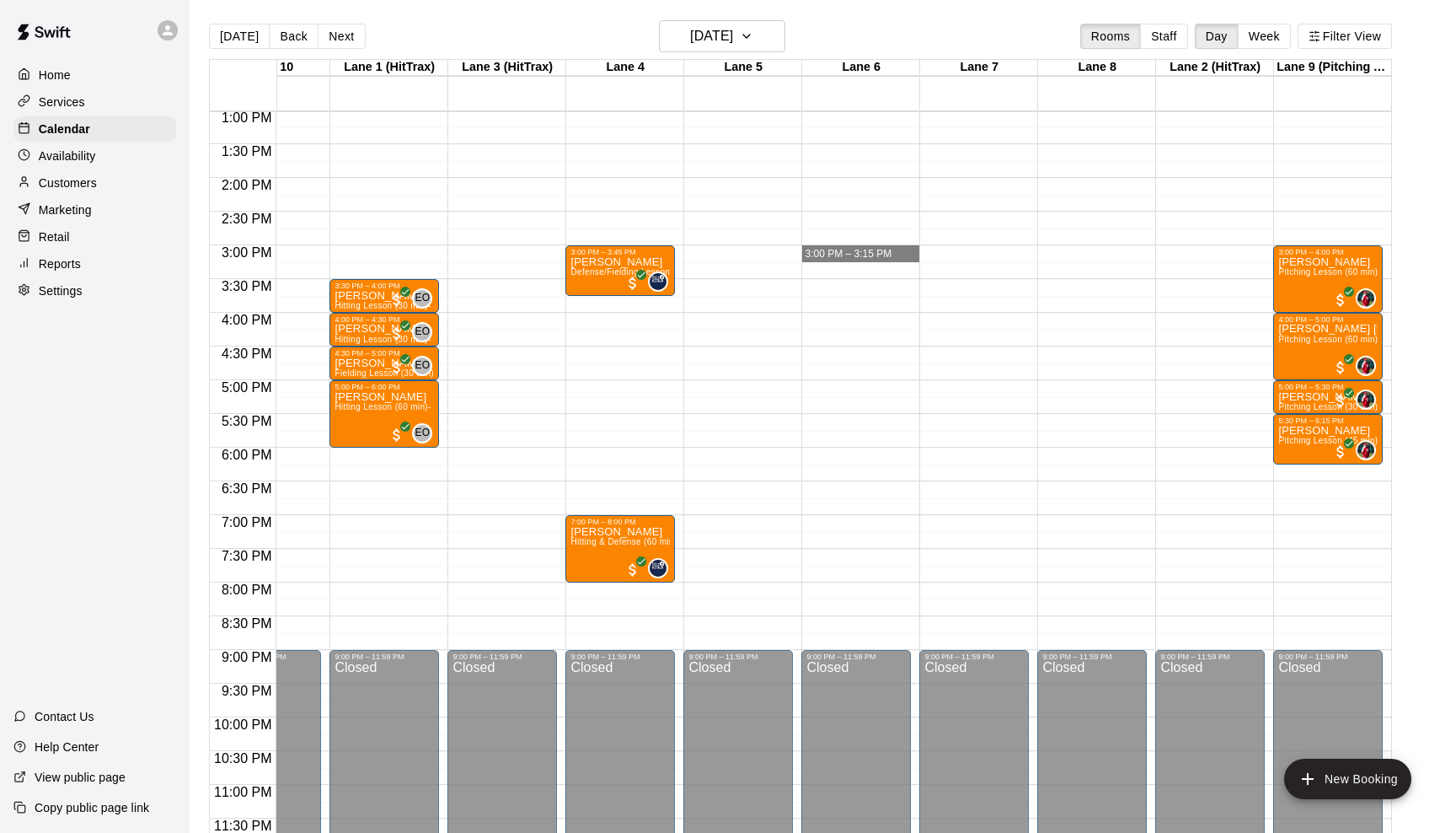
drag, startPoint x: 819, startPoint y: 260, endPoint x: 819, endPoint y: 218, distance: 42.0
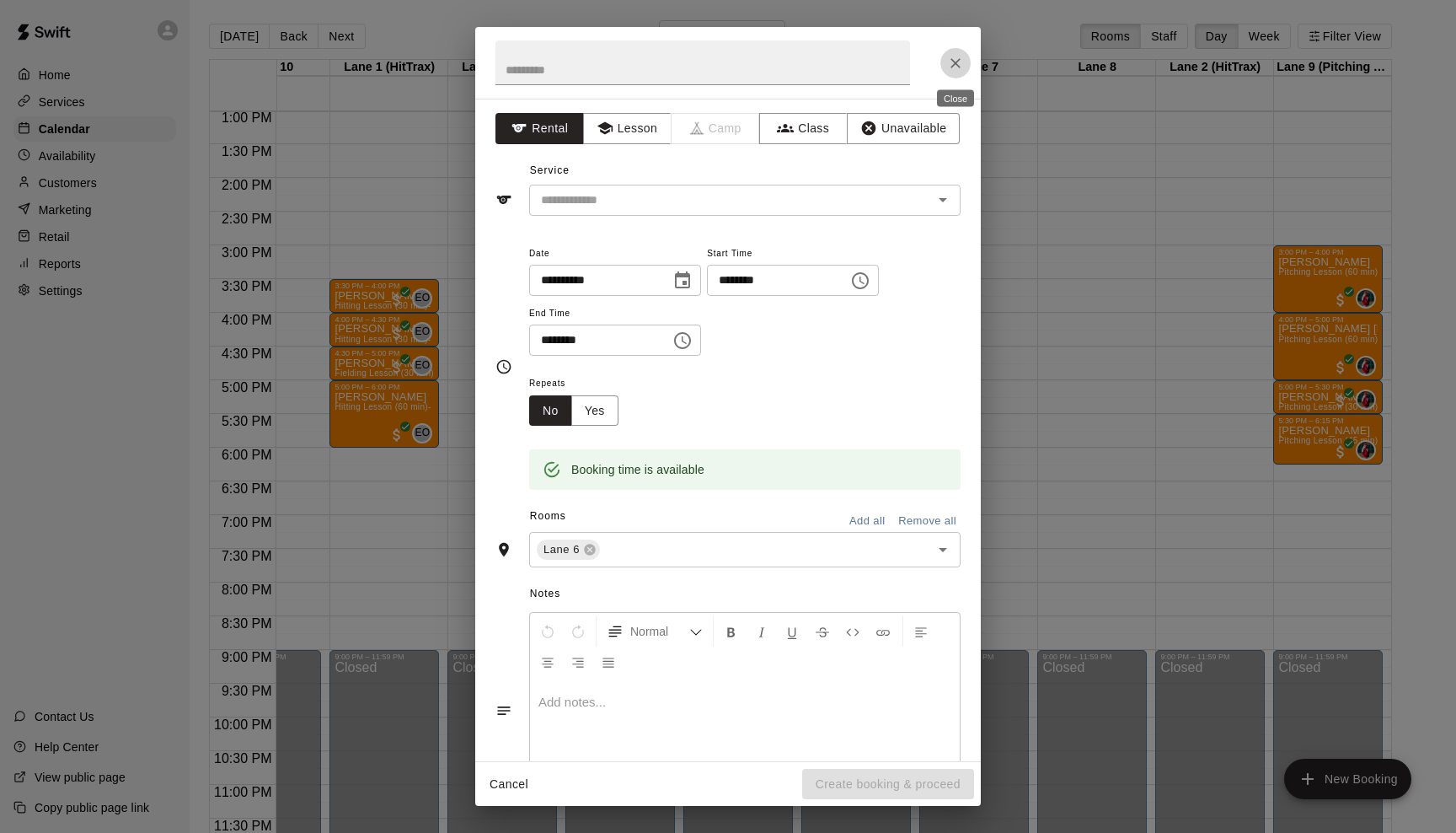
click at [953, 65] on icon "Close" at bounding box center [956, 62] width 10 height 10
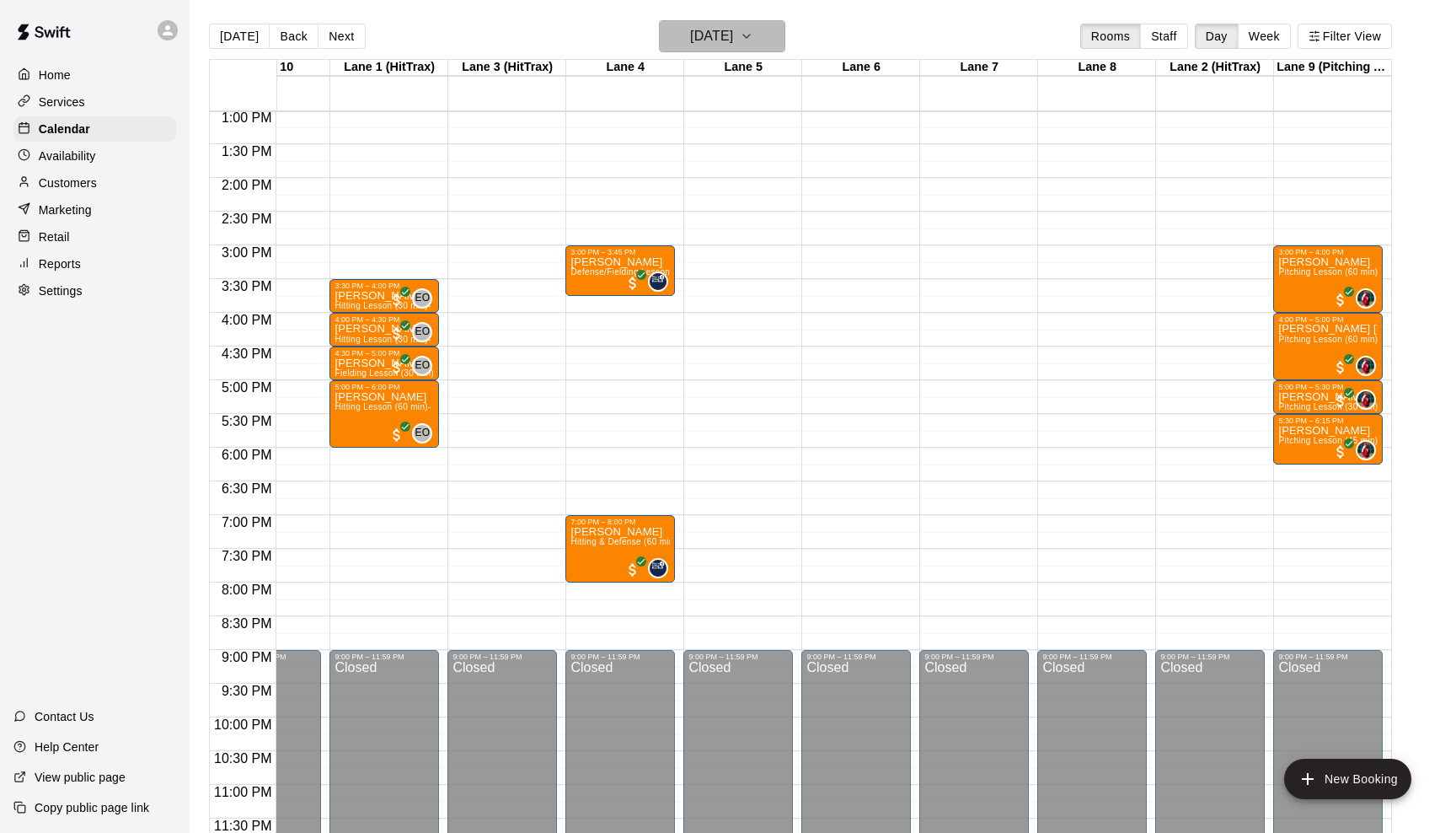
click at [750, 36] on icon "button" at bounding box center [746, 36] width 6 height 4
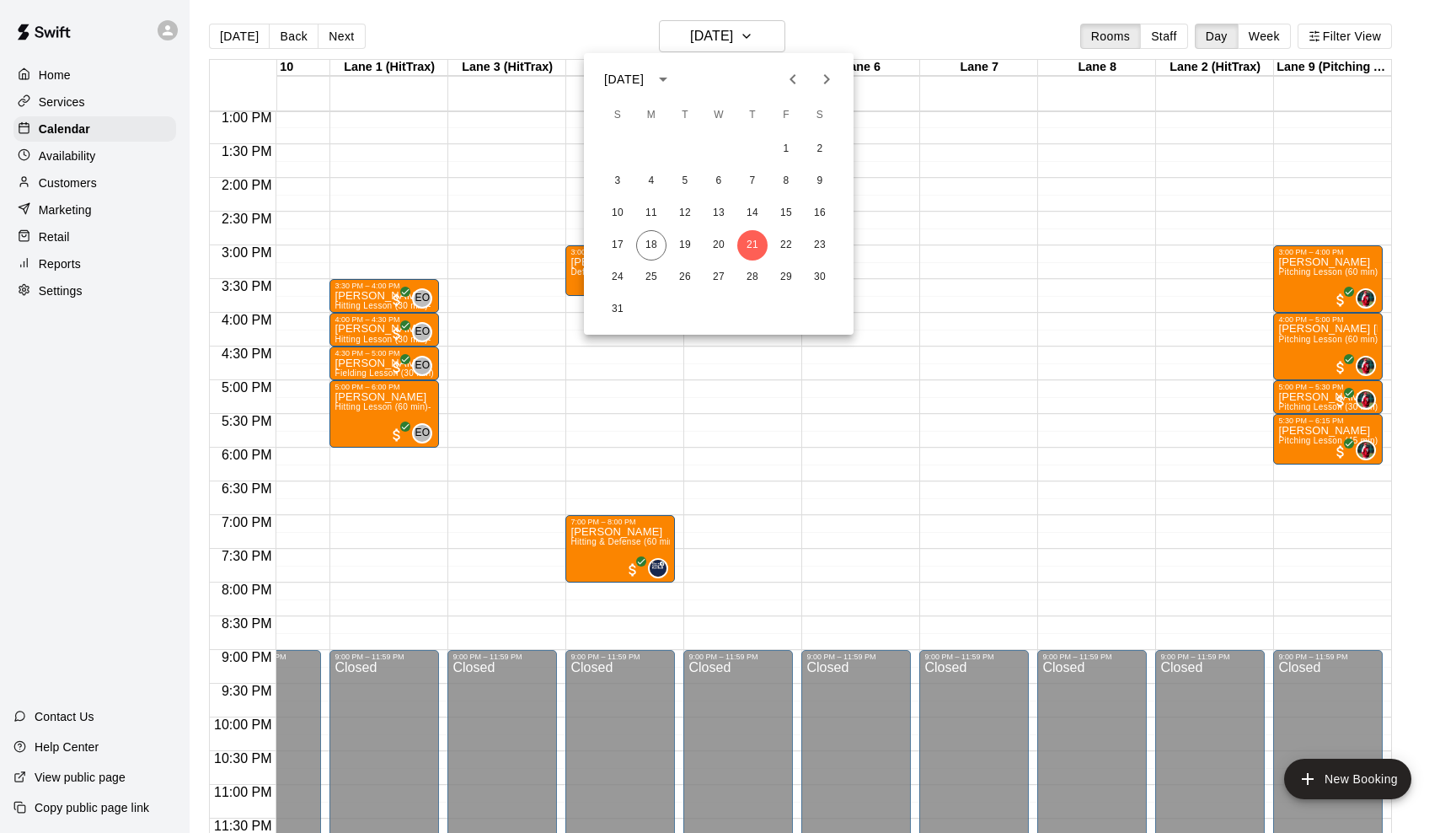
click at [824, 26] on div at bounding box center [728, 416] width 1456 height 833
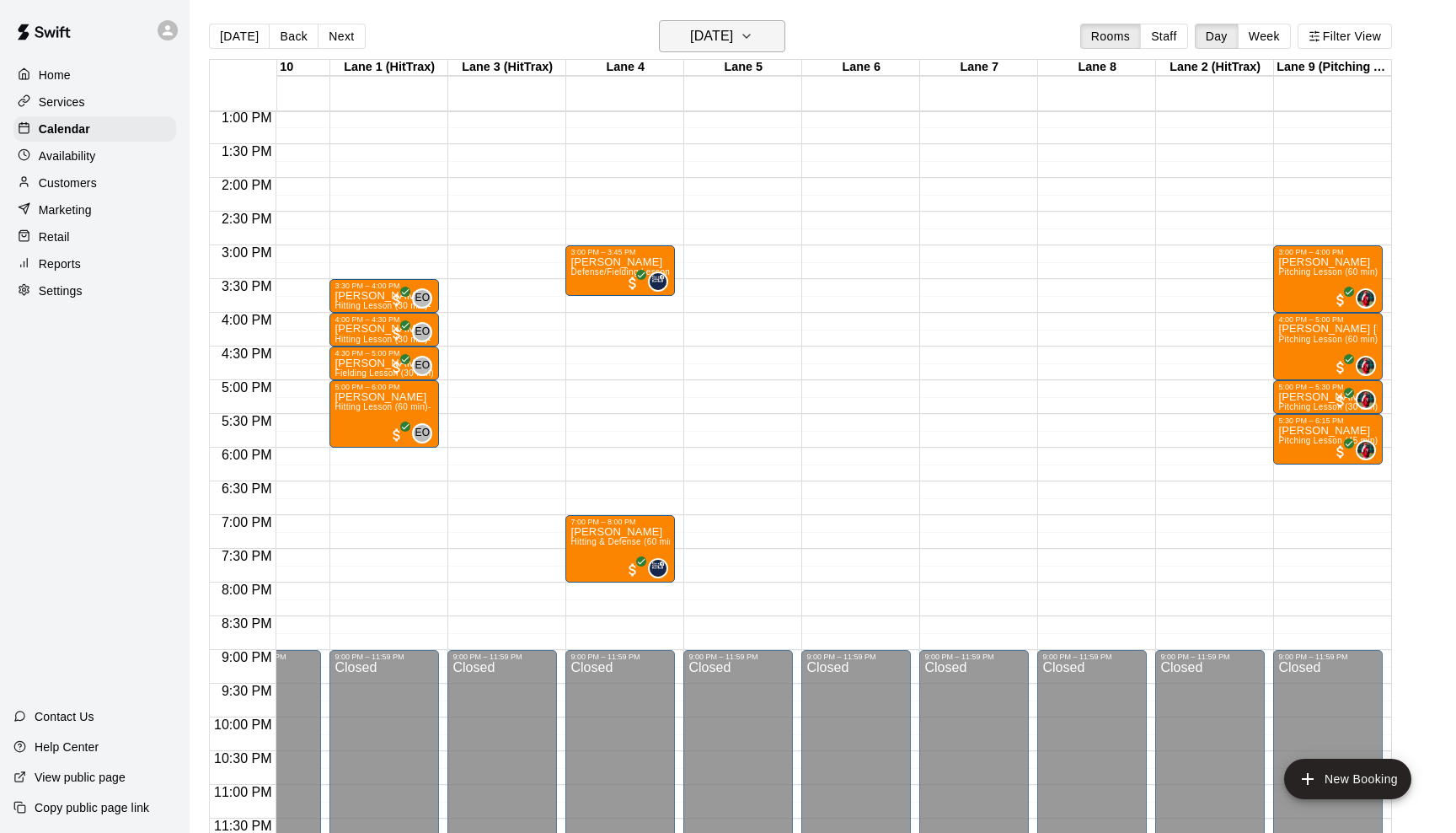
click at [767, 28] on button "[DATE]" at bounding box center [722, 35] width 127 height 32
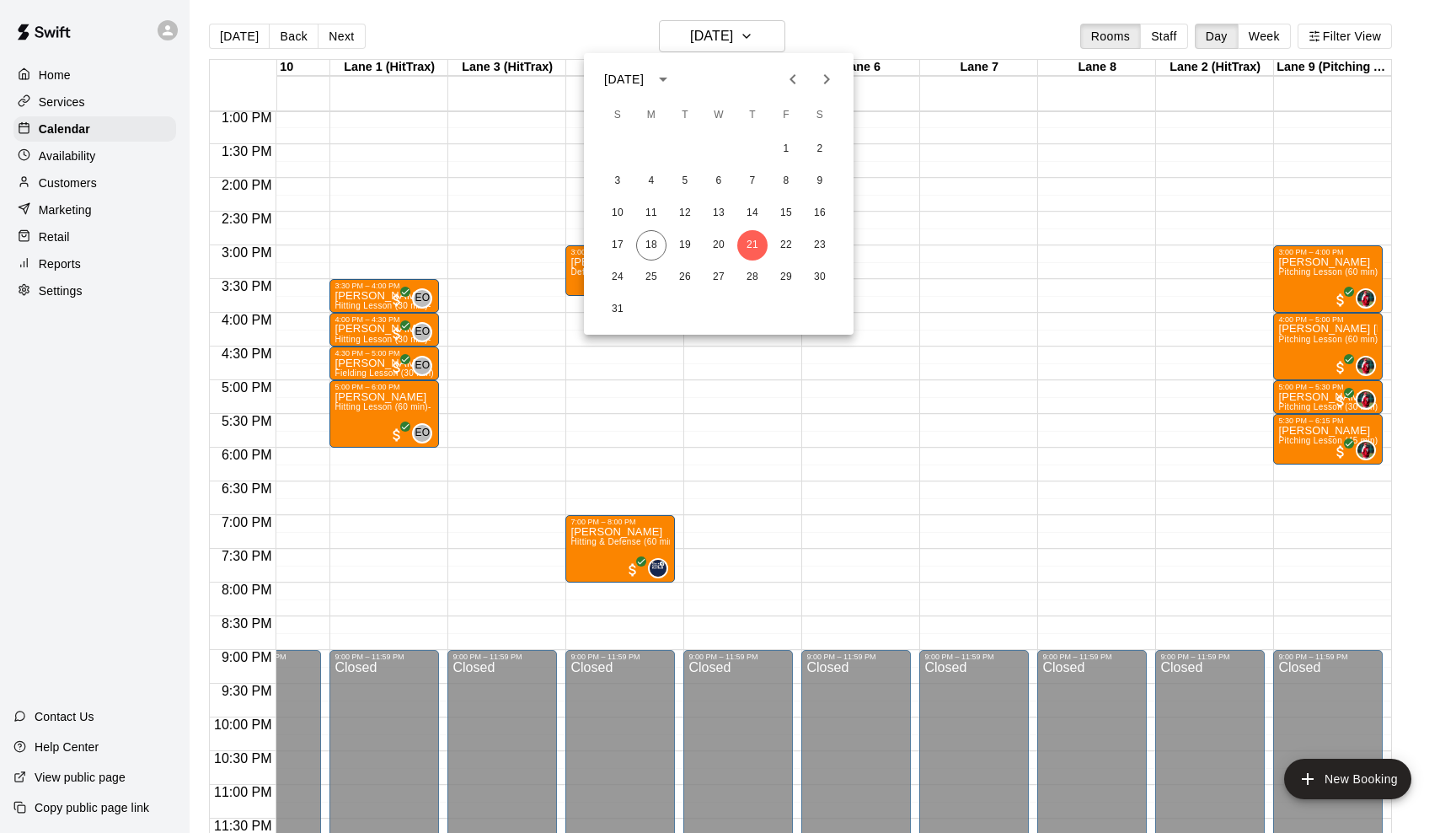
click at [65, 265] on div at bounding box center [728, 416] width 1456 height 833
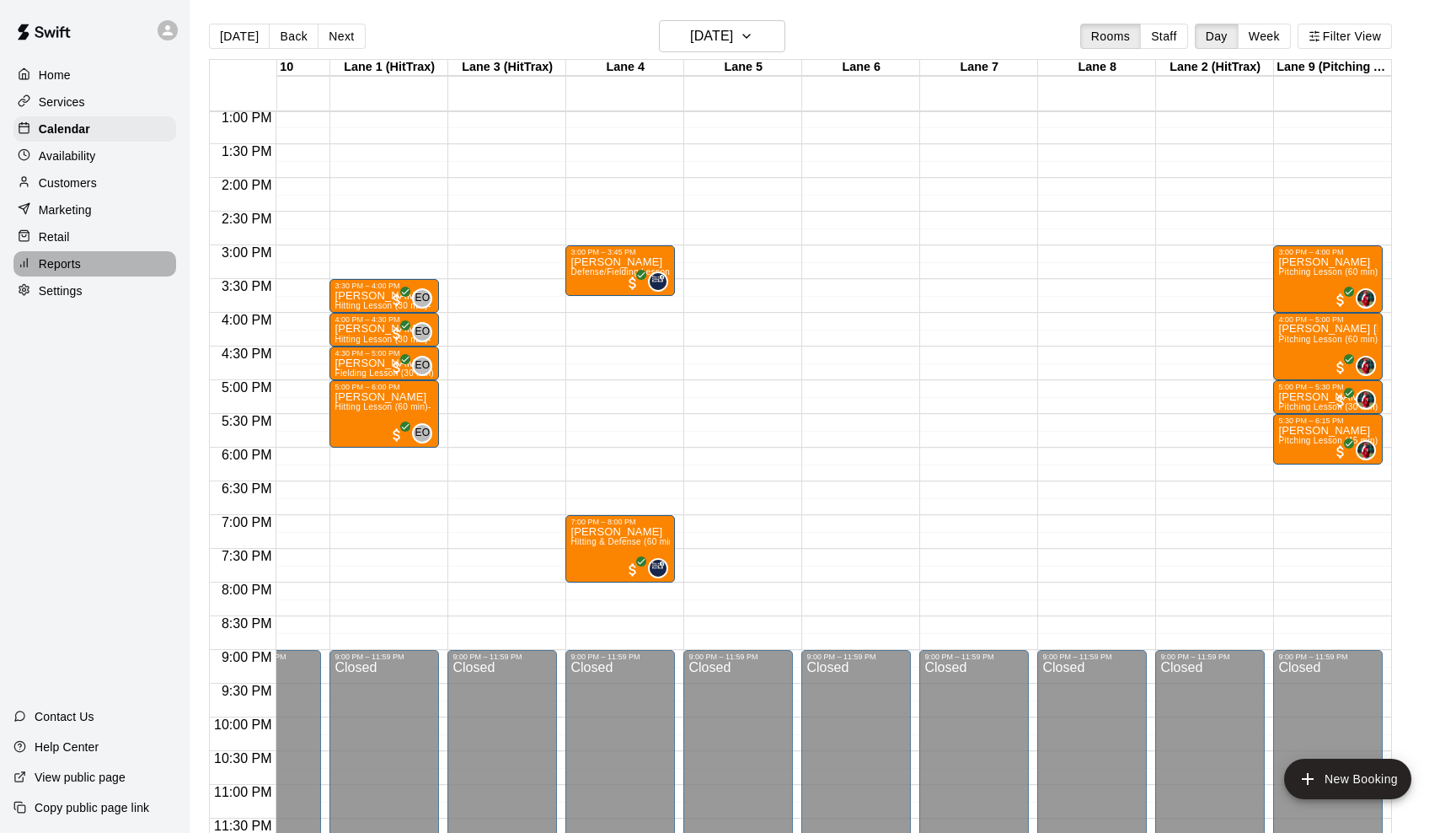
click at [65, 265] on p "Reports" at bounding box center [60, 263] width 43 height 17
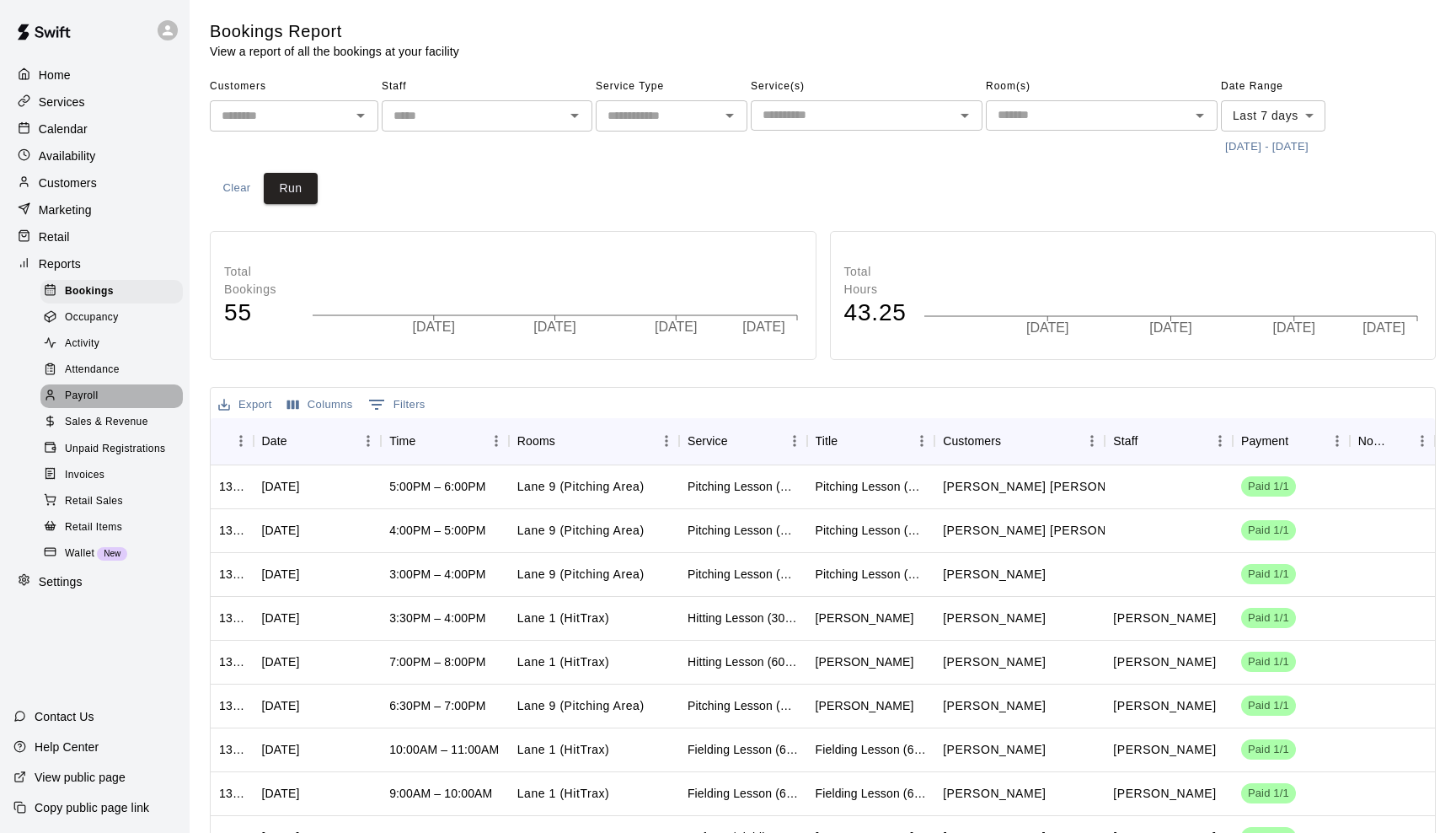
click at [83, 388] on span "Payroll" at bounding box center [81, 396] width 33 height 17
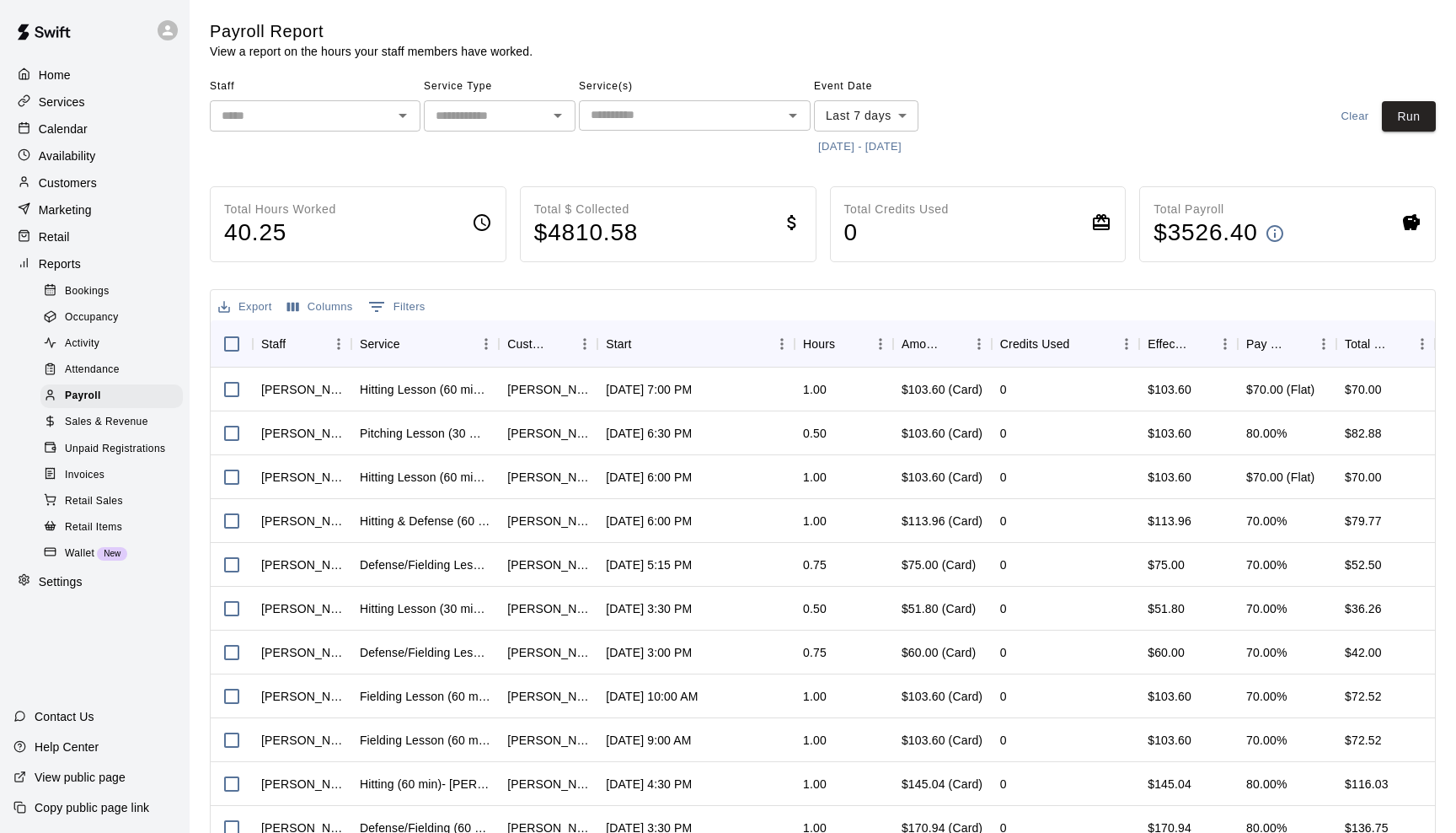
click at [861, 136] on button "[DATE] - [DATE]" at bounding box center [861, 147] width 92 height 26
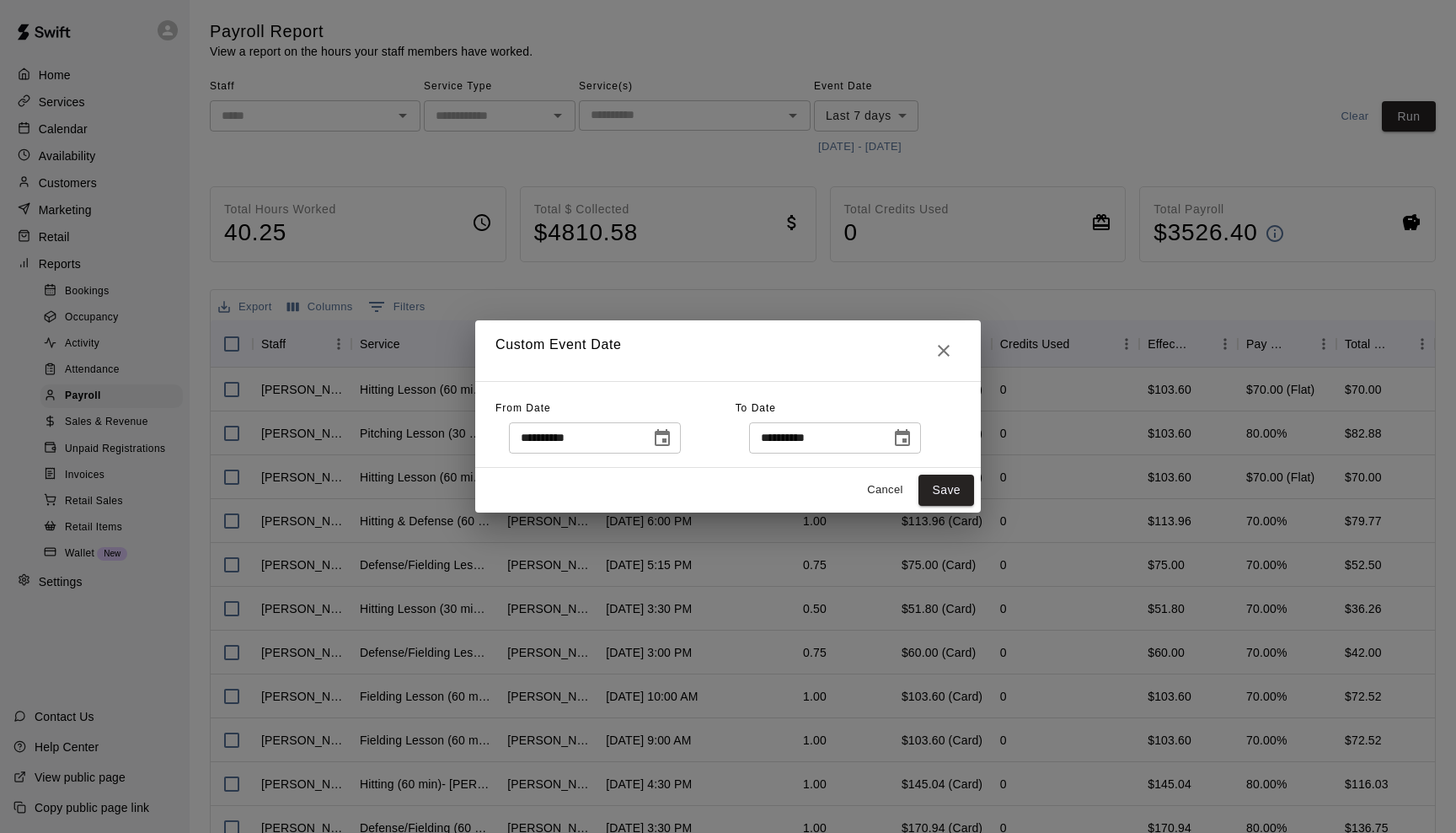
click at [670, 434] on icon "Choose date, selected date is Aug 11, 2025" at bounding box center [662, 437] width 15 height 17
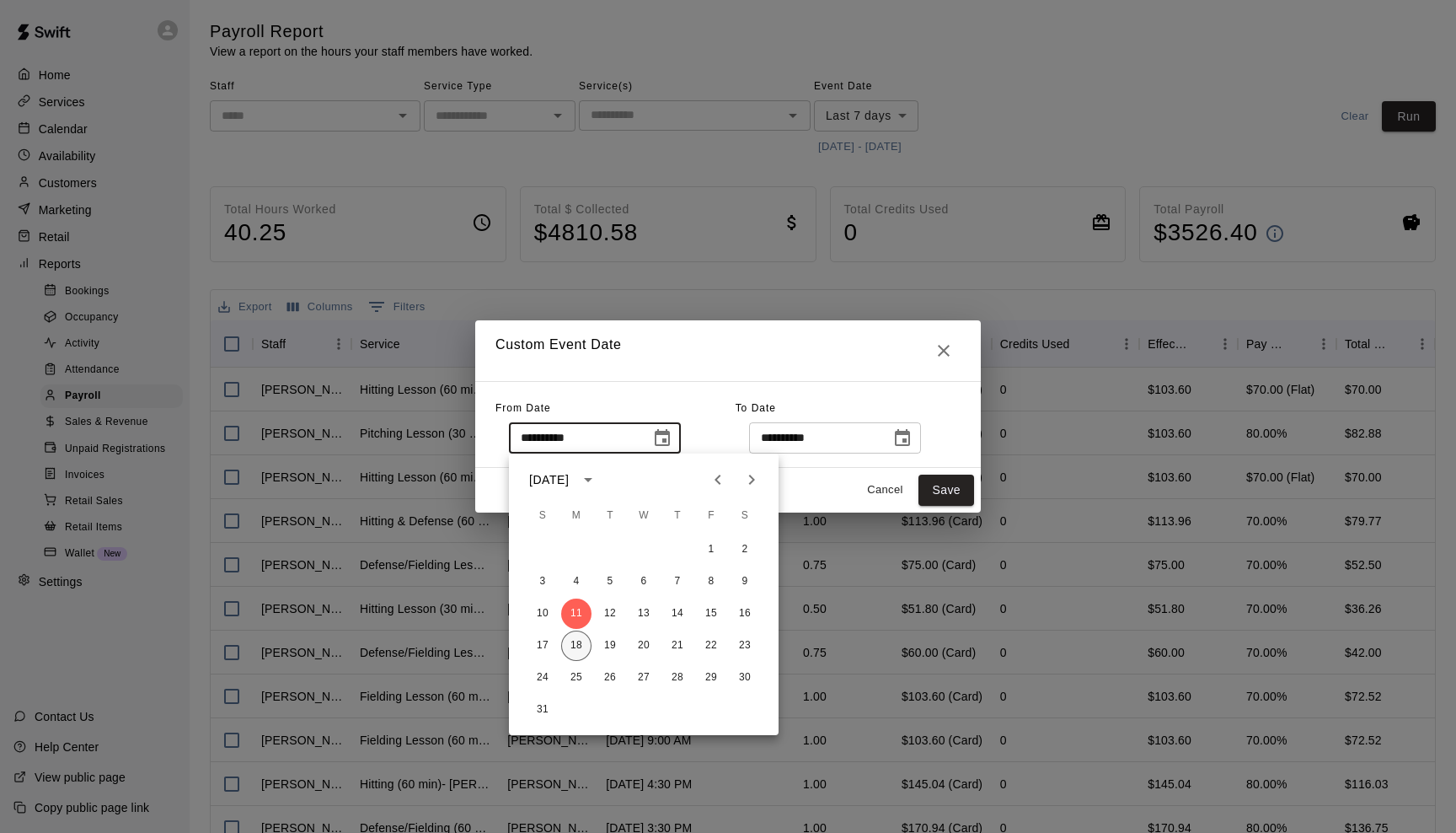
click at [571, 640] on button "18" at bounding box center [576, 646] width 31 height 31
type input "**********"
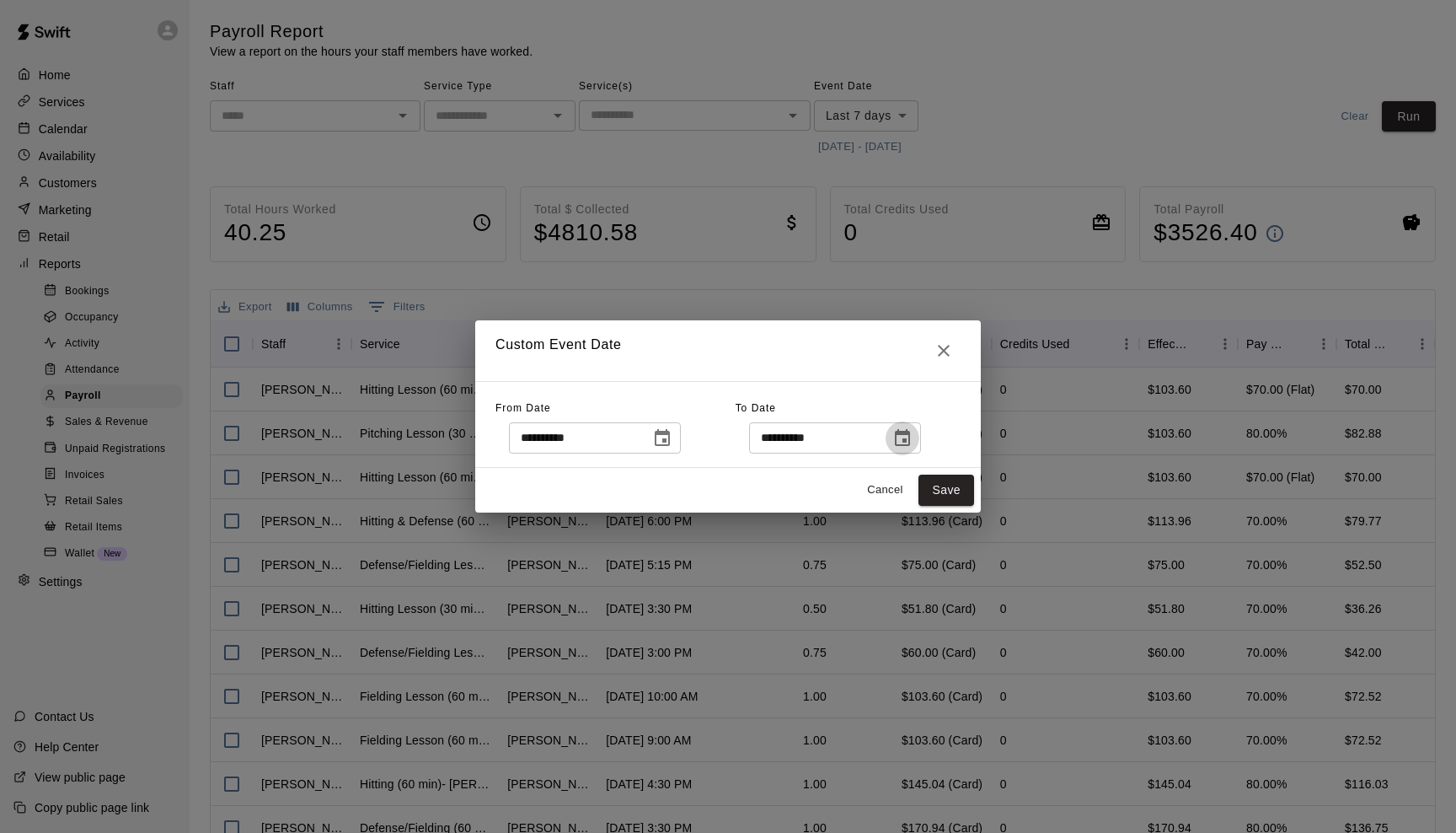
click at [912, 436] on icon "Choose date, selected date is Aug 18, 2025" at bounding box center [902, 438] width 20 height 20
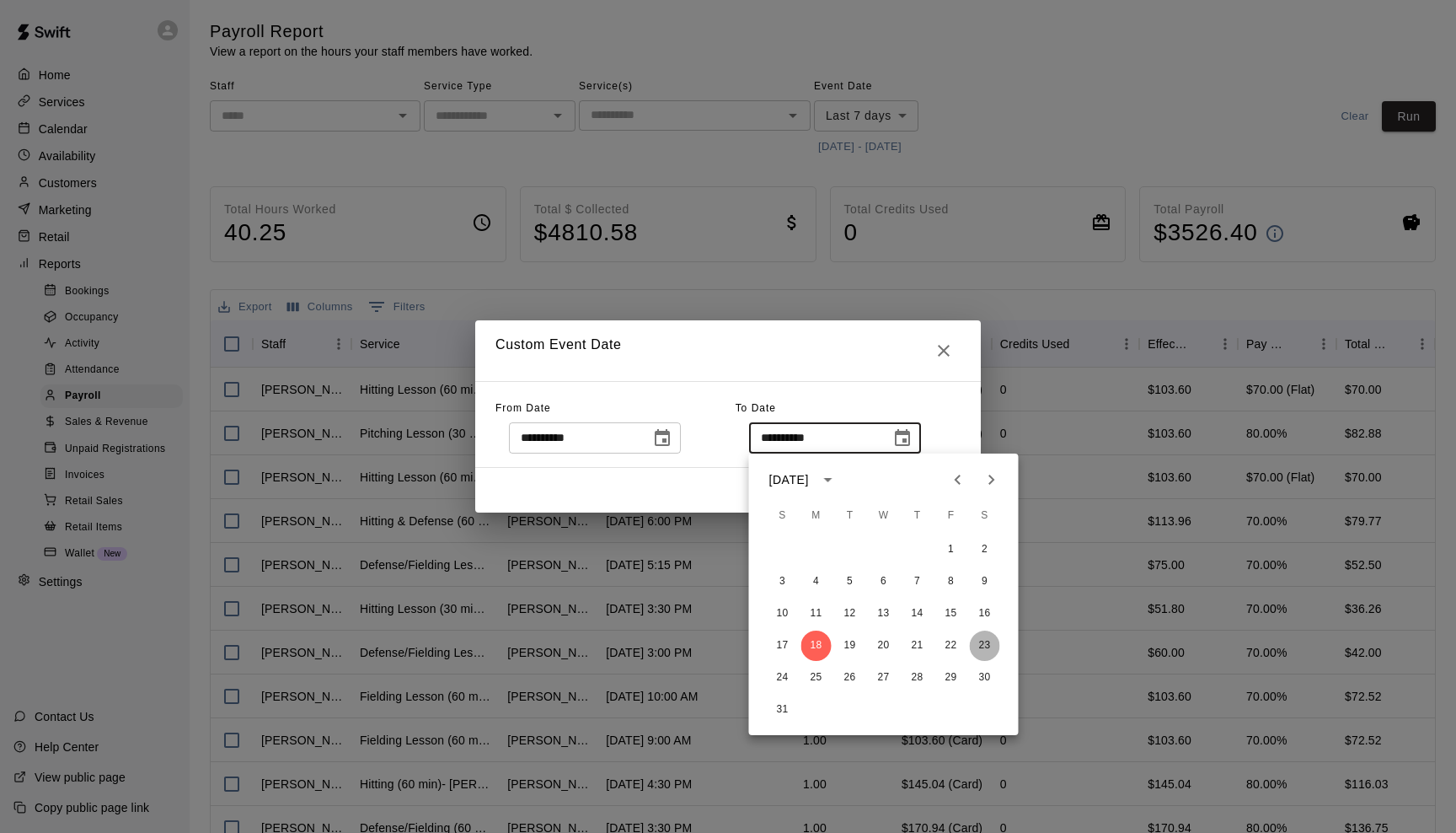
click at [982, 646] on button "23" at bounding box center [985, 646] width 31 height 31
type input "**********"
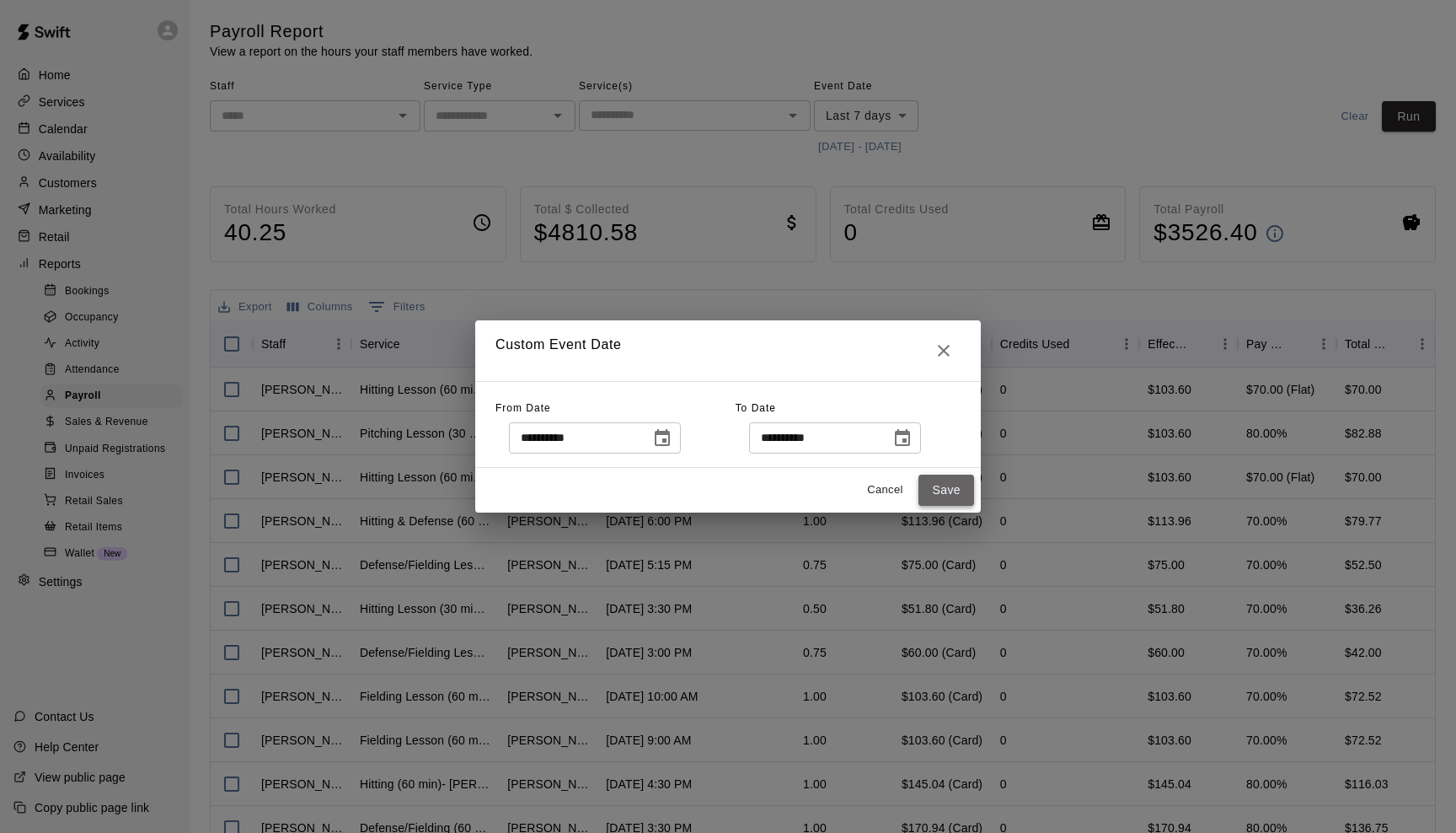
click at [941, 492] on button "Save" at bounding box center [946, 490] width 55 height 31
type input "******"
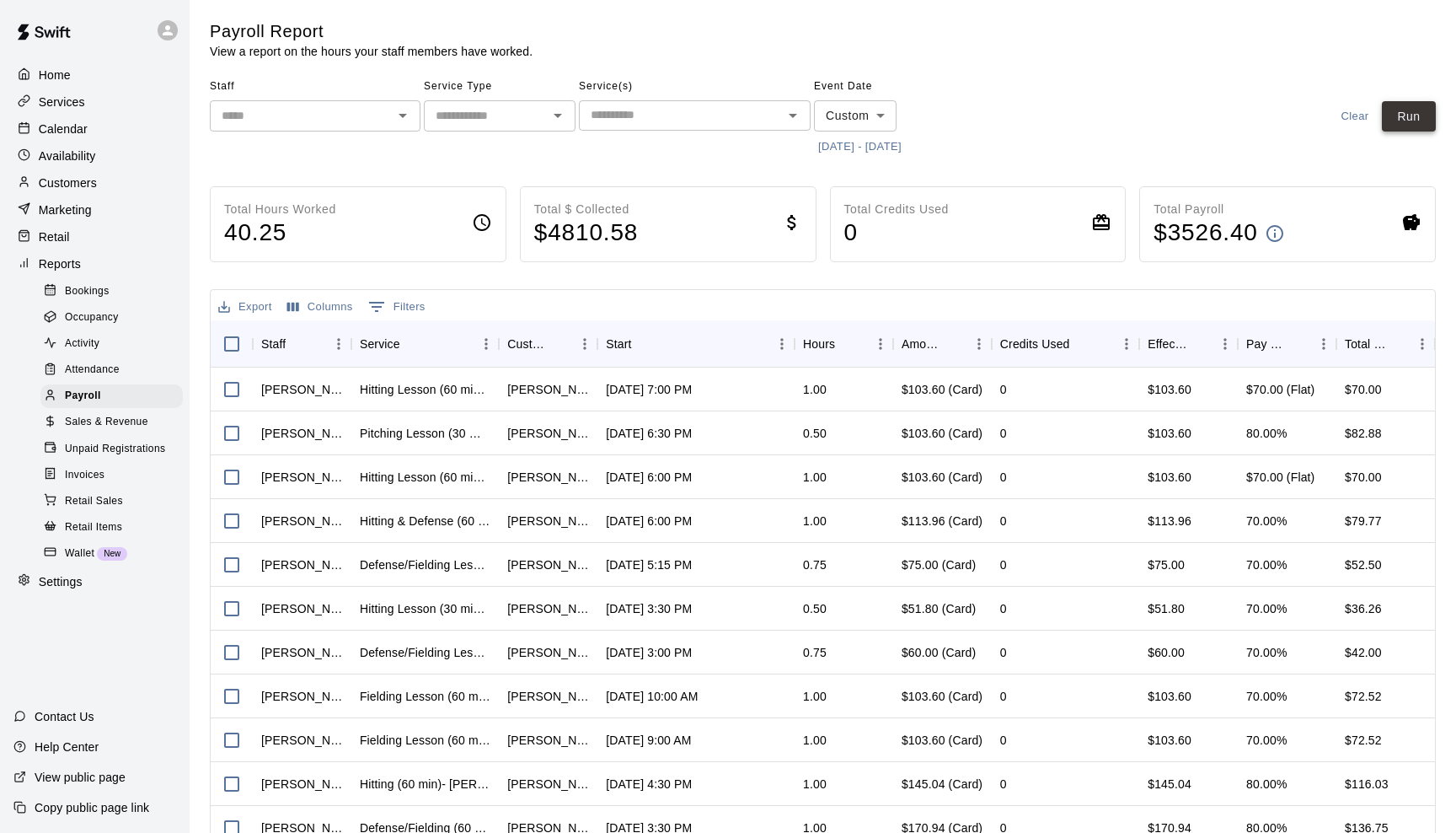
click at [1404, 114] on button "Run" at bounding box center [1409, 117] width 54 height 31
click at [71, 69] on div "Home" at bounding box center [95, 75] width 163 height 25
